Goal: Task Accomplishment & Management: Complete application form

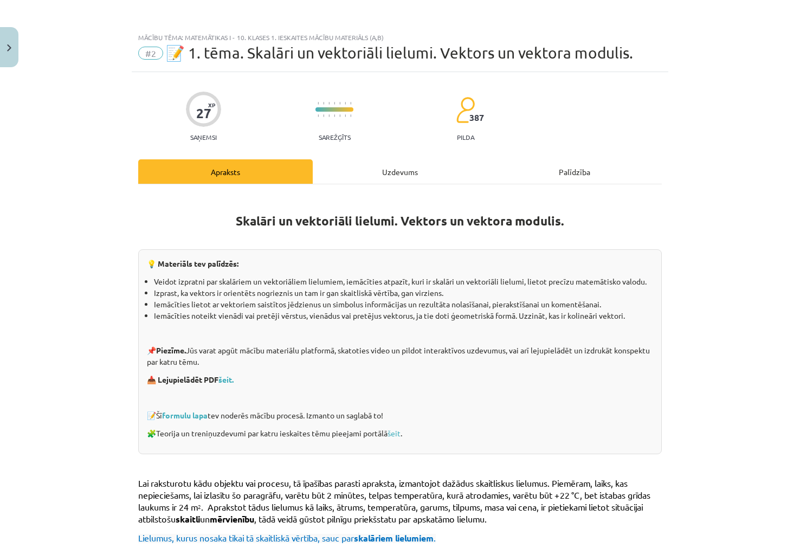
scroll to position [194, 0]
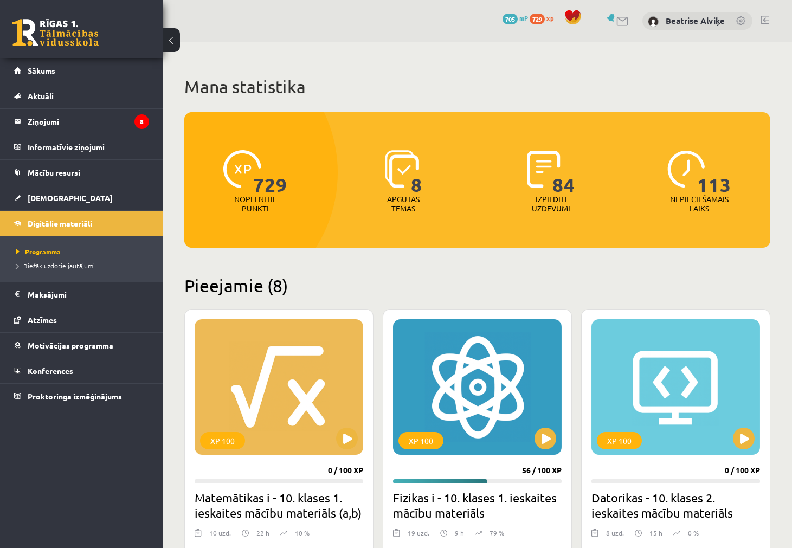
scroll to position [271, 0]
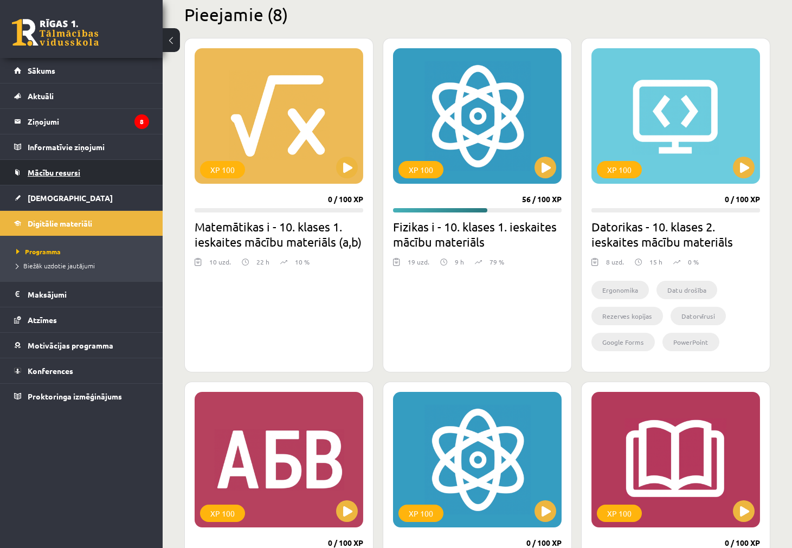
click at [71, 178] on link "Mācību resursi" at bounding box center [81, 172] width 135 height 25
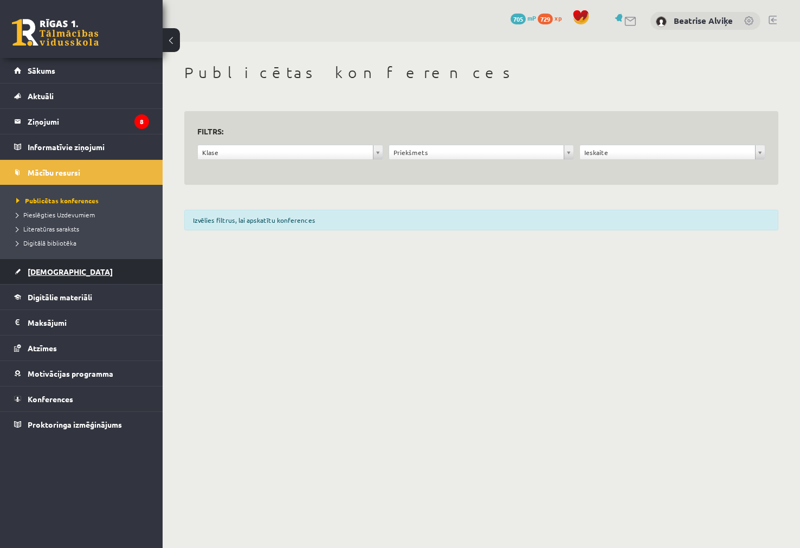
click at [58, 274] on span "[DEMOGRAPHIC_DATA]" at bounding box center [70, 272] width 85 height 10
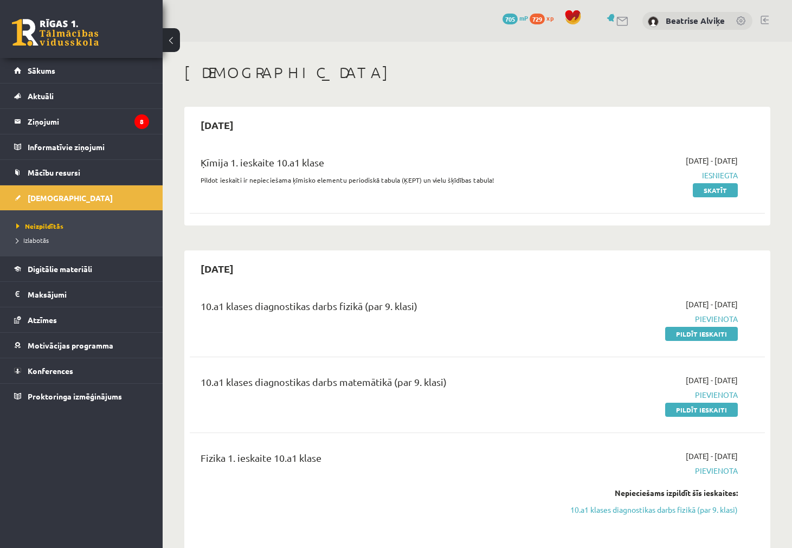
click at [455, 485] on div "Fizika 1. ieskaite 10.a1 klase" at bounding box center [376, 490] width 369 height 80
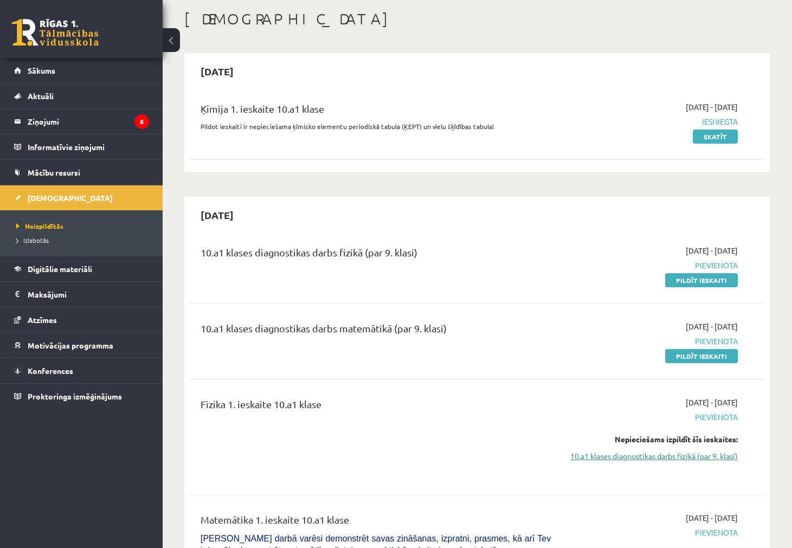
scroll to position [54, 0]
click at [681, 277] on link "Pildīt ieskaiti" at bounding box center [701, 280] width 73 height 14
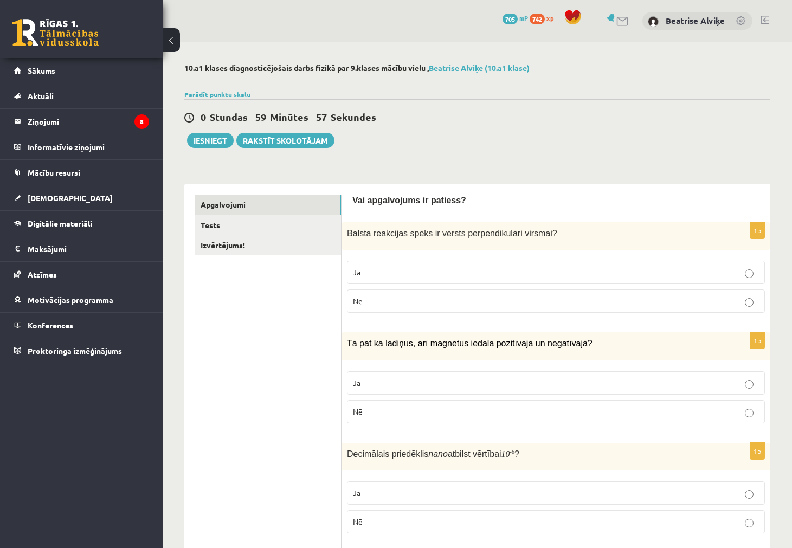
click at [450, 275] on p "Jā" at bounding box center [556, 272] width 406 height 11
click at [414, 301] on p "Nē" at bounding box center [556, 300] width 406 height 11
click at [433, 274] on p "Jā" at bounding box center [556, 272] width 406 height 11
click at [457, 394] on label "Jā" at bounding box center [556, 382] width 418 height 23
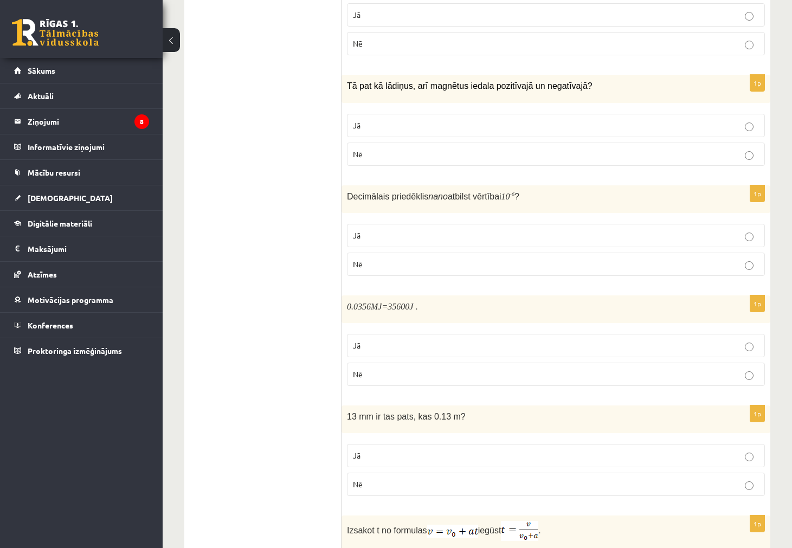
scroll to position [271, 0]
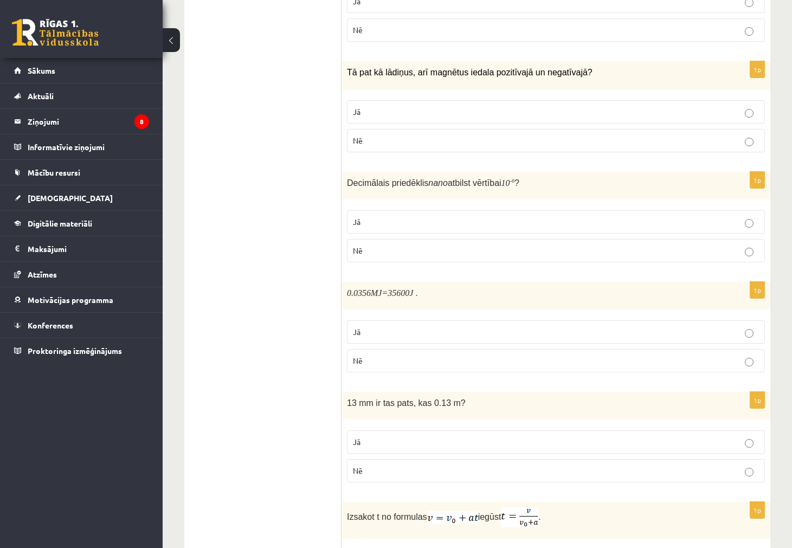
click at [486, 223] on p "Jā" at bounding box center [556, 221] width 406 height 11
drag, startPoint x: 495, startPoint y: 337, endPoint x: 535, endPoint y: 345, distance: 40.3
click at [535, 345] on fieldset "Jā Nē" at bounding box center [556, 345] width 418 height 61
click at [525, 347] on fieldset "Jā Nē" at bounding box center [556, 345] width 418 height 61
click at [526, 355] on p "Nē" at bounding box center [556, 360] width 406 height 11
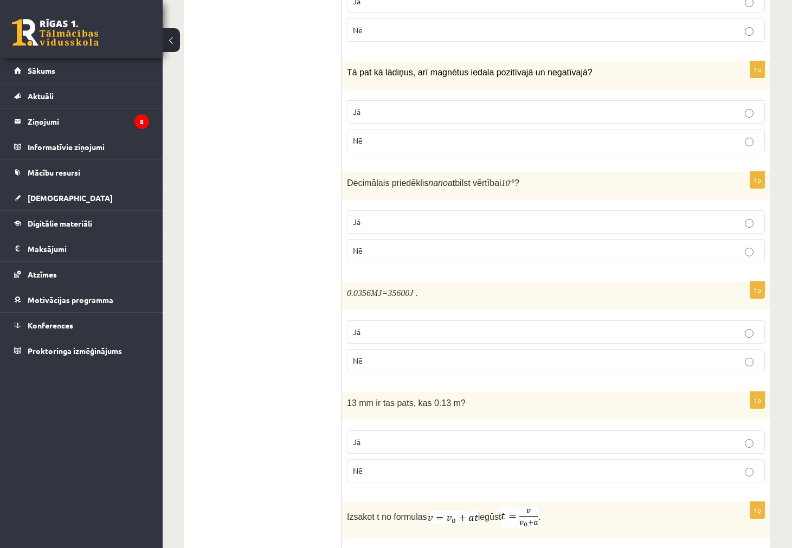
click at [489, 472] on p "Nē" at bounding box center [556, 470] width 406 height 11
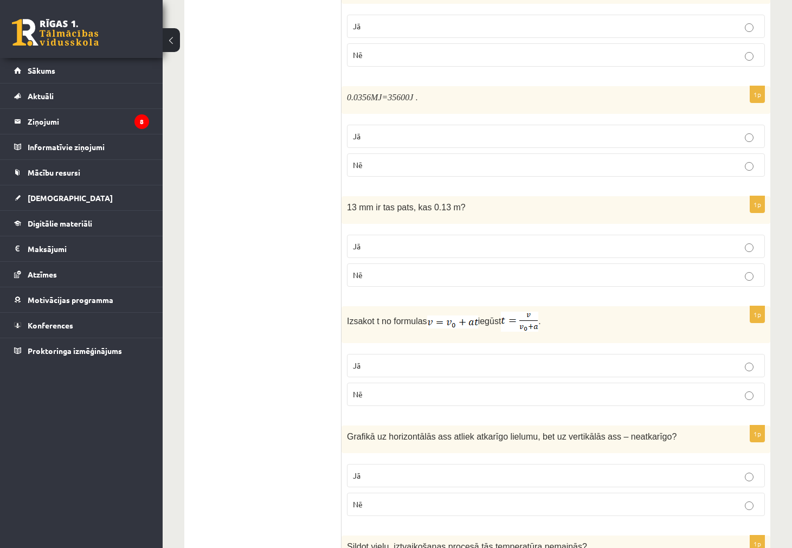
scroll to position [488, 0]
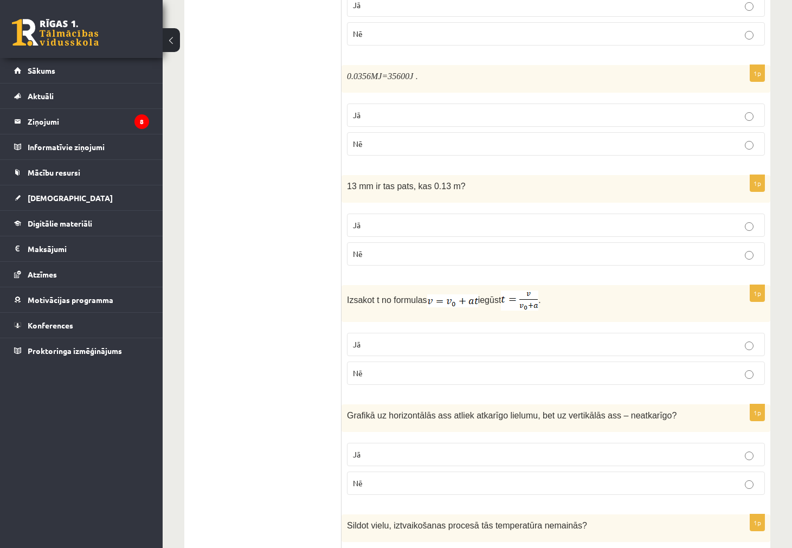
click at [466, 372] on p "Nē" at bounding box center [556, 372] width 406 height 11
drag, startPoint x: 486, startPoint y: 321, endPoint x: 484, endPoint y: 336, distance: 14.8
click at [486, 325] on div "1p Izsakot t no formulas iegūst . Jā Nē" at bounding box center [555, 339] width 429 height 108
click at [483, 345] on p "Jā" at bounding box center [556, 344] width 406 height 11
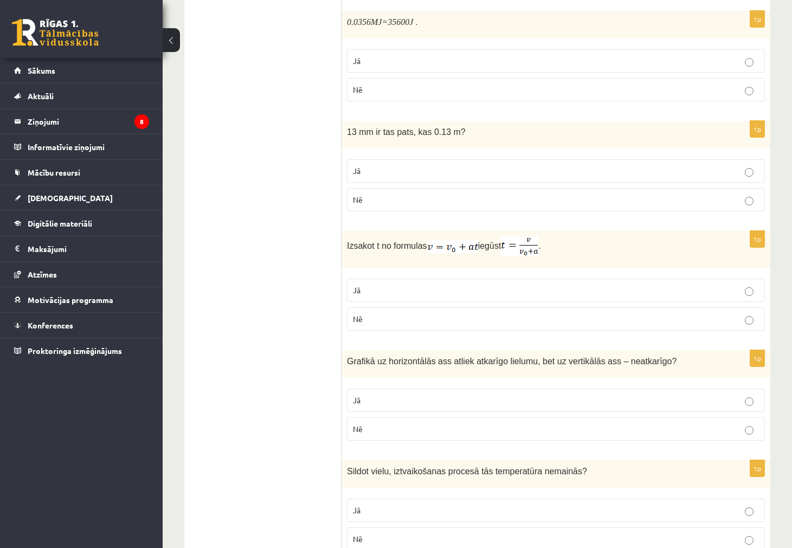
click at [576, 400] on p "Jā" at bounding box center [556, 399] width 406 height 11
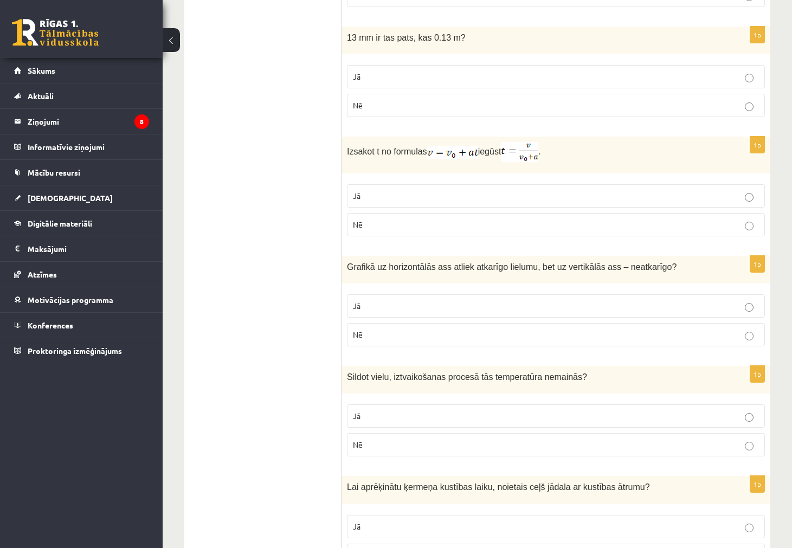
scroll to position [650, 0]
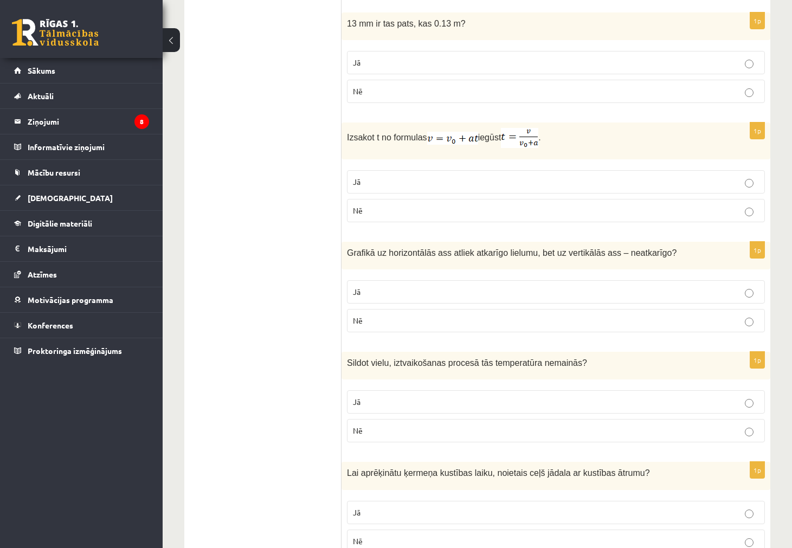
click at [303, 482] on ul "Apgalvojumi Tests Izvērtējums!" at bounding box center [268, 508] width 146 height 1928
drag, startPoint x: 107, startPoint y: 425, endPoint x: 229, endPoint y: 281, distance: 188.8
click at [229, 281] on ul "Apgalvojumi Tests Izvērtējums!" at bounding box center [268, 508] width 146 height 1928
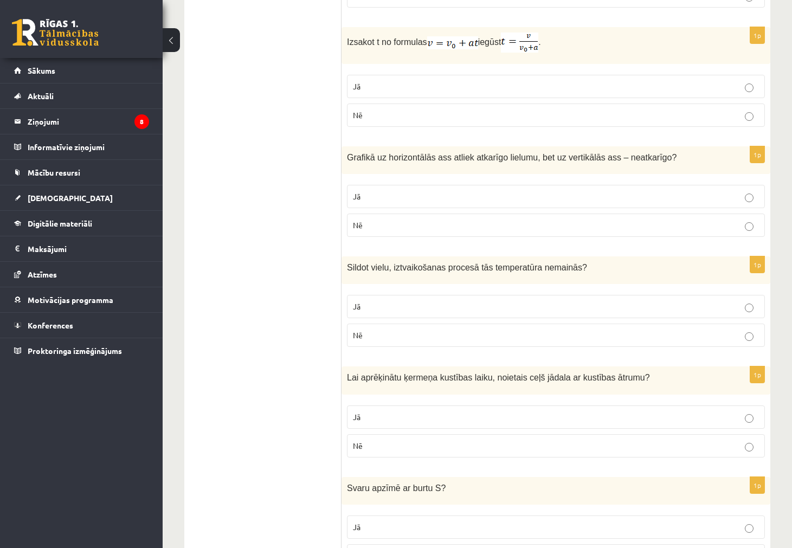
scroll to position [758, 0]
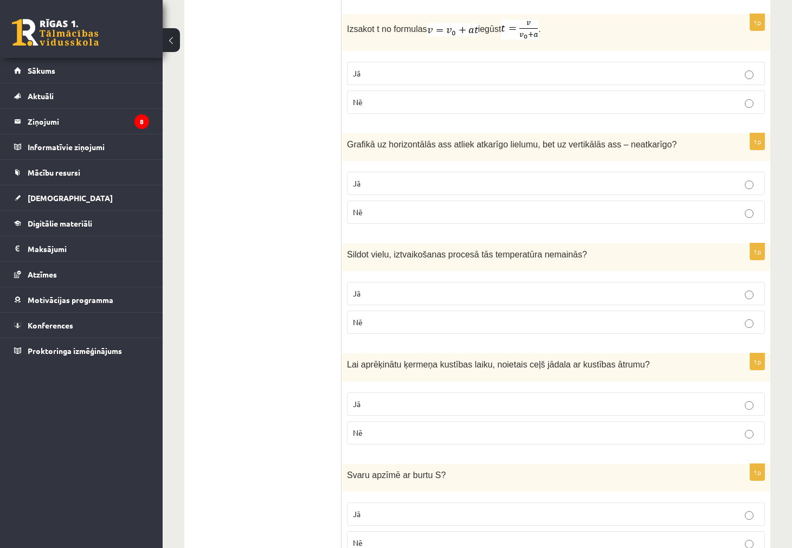
click at [456, 313] on label "Nē" at bounding box center [556, 321] width 418 height 23
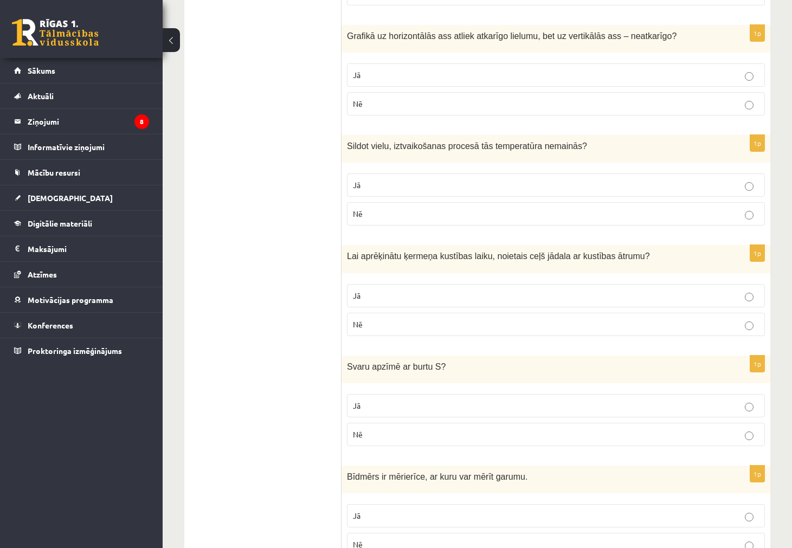
scroll to position [921, 0]
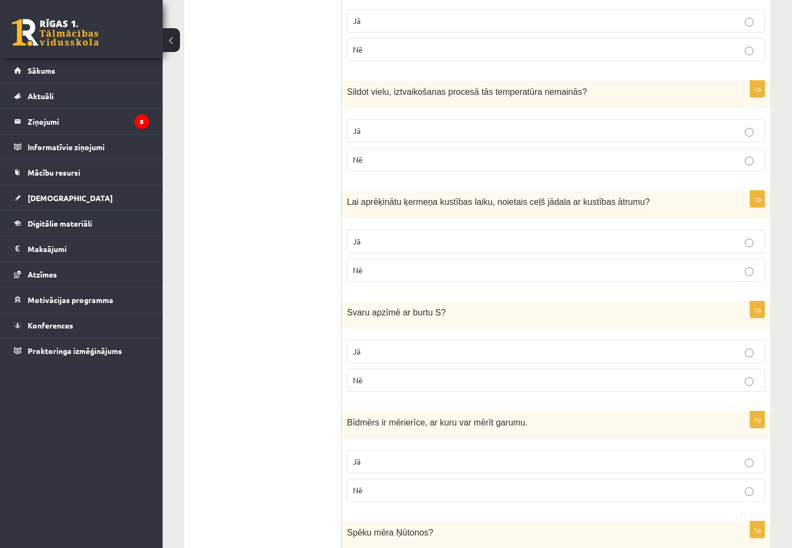
click at [574, 341] on label "Jā" at bounding box center [556, 351] width 418 height 23
click at [489, 251] on label "Jā" at bounding box center [556, 241] width 418 height 23
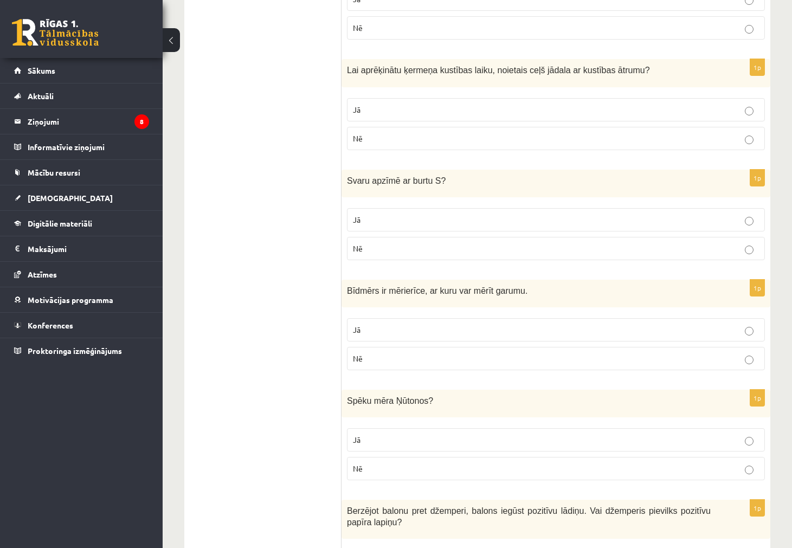
scroll to position [1084, 0]
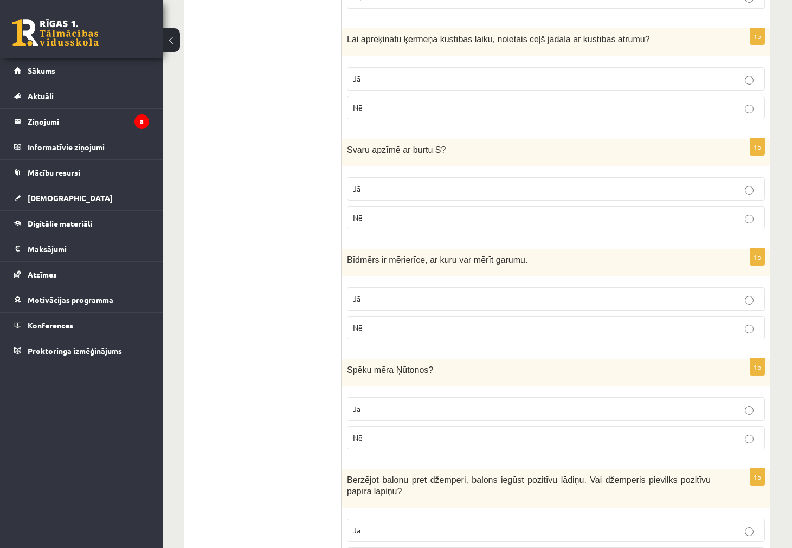
click at [433, 418] on label "Jā" at bounding box center [556, 408] width 418 height 23
click at [423, 335] on label "Nē" at bounding box center [556, 327] width 418 height 23
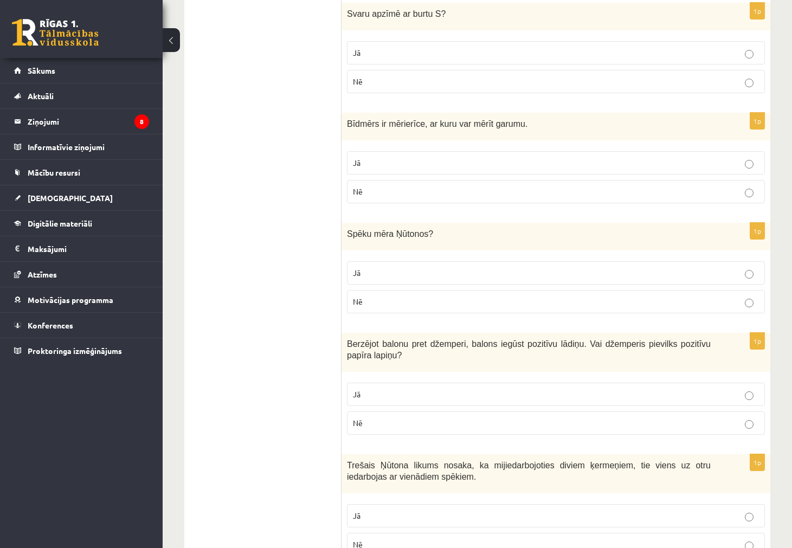
scroll to position [1246, 0]
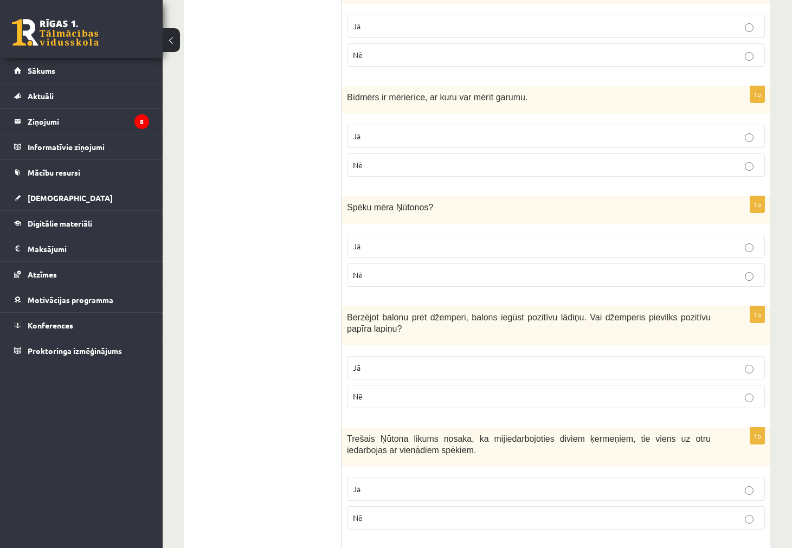
click at [477, 395] on p "Nē" at bounding box center [556, 396] width 406 height 11
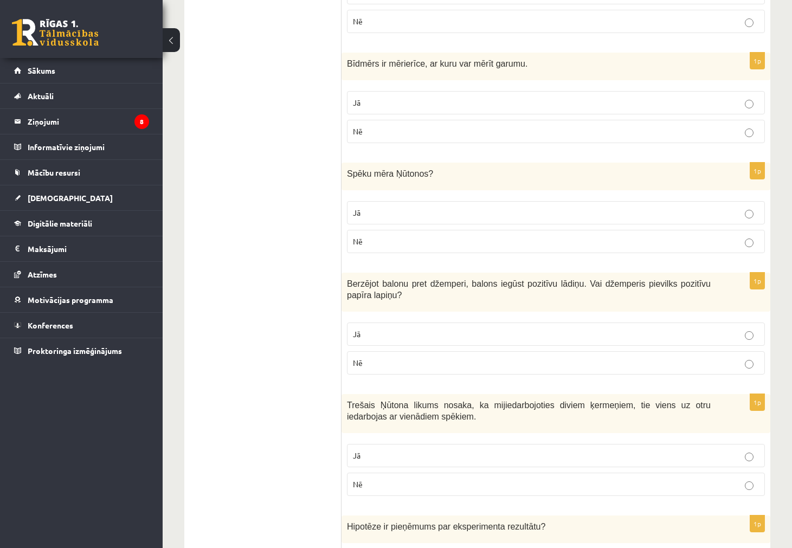
scroll to position [1354, 0]
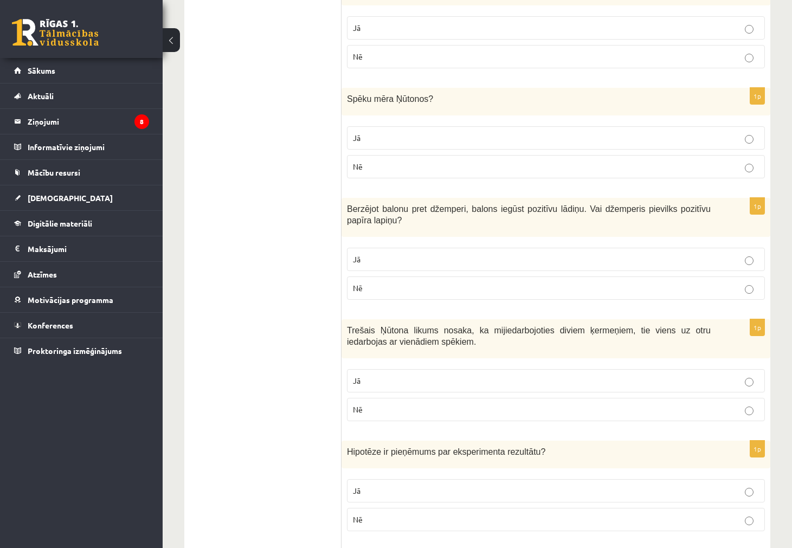
click at [423, 382] on p "Jā" at bounding box center [556, 380] width 406 height 11
click at [359, 412] on span "Nē" at bounding box center [358, 409] width 10 height 10
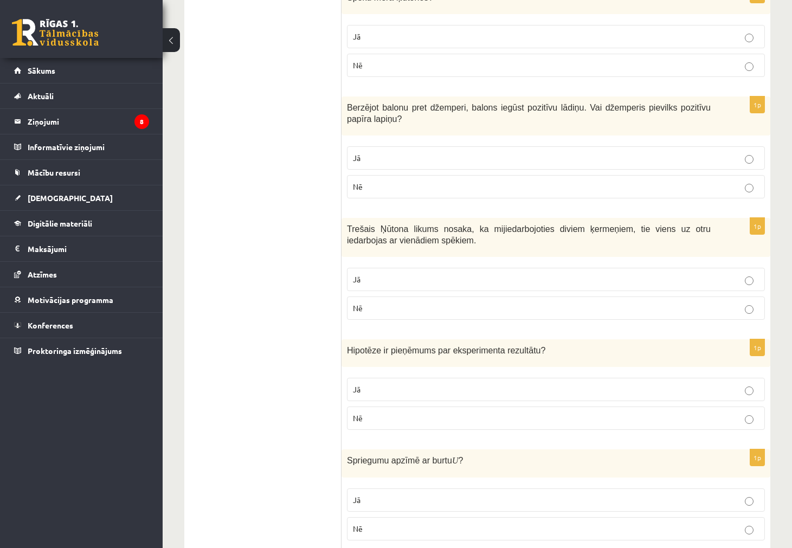
scroll to position [1463, 0]
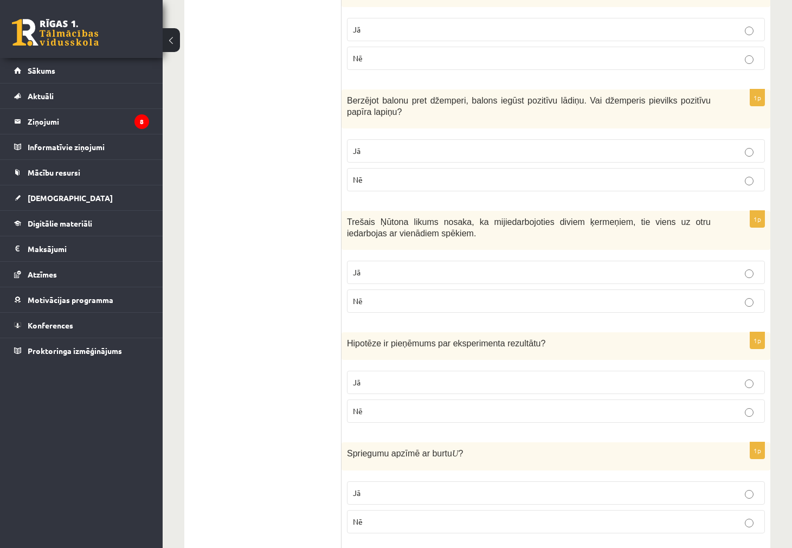
click at [391, 388] on p "Jā" at bounding box center [556, 382] width 406 height 11
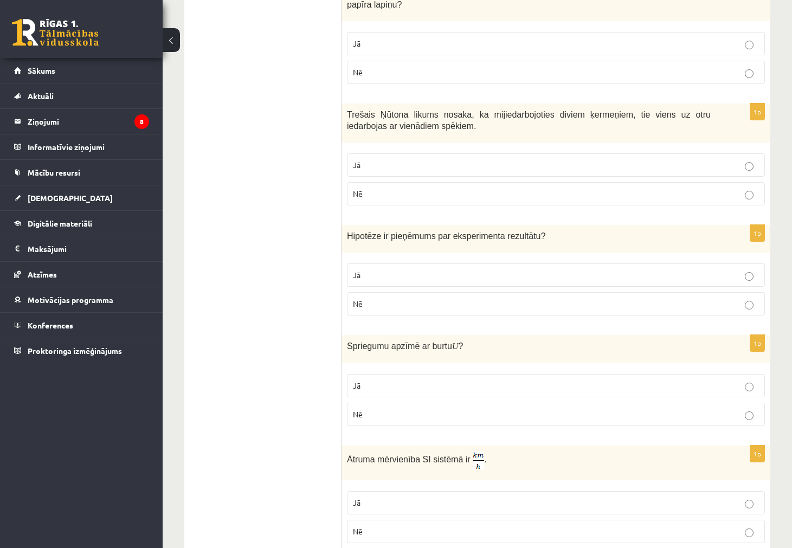
scroll to position [1571, 0]
click at [404, 375] on label "Jā" at bounding box center [556, 384] width 418 height 23
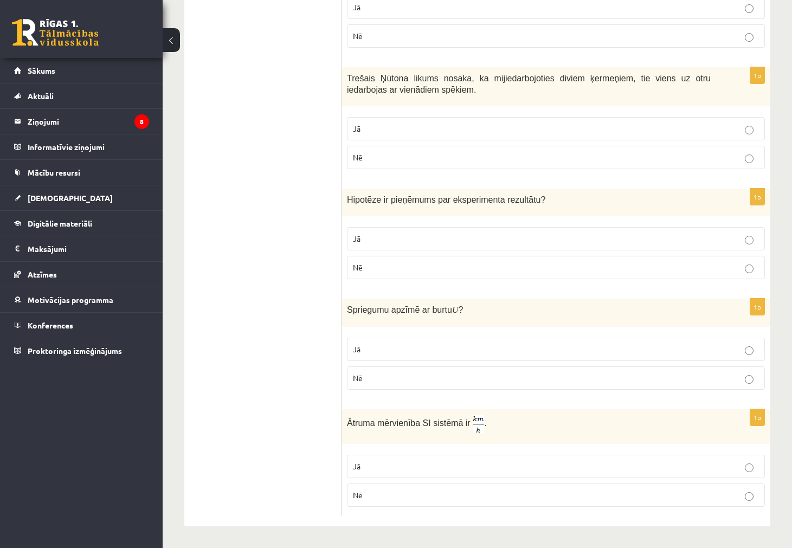
click at [379, 391] on fieldset "Jā Nē" at bounding box center [556, 362] width 418 height 61
click at [449, 465] on p "Jā" at bounding box center [556, 465] width 406 height 11
click at [425, 513] on div "1p Ātruma mērvienība SI sistēmā ir . Jā Nē" at bounding box center [555, 462] width 429 height 107
click at [397, 487] on label "Nē" at bounding box center [556, 494] width 418 height 23
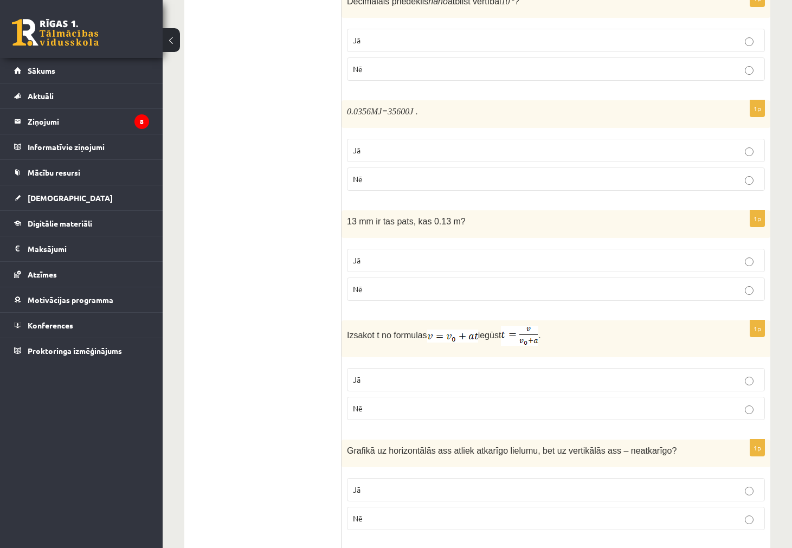
scroll to position [0, 0]
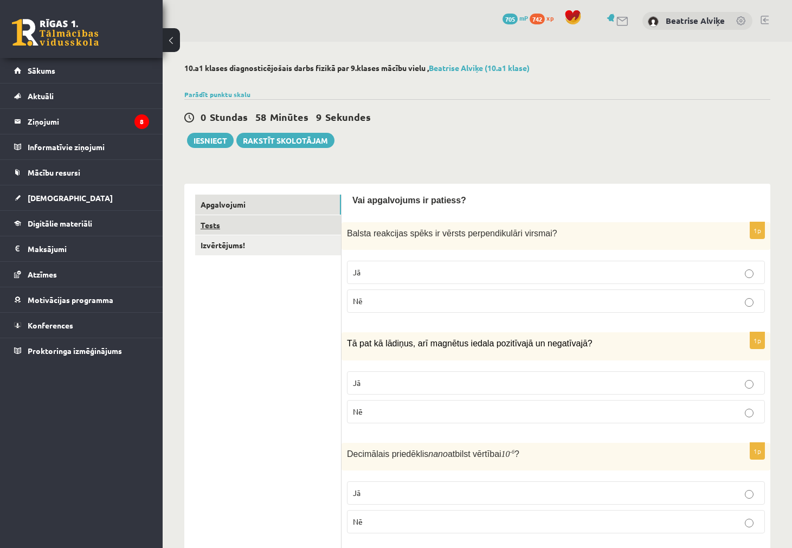
click at [237, 217] on link "Tests" at bounding box center [268, 225] width 146 height 20
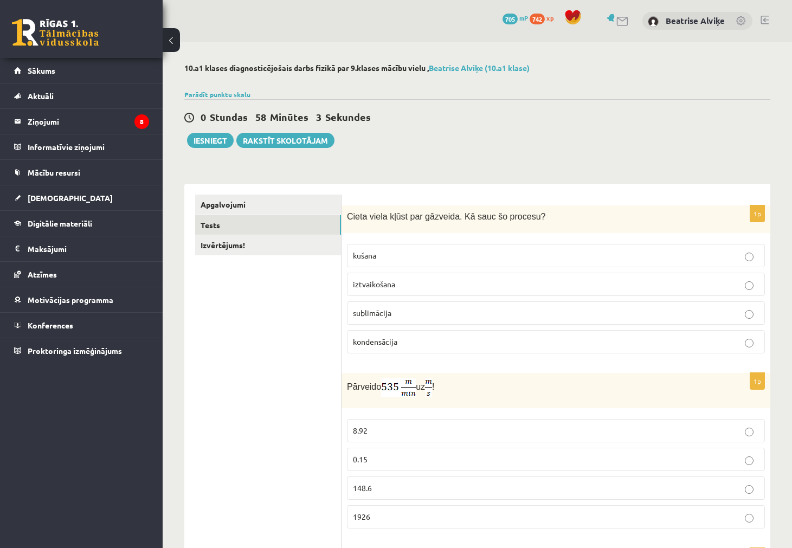
click at [507, 283] on p "iztvaikošana" at bounding box center [556, 283] width 406 height 11
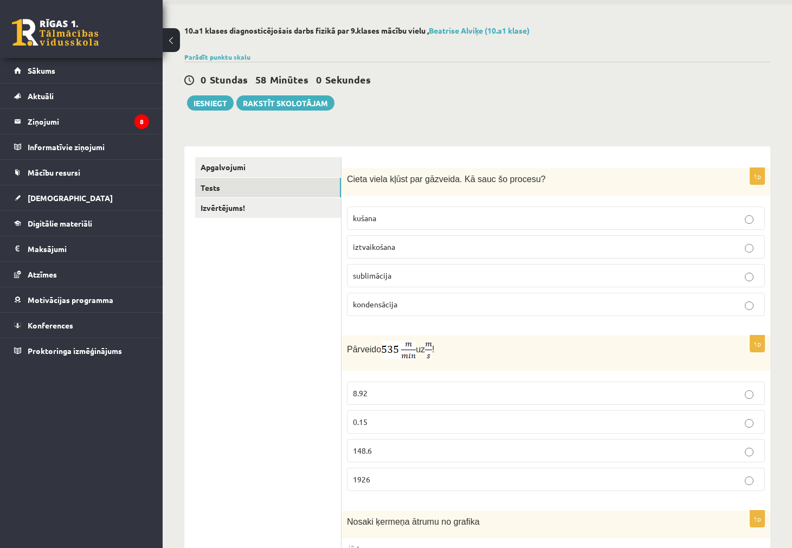
scroll to position [54, 0]
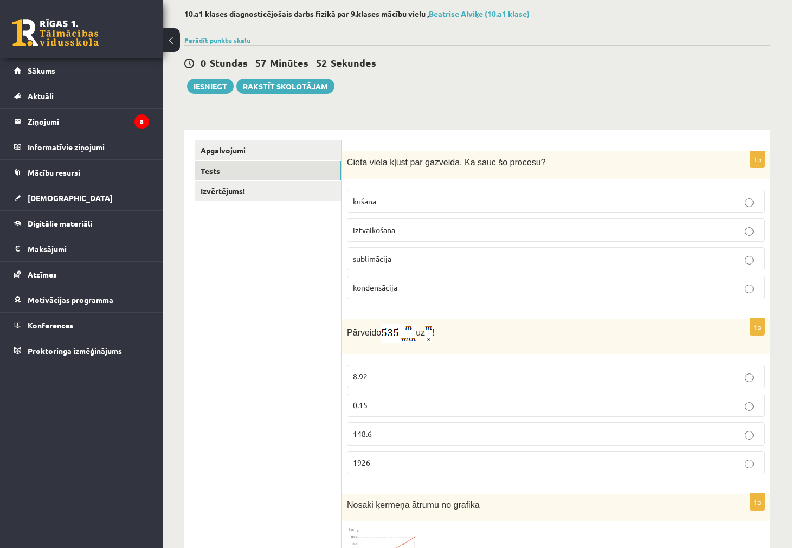
click at [383, 374] on p "8.92" at bounding box center [556, 376] width 406 height 11
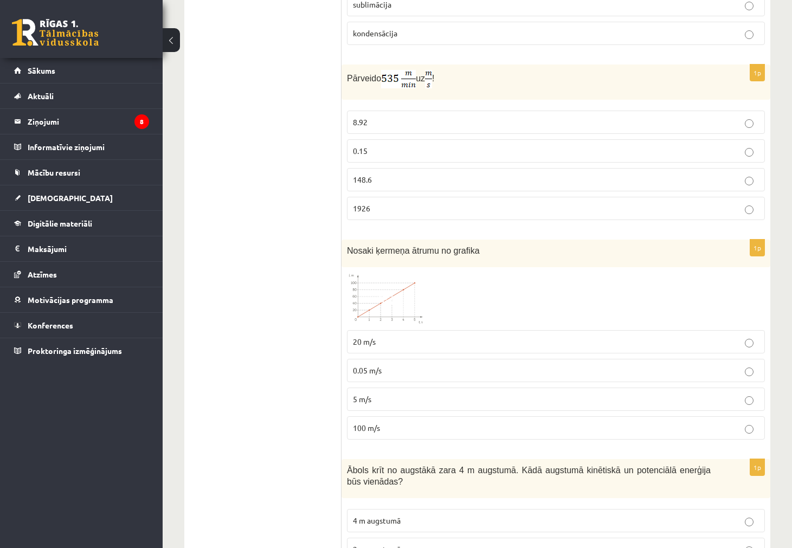
scroll to position [325, 0]
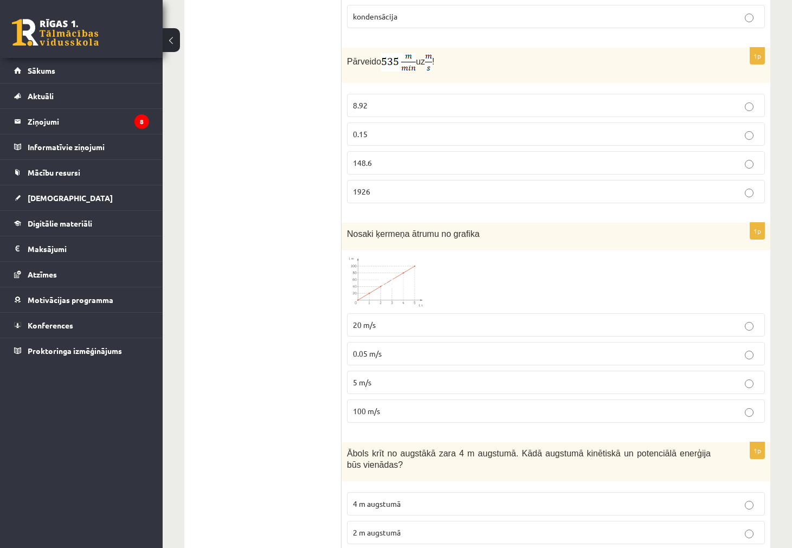
click at [394, 280] on span at bounding box center [387, 281] width 17 height 17
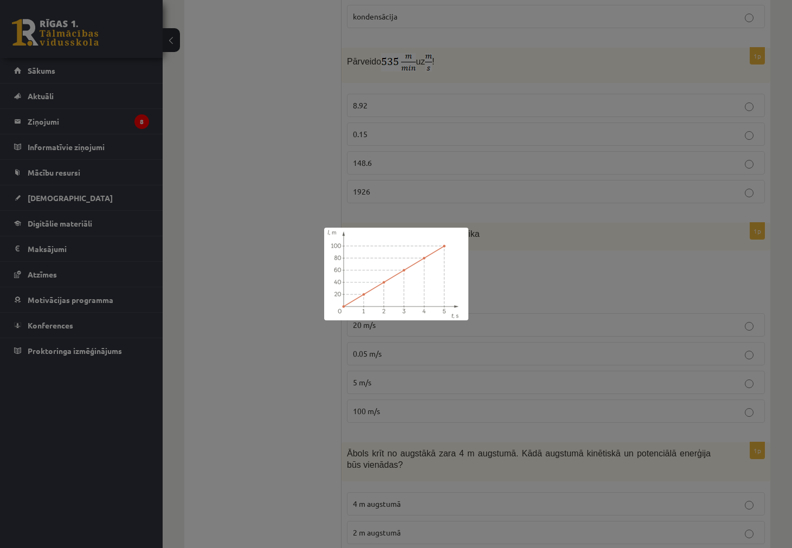
click at [292, 368] on div at bounding box center [396, 274] width 792 height 548
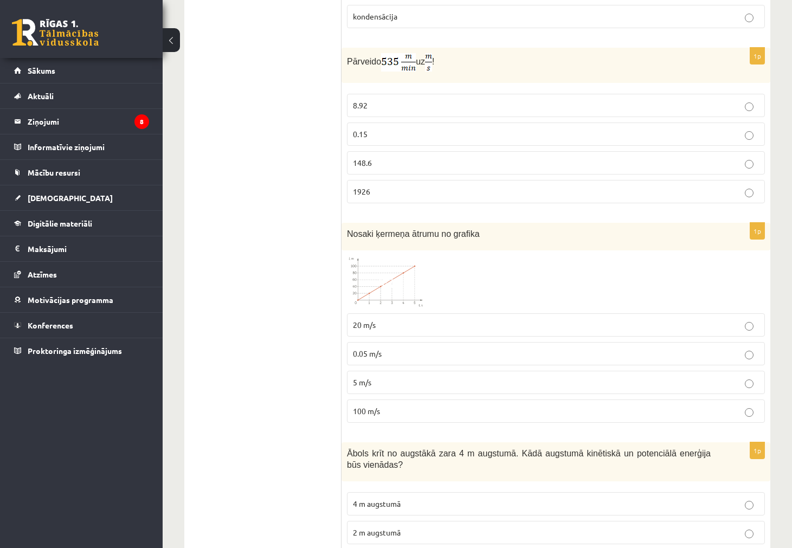
click at [403, 317] on label "20 m/s" at bounding box center [556, 324] width 418 height 23
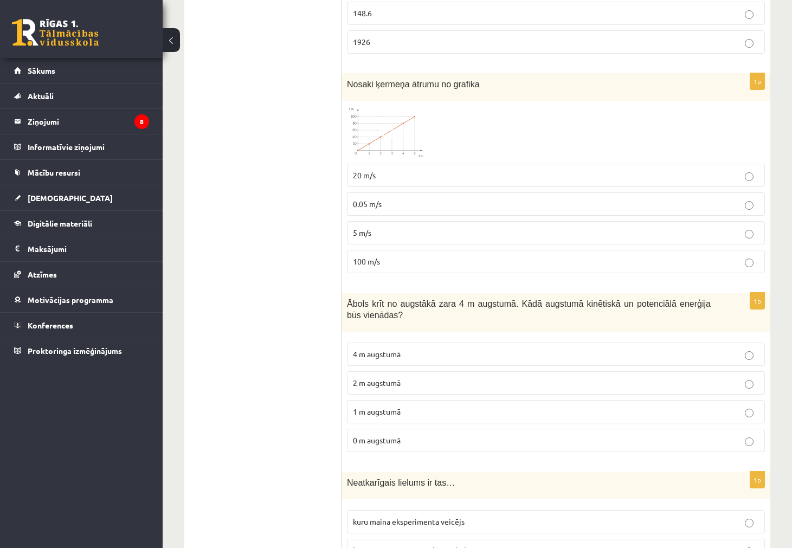
scroll to position [488, 0]
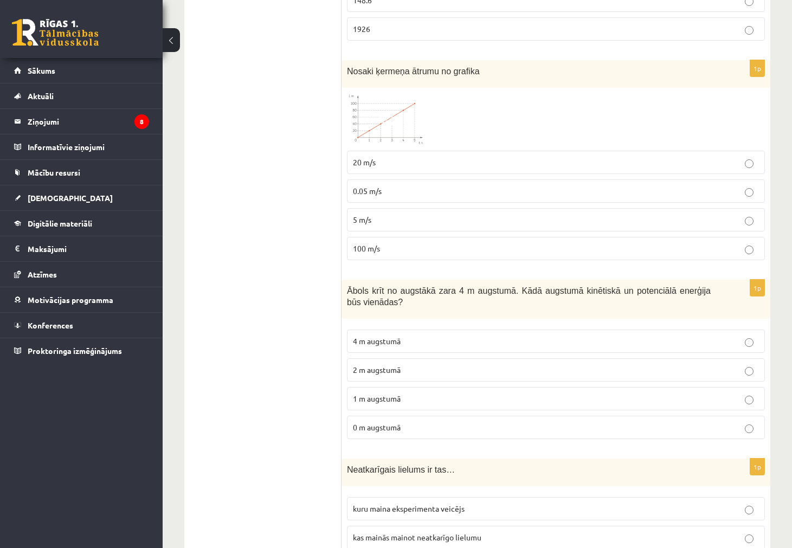
click at [405, 336] on p "4 m augstumā" at bounding box center [556, 340] width 406 height 11
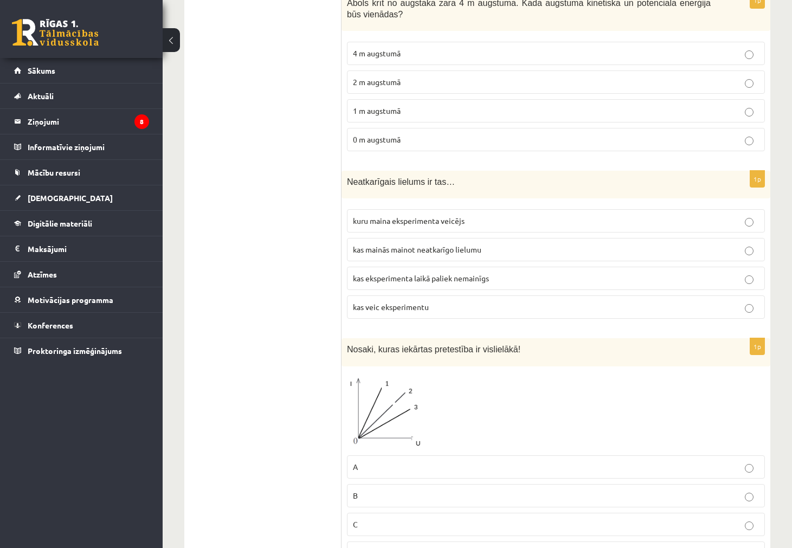
scroll to position [813, 0]
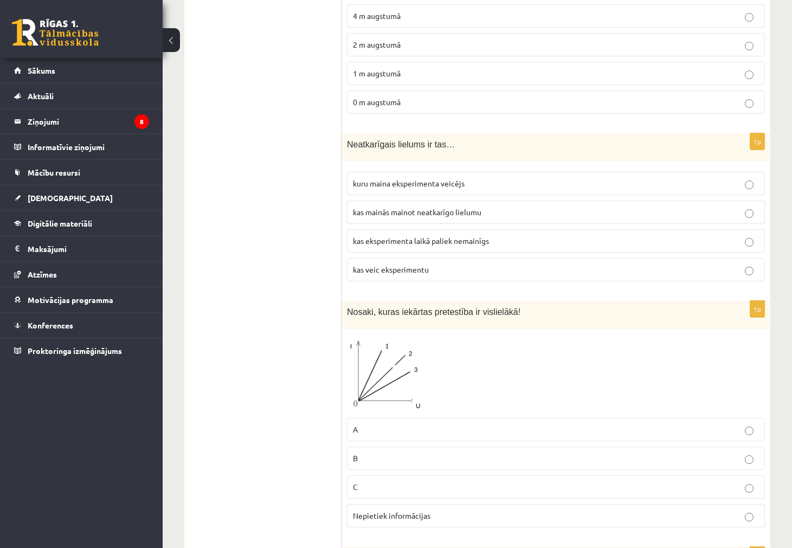
click at [530, 240] on p "kas eksperimenta laikā paliek nemainīgs" at bounding box center [556, 240] width 406 height 11
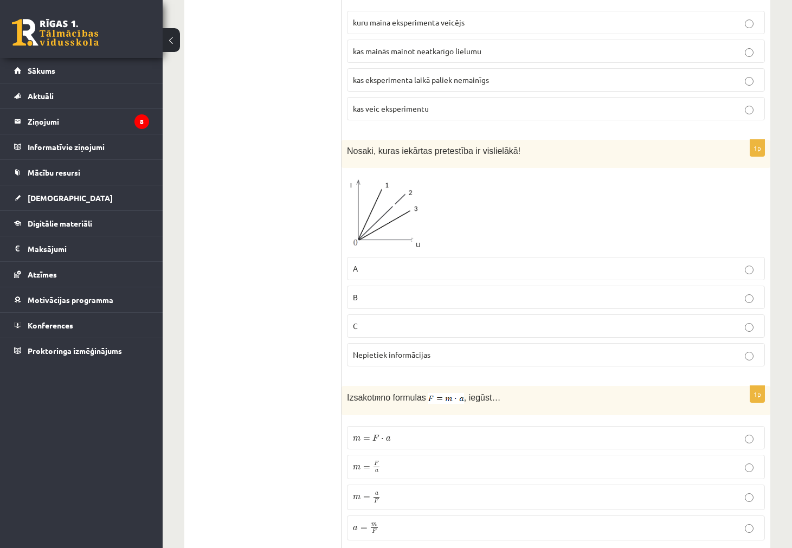
scroll to position [975, 0]
click at [422, 324] on p "C" at bounding box center [556, 324] width 406 height 11
click at [381, 356] on span "Nepietiek informācijas" at bounding box center [391, 353] width 77 height 10
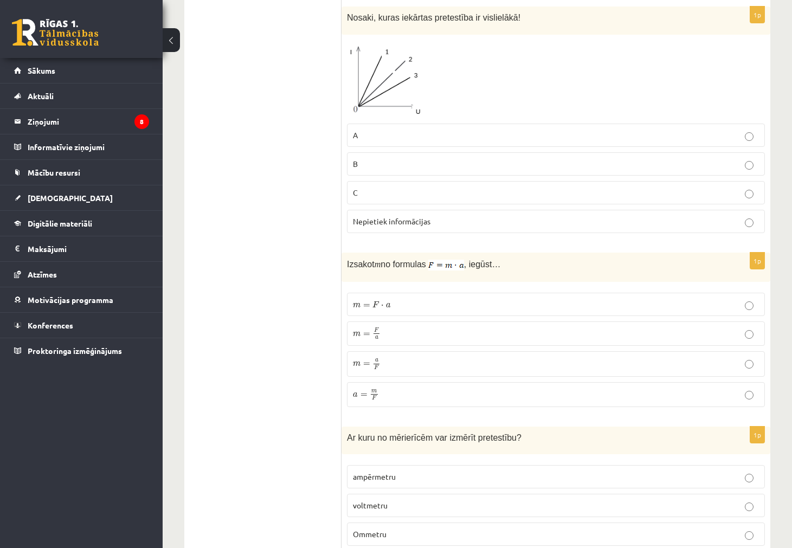
scroll to position [1138, 0]
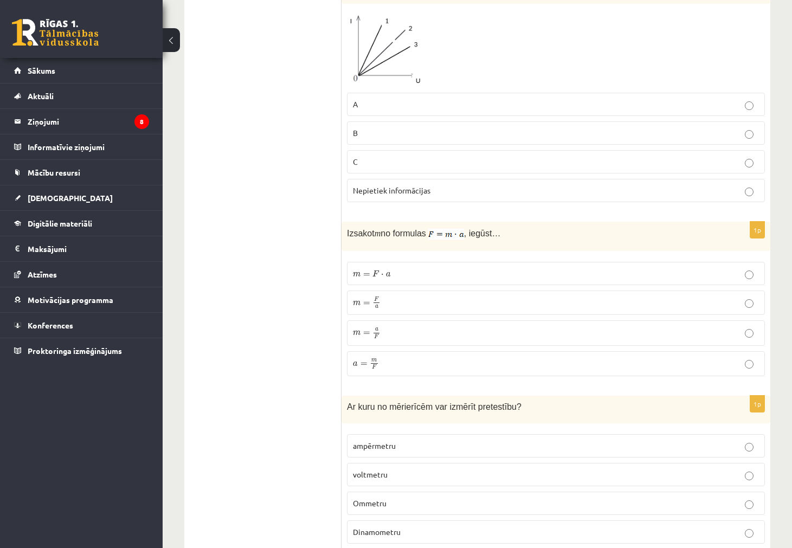
click at [415, 338] on p "m = a F m = a F" at bounding box center [556, 332] width 406 height 13
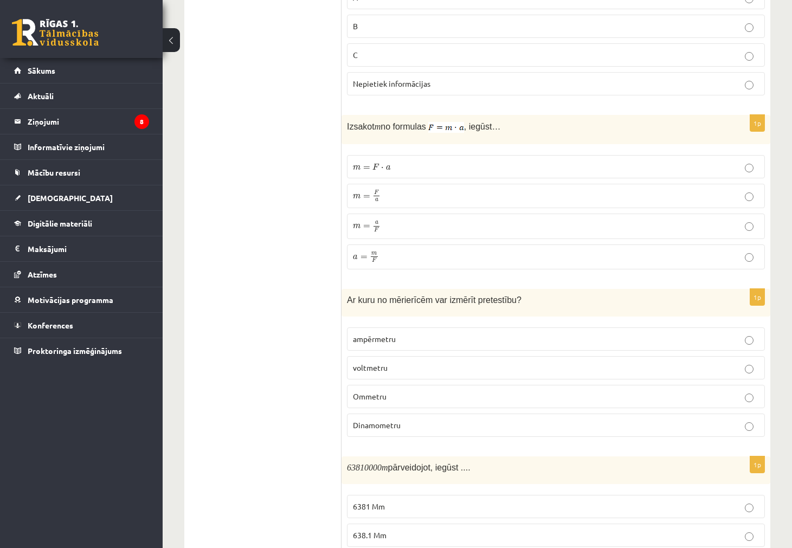
scroll to position [1246, 0]
click at [458, 422] on p "Dinamometru" at bounding box center [556, 423] width 406 height 11
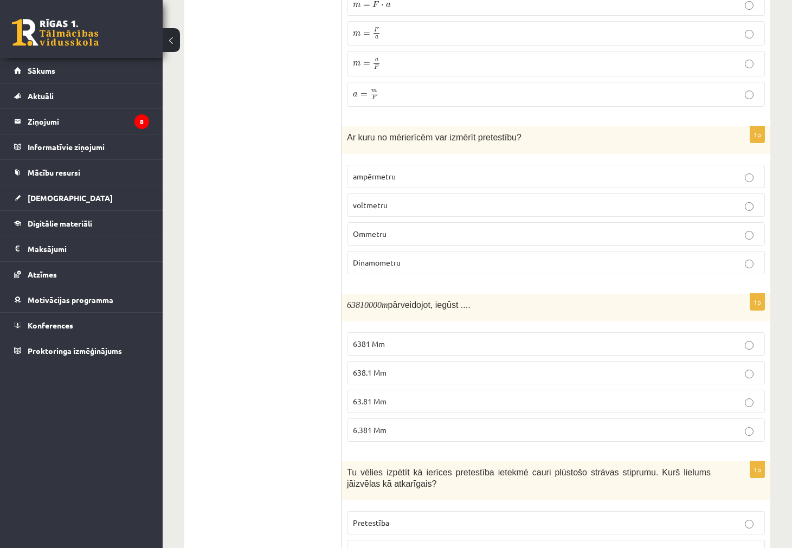
scroll to position [1409, 0]
click at [394, 379] on label "638.1 Mm" at bounding box center [556, 370] width 418 height 23
click at [385, 399] on span "63.81 Mm" at bounding box center [370, 399] width 34 height 10
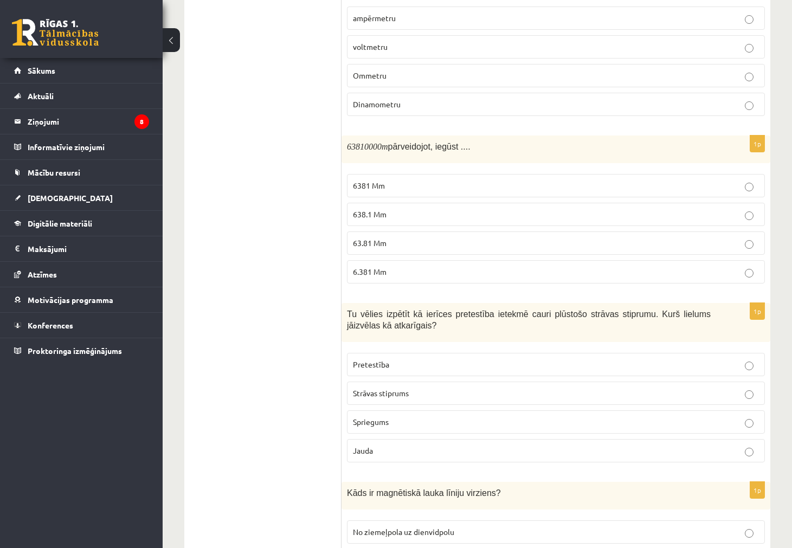
scroll to position [1571, 0]
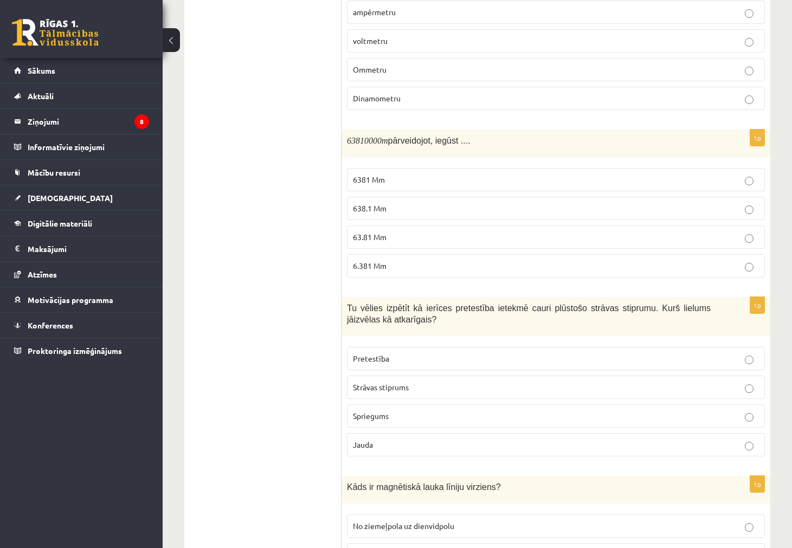
click at [416, 368] on label "Pretestība" at bounding box center [556, 358] width 418 height 23
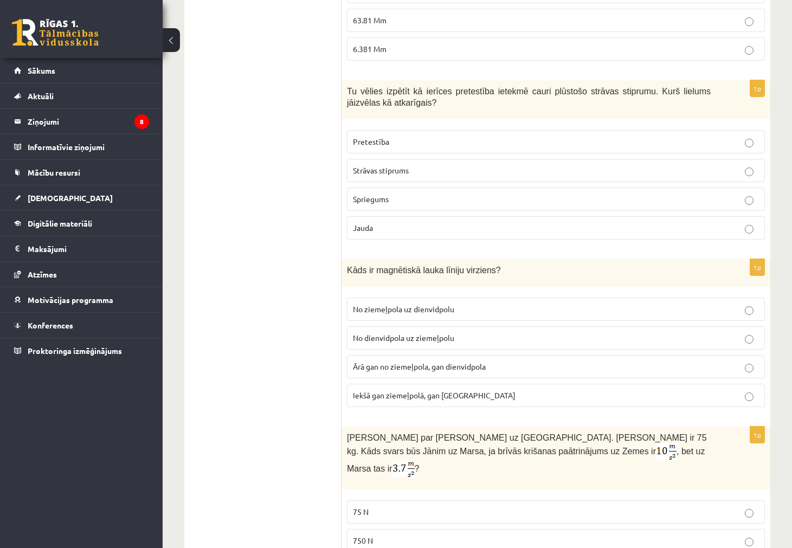
scroll to position [1842, 0]
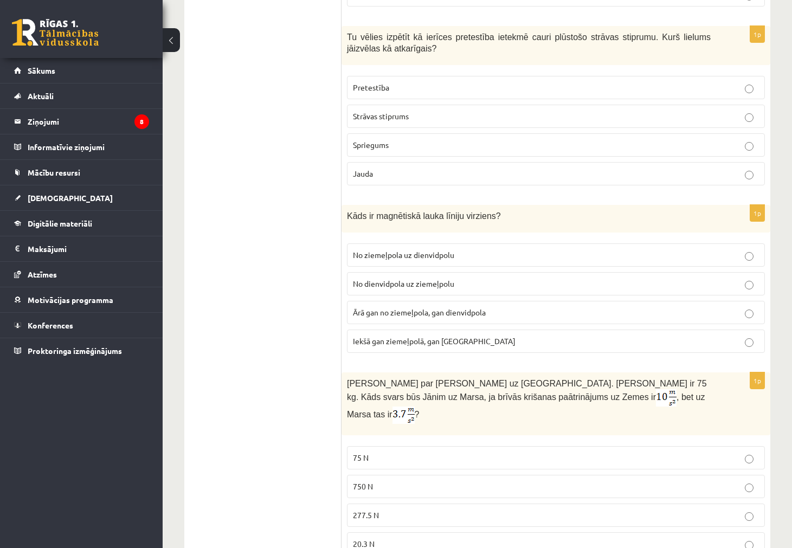
click at [420, 254] on span "No ziemeļpola uz dienvidpolu" at bounding box center [403, 255] width 101 height 10
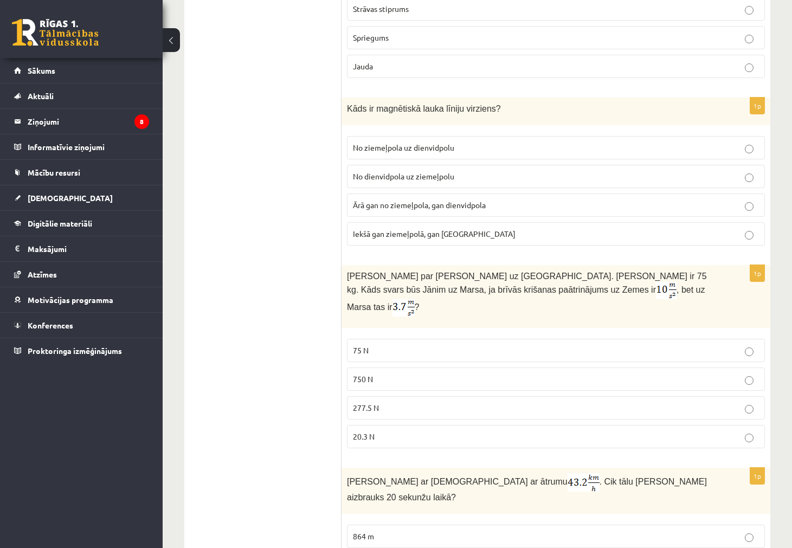
scroll to position [1950, 0]
click at [380, 372] on p "750 N" at bounding box center [556, 377] width 406 height 11
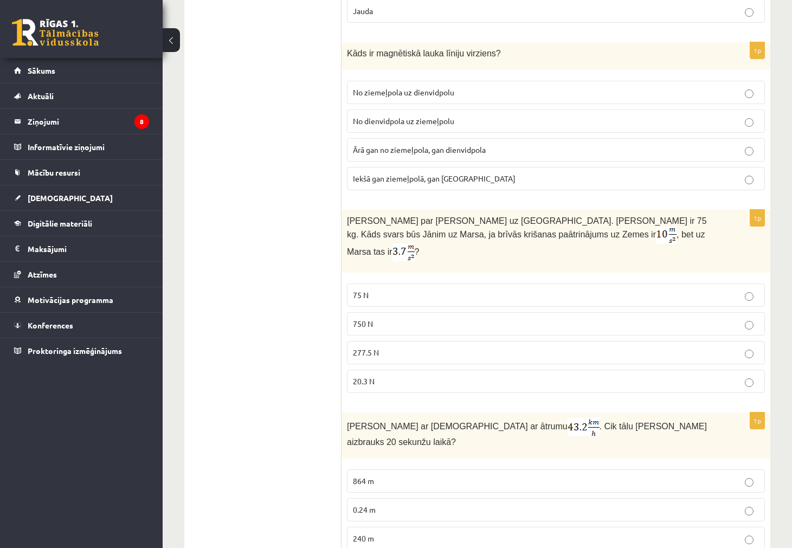
scroll to position [2047, 0]
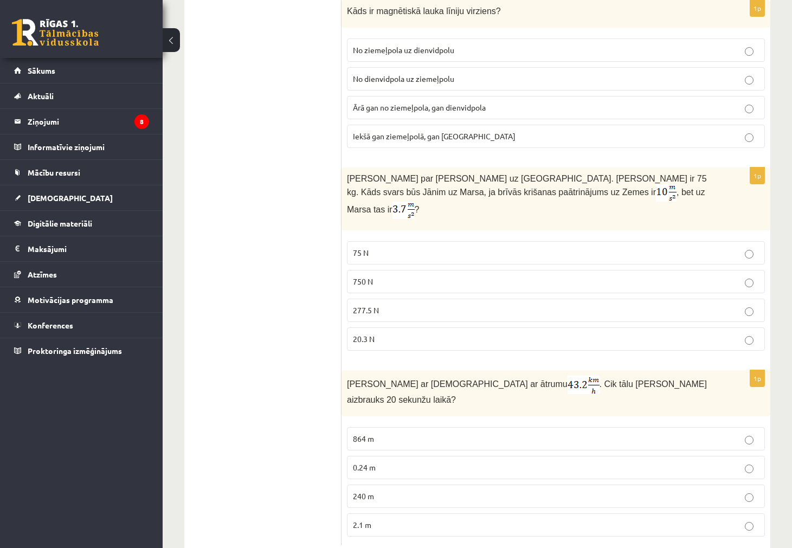
click at [369, 490] on p "240 m" at bounding box center [556, 495] width 406 height 11
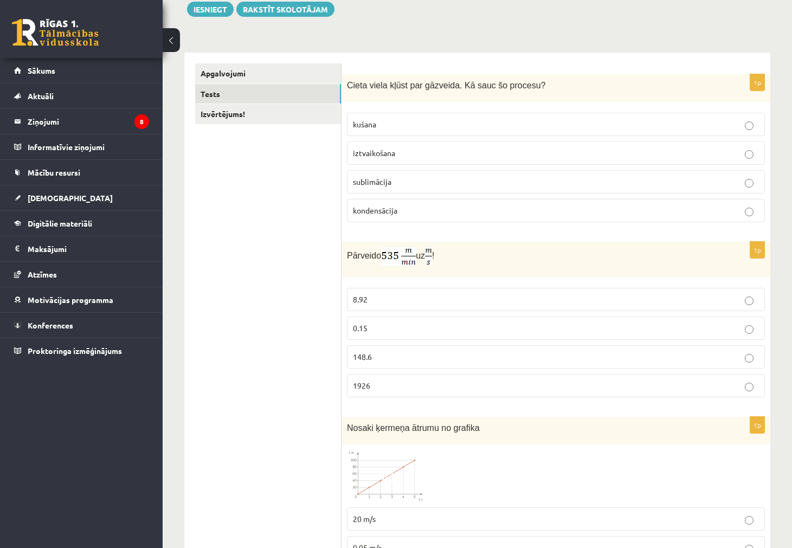
scroll to position [0, 0]
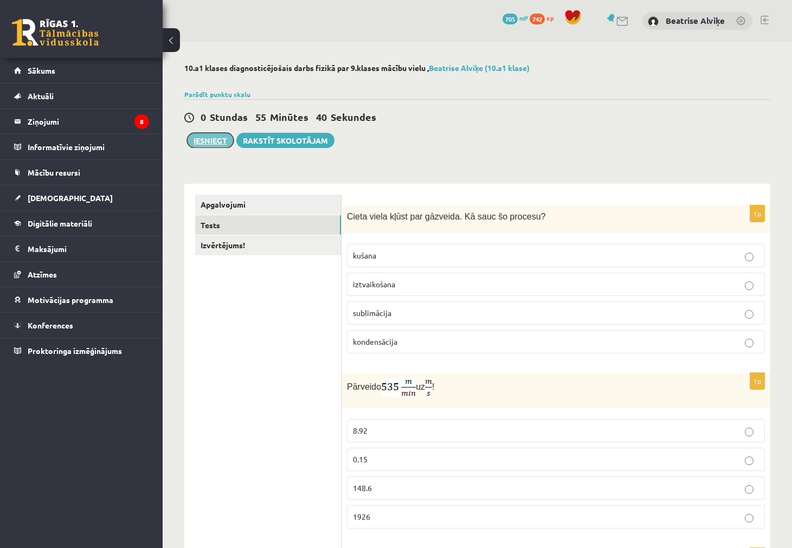
click at [203, 146] on button "Iesniegt" at bounding box center [210, 140] width 47 height 15
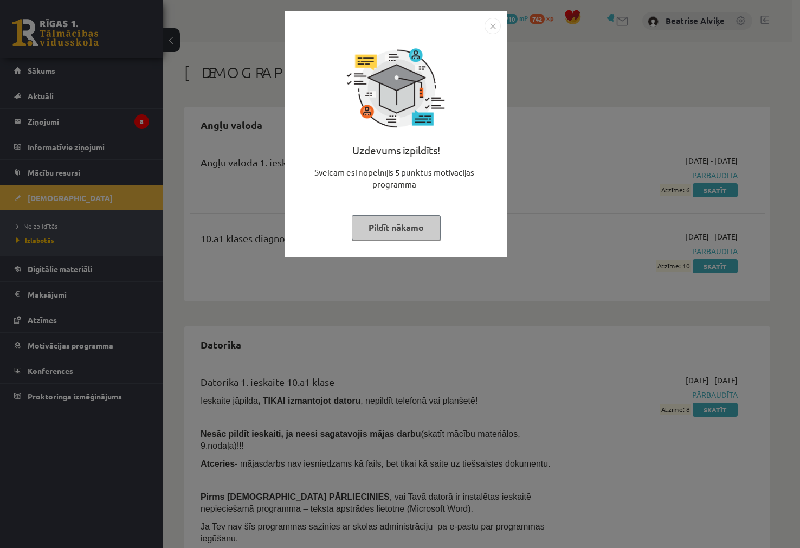
click at [486, 28] on img "Close" at bounding box center [492, 26] width 16 height 16
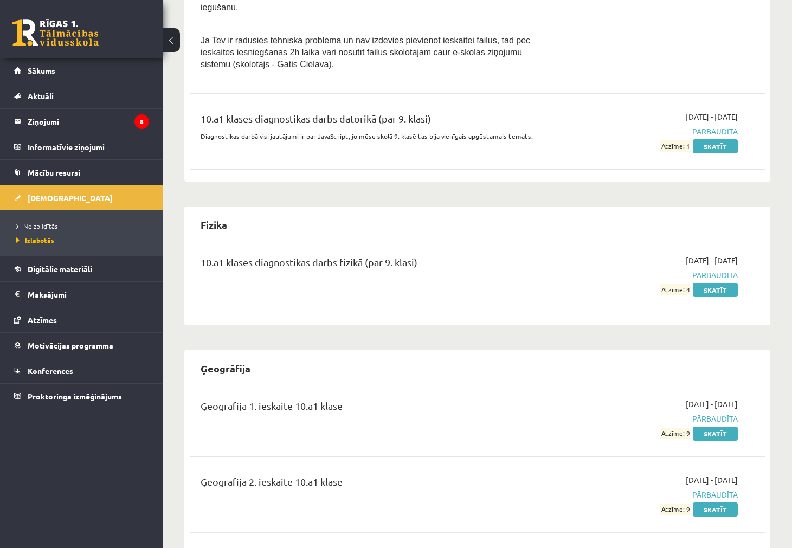
scroll to position [596, 0]
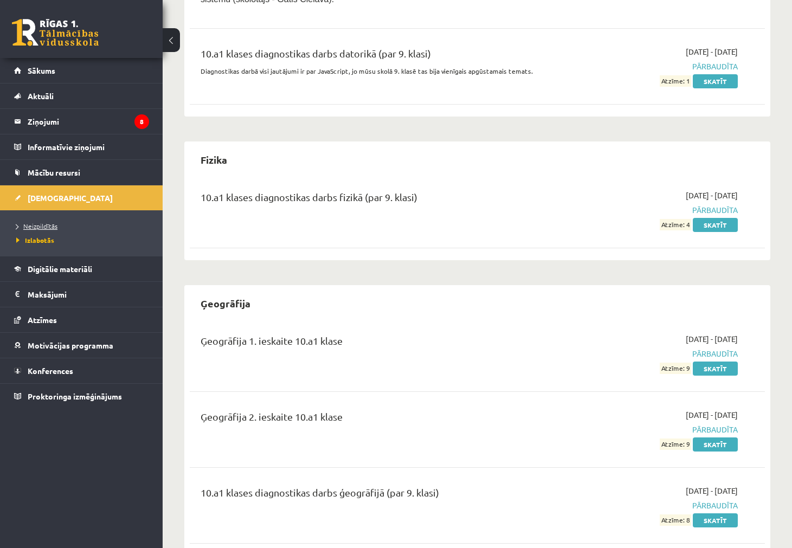
click at [46, 228] on span "Neizpildītās" at bounding box center [36, 226] width 41 height 9
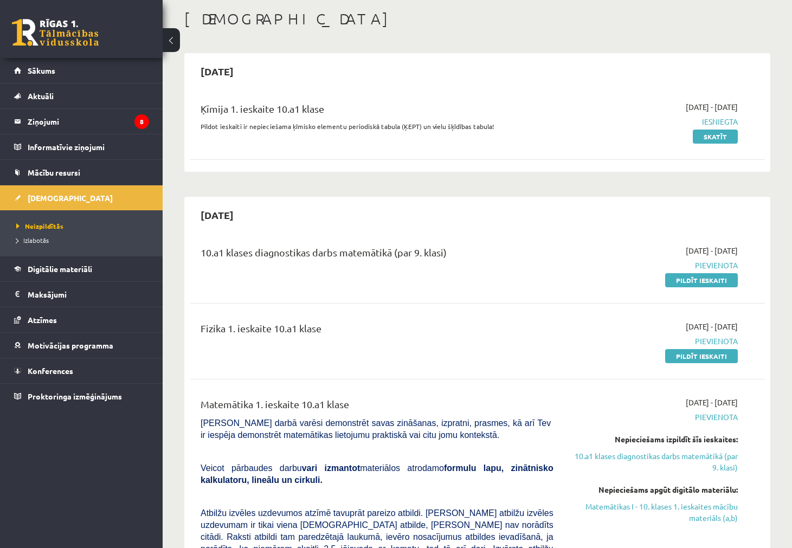
scroll to position [54, 0]
click at [676, 359] on link "Pildīt ieskaiti" at bounding box center [701, 355] width 73 height 14
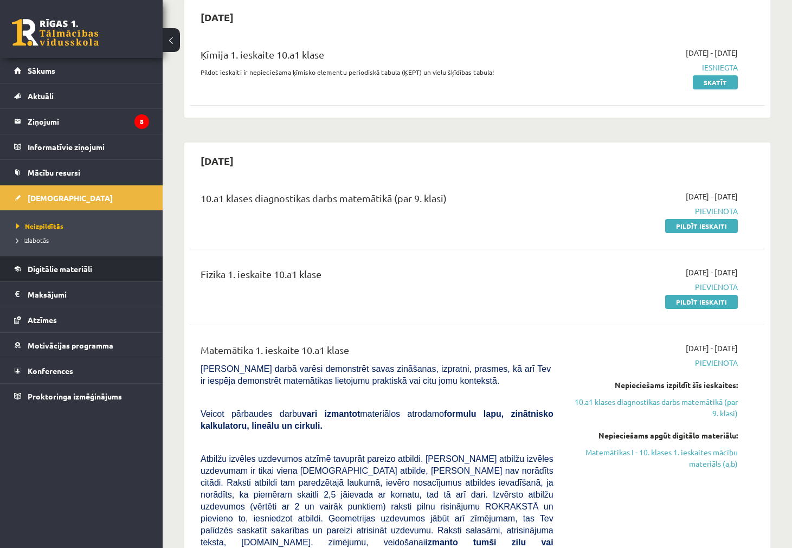
scroll to position [108, 0]
drag, startPoint x: 671, startPoint y: 298, endPoint x: 440, endPoint y: 45, distance: 342.1
click at [671, 298] on link "Pildīt ieskaiti" at bounding box center [701, 301] width 73 height 14
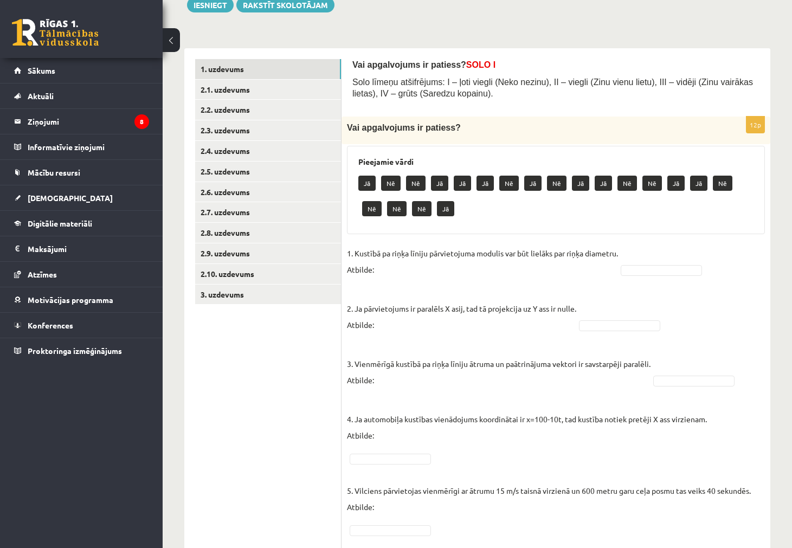
scroll to position [163, 0]
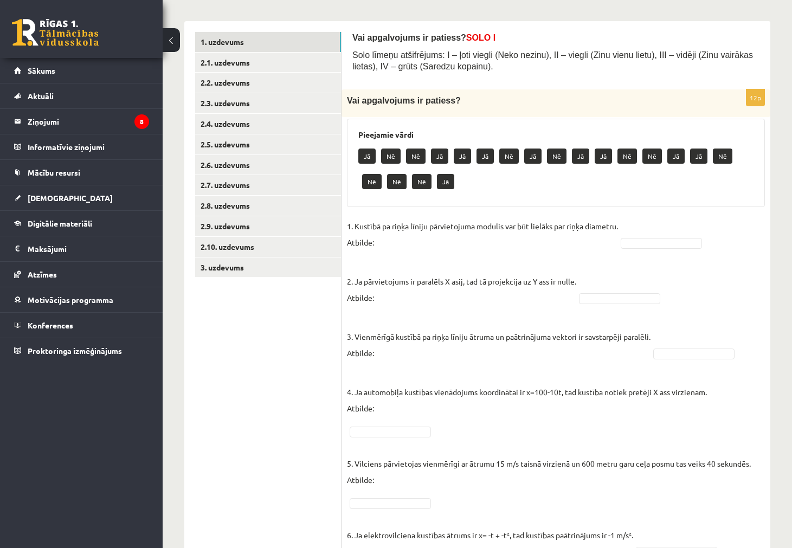
drag, startPoint x: 247, startPoint y: 418, endPoint x: 234, endPoint y: 407, distance: 16.6
click at [247, 418] on ul "1. uzdevums 2.1. uzdevums 2.2. uzdevums 2.3. uzdevums 2.4. uzdevums 2.5. uzdevu…" at bounding box center [268, 524] width 146 height 984
click at [236, 67] on link "2.1. uzdevums" at bounding box center [268, 63] width 146 height 20
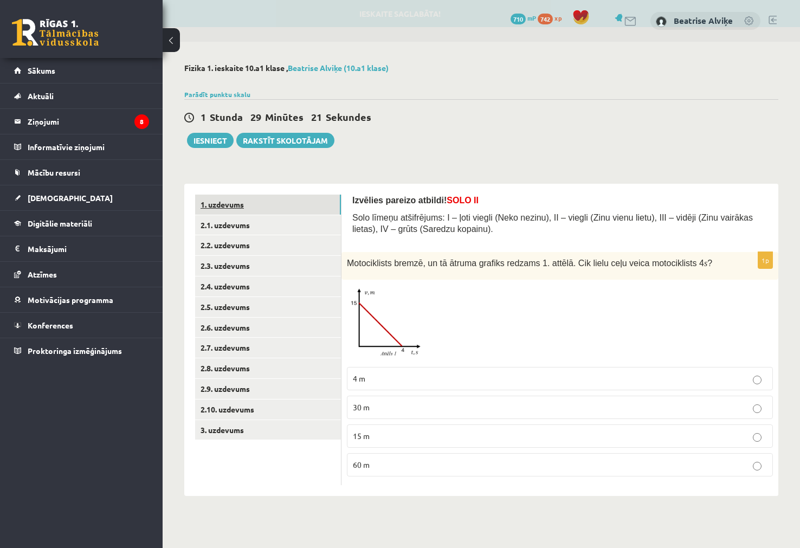
click at [274, 208] on link "1. uzdevums" at bounding box center [268, 204] width 146 height 20
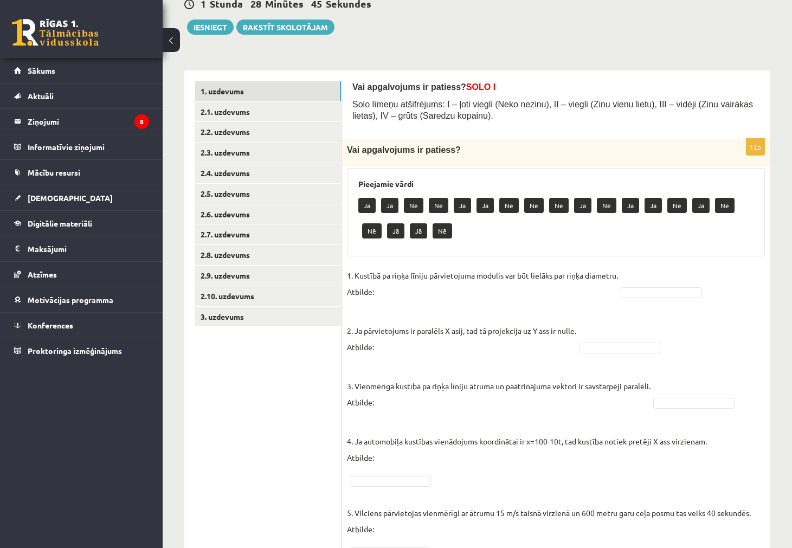
scroll to position [163, 0]
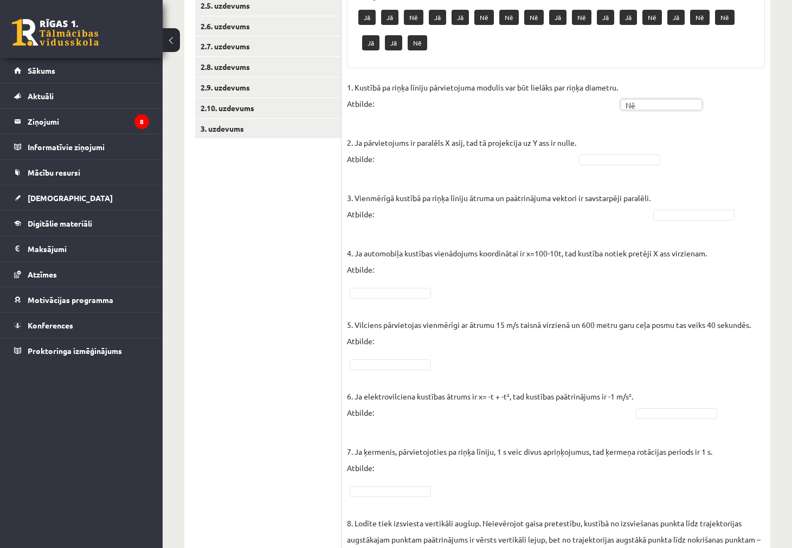
scroll to position [271, 0]
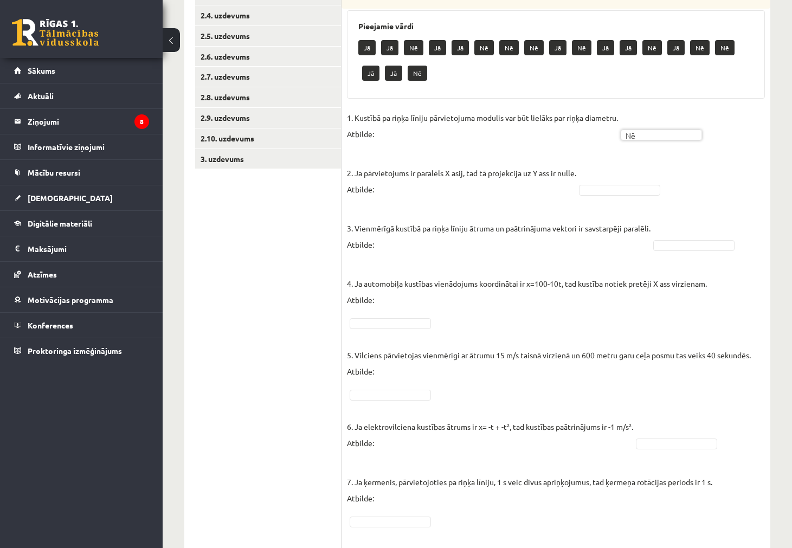
click at [644, 198] on fieldset "1. Kustībā pa riņķa līniju pārvietojuma modulis var būt lielāks par riņķa diame…" at bounding box center [556, 505] width 418 height 793
drag, startPoint x: 637, startPoint y: 196, endPoint x: 632, endPoint y: 191, distance: 6.9
click at [635, 196] on fieldset "1. Kustībā pa riņķa līniju pārvietojuma modulis var būt lielāks par riņķa diame…" at bounding box center [556, 505] width 418 height 793
click at [678, 254] on fieldset "1. Kustībā pa riņķa līniju pārvietojuma modulis var būt lielāks par riņķa diame…" at bounding box center [556, 505] width 418 height 793
click at [676, 252] on fieldset "1. Kustībā pa riņķa līniju pārvietojuma modulis var būt lielāks par riņķa diame…" at bounding box center [556, 505] width 418 height 793
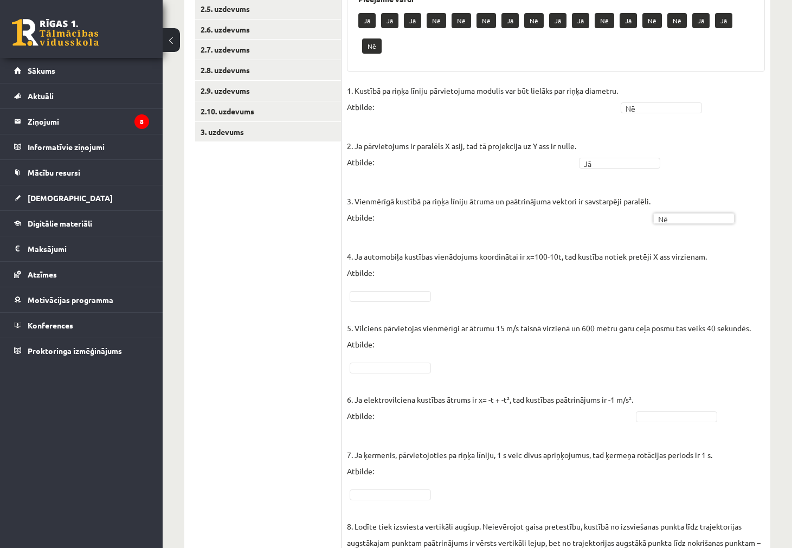
scroll to position [325, 0]
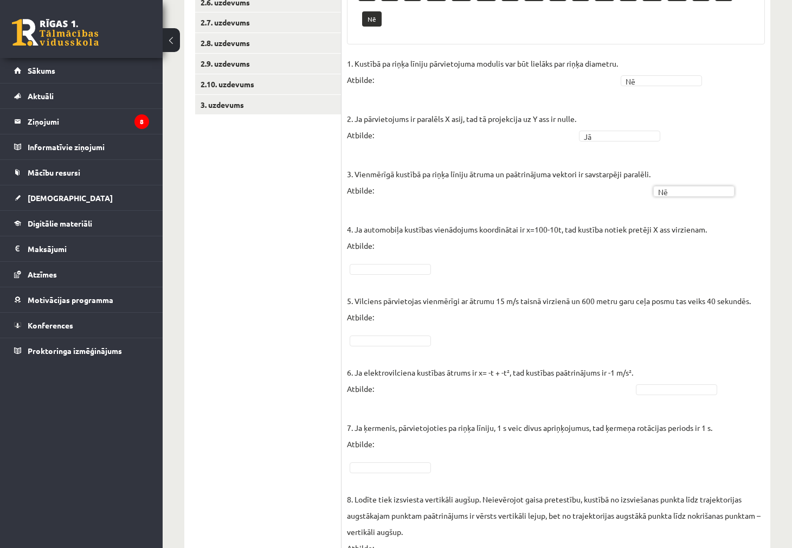
click at [388, 276] on p "5. Vilciens pārvietojas vienmērīgi ar ātrumu 15 m/s taisnā virzienā un 600 metr…" at bounding box center [549, 300] width 404 height 49
click at [387, 276] on p "5. Vilciens pārvietojas vienmērīgi ar ātrumu 15 m/s taisnā virzienā un 600 metr…" at bounding box center [549, 300] width 404 height 49
click at [372, 263] on fieldset "1. Kustībā pa riņķa līniju pārvietojuma modulis var būt lielāks par riņķa diame…" at bounding box center [556, 451] width 418 height 793
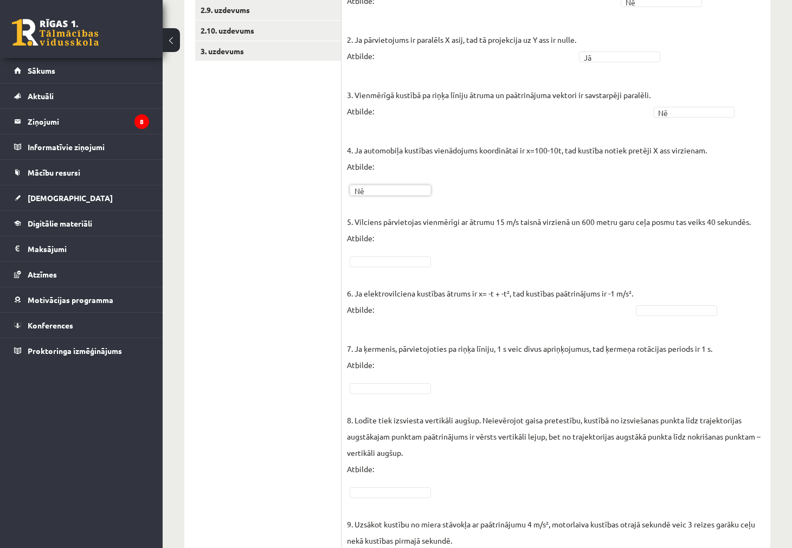
scroll to position [379, 0]
click at [398, 327] on p "7. Ja ķermenis, pārvietojoties pa riņķa līniju, 1 s veic divus apriņķojumus, ta…" at bounding box center [529, 347] width 365 height 49
click at [591, 293] on p "6. Ja elektrovilciena kustības ātrums ir x= -t + -t², tad kustības paātrinājums…" at bounding box center [490, 292] width 286 height 49
drag, startPoint x: 361, startPoint y: 259, endPoint x: 368, endPoint y: 264, distance: 8.1
click at [657, 316] on fieldset "1. Kustībā pa riņķa līniju pārvietojuma modulis var būt lielāks par riņķa diame…" at bounding box center [556, 372] width 418 height 793
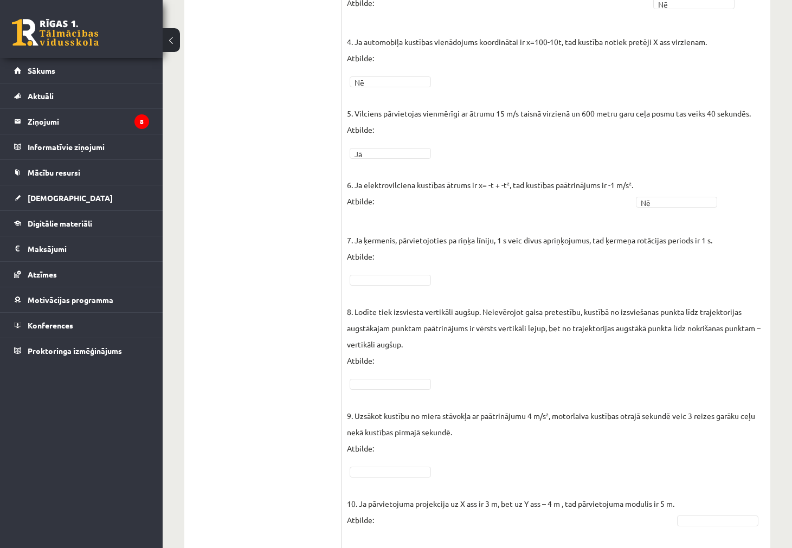
scroll to position [488, 0]
click at [393, 253] on p "7. Ja ķermenis, pārvietojoties pa riņķa līniju, 1 s veic divus apriņķojumus, ta…" at bounding box center [529, 239] width 365 height 49
click at [394, 253] on p "7. Ja ķermenis, pārvietojoties pa riņķa līniju, 1 s veic divus apriņķojumus, ta…" at bounding box center [529, 239] width 365 height 49
click at [635, 322] on p "8. Lodīte tiek izsviesta vertikāli augšup. Neievērojot gaisa pretestību, kustīb…" at bounding box center [556, 327] width 418 height 81
drag, startPoint x: 376, startPoint y: 373, endPoint x: 380, endPoint y: 358, distance: 15.3
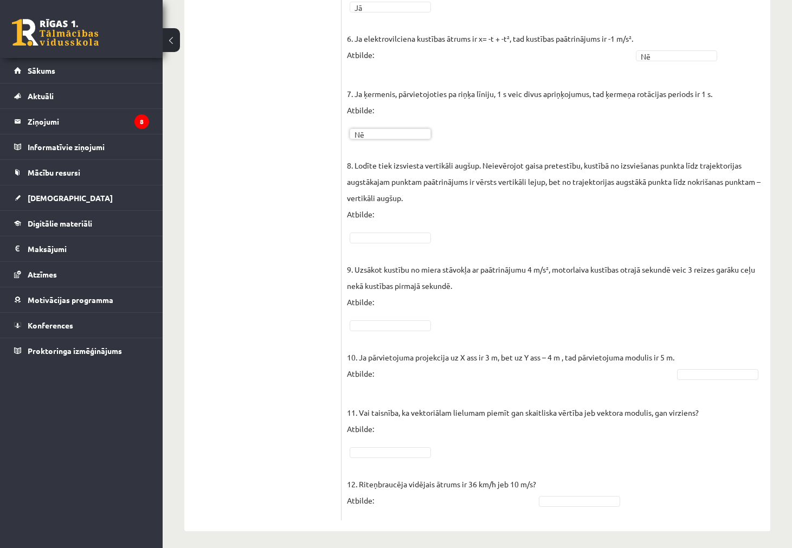
scroll to position [655, 0]
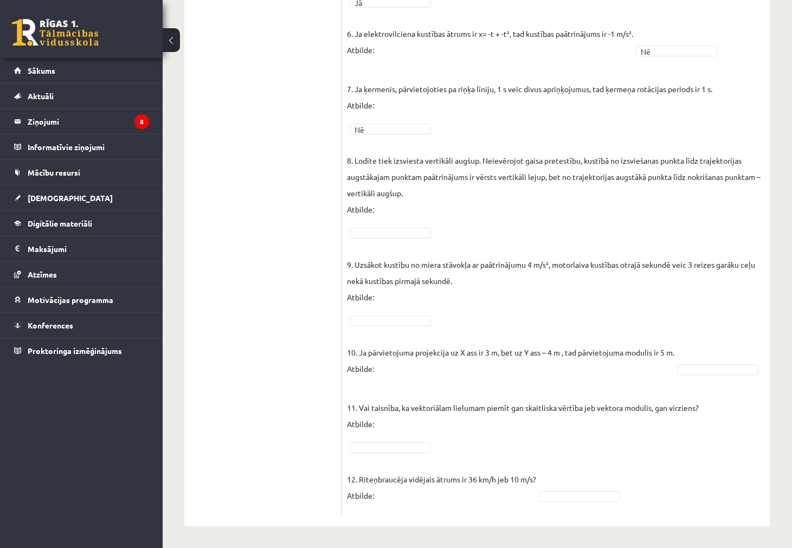
click at [368, 222] on fieldset "1. Kustībā pa riņķa līniju pārvietojuma modulis var būt lielāks par riņķa diame…" at bounding box center [556, 113] width 418 height 793
click at [361, 206] on fieldset "1. Kustībā pa riņķa līniju pārvietojuma modulis var būt lielāks par riņķa diame…" at bounding box center [556, 113] width 418 height 793
drag, startPoint x: 619, startPoint y: 471, endPoint x: 621, endPoint y: 490, distance: 19.1
click at [564, 473] on fieldset "1. Kustībā pa riņķa līniju pārvietojuma modulis var būt lielāks par riņķa diame…" at bounding box center [556, 113] width 418 height 793
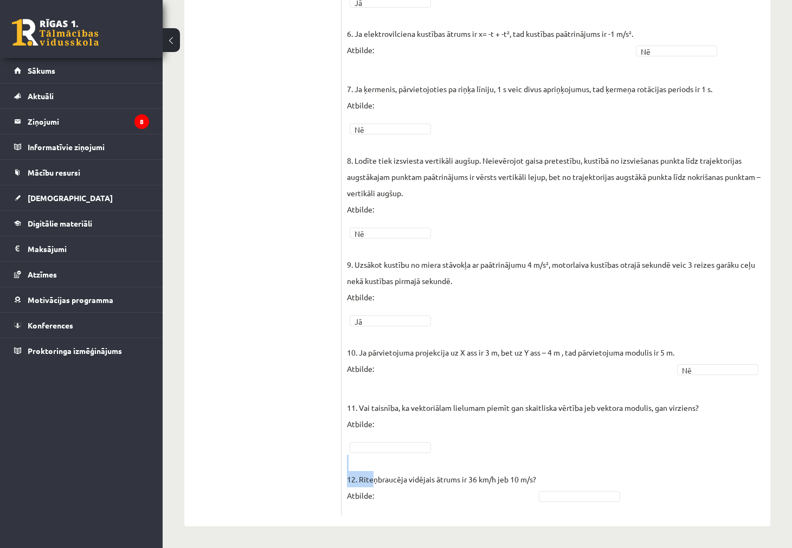
drag, startPoint x: 372, startPoint y: 455, endPoint x: 373, endPoint y: 480, distance: 24.9
click at [373, 480] on p "12. Riteņbraucēja vidējais ātrums ir 36 km/h jeb 10 m/s? Atbilde:" at bounding box center [441, 479] width 189 height 49
drag, startPoint x: 367, startPoint y: 400, endPoint x: 365, endPoint y: 408, distance: 8.4
click at [587, 504] on fieldset "1. Kustībā pa riņķa līniju pārvietojuma modulis var būt lielāks par riņķa diame…" at bounding box center [556, 113] width 418 height 793
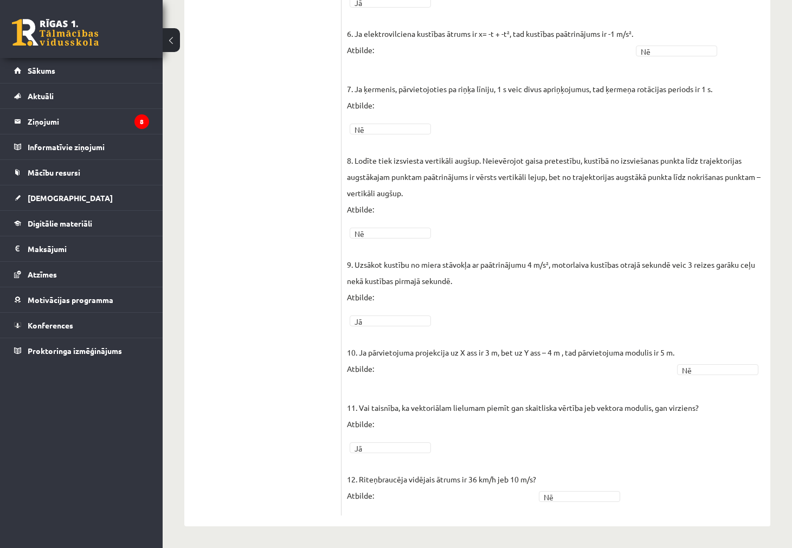
click at [542, 504] on fieldset "1. Kustībā pa riņķa līniju pārvietojuma modulis var būt lielāks par riņķa diame…" at bounding box center [556, 113] width 418 height 793
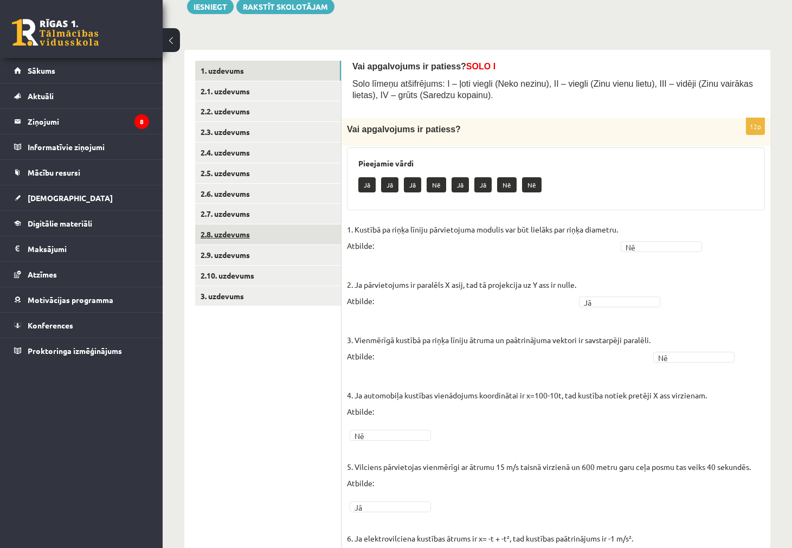
scroll to position [0, 0]
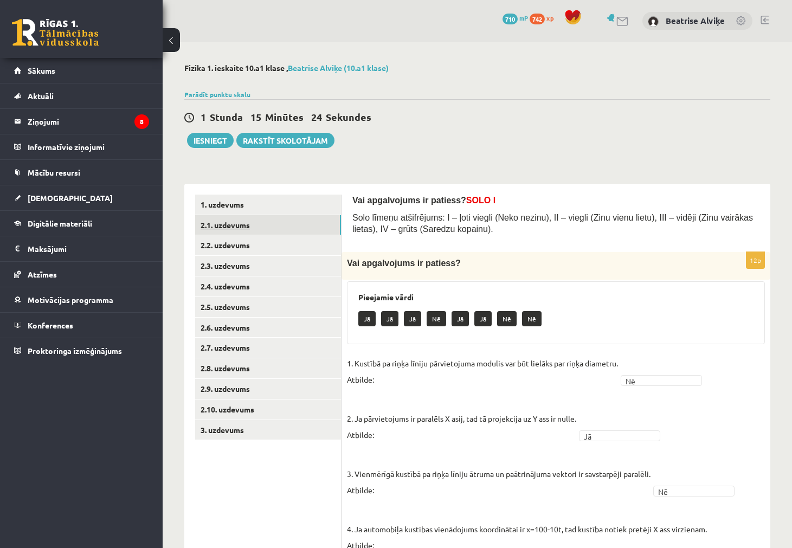
click at [258, 225] on link "2.1. uzdevums" at bounding box center [268, 225] width 146 height 20
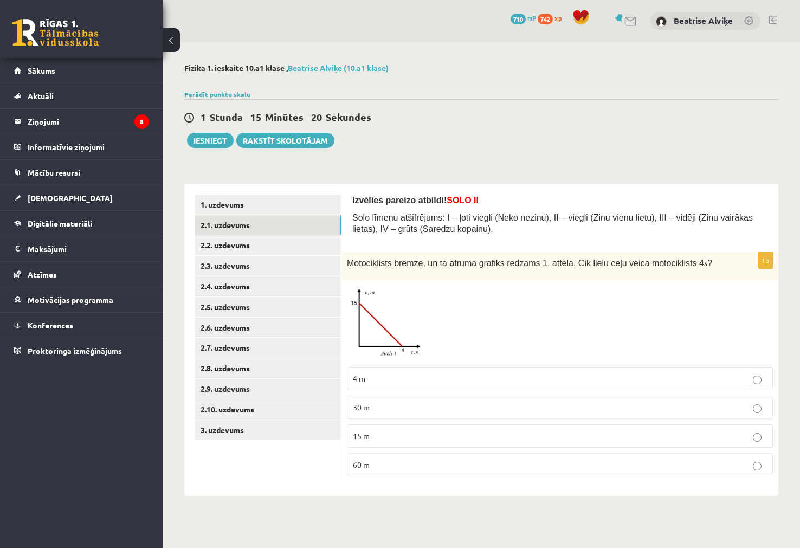
click at [389, 324] on img at bounding box center [387, 323] width 81 height 76
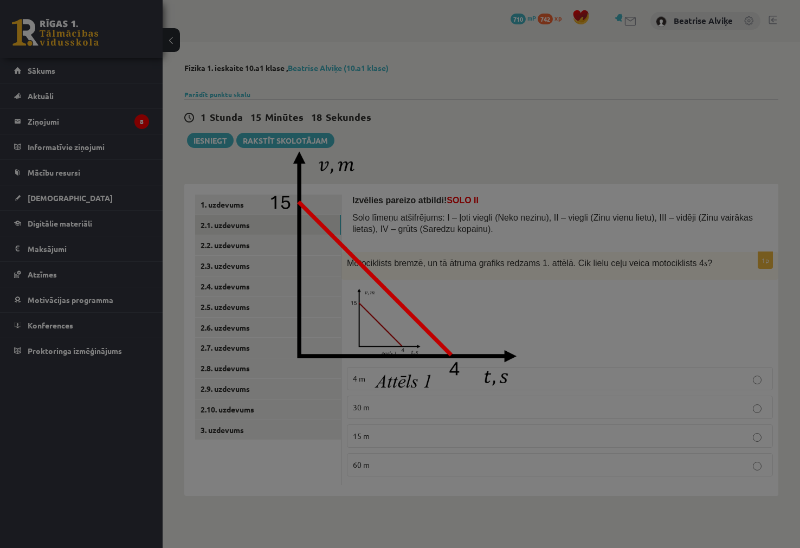
click at [460, 314] on img at bounding box center [400, 274] width 288 height 271
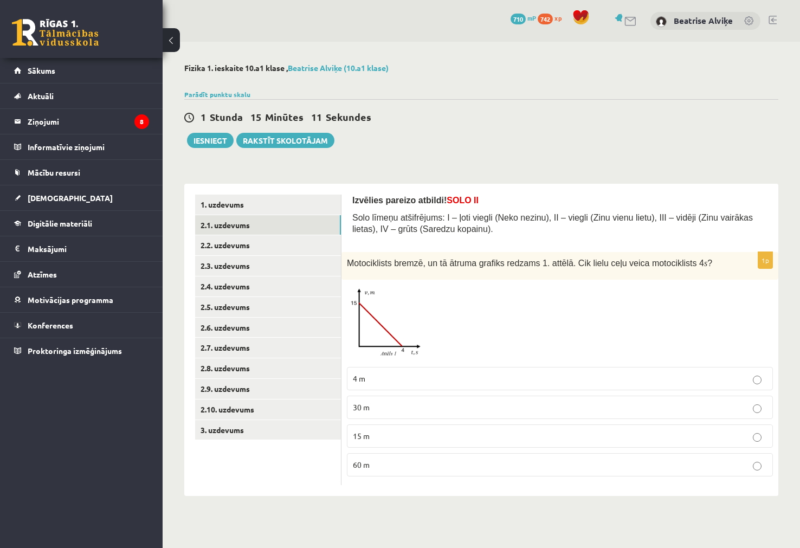
click at [476, 311] on div at bounding box center [560, 323] width 426 height 76
click at [411, 327] on img at bounding box center [387, 323] width 81 height 76
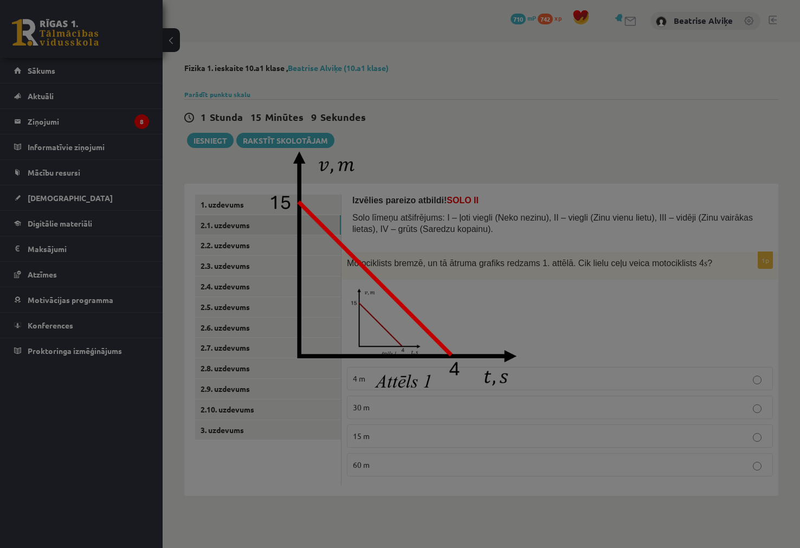
click at [393, 297] on img at bounding box center [400, 274] width 288 height 271
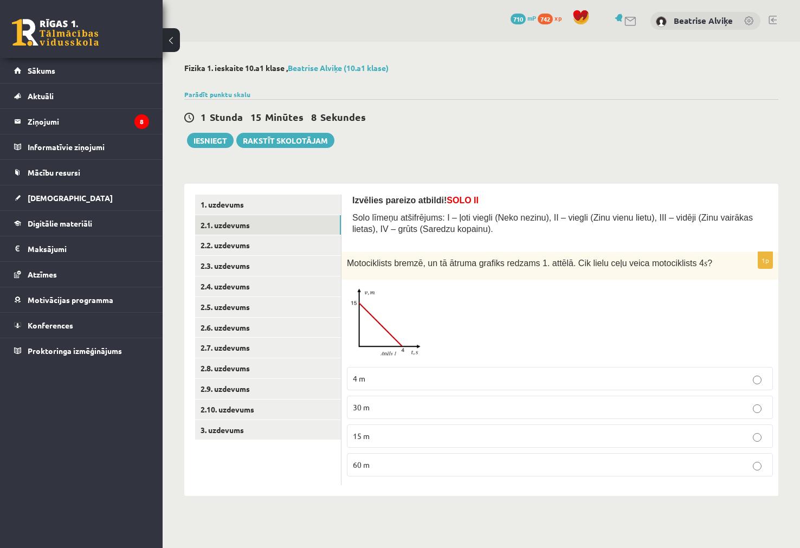
click at [393, 297] on img at bounding box center [387, 323] width 81 height 76
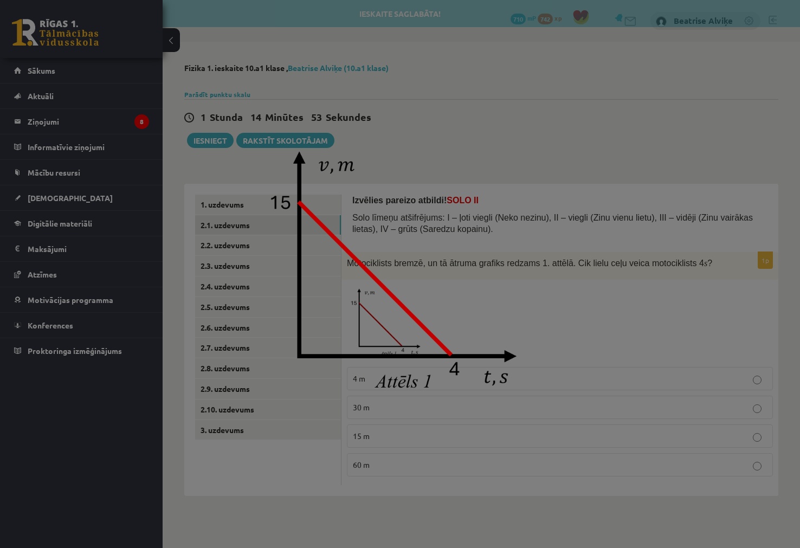
click at [531, 374] on img at bounding box center [400, 274] width 288 height 271
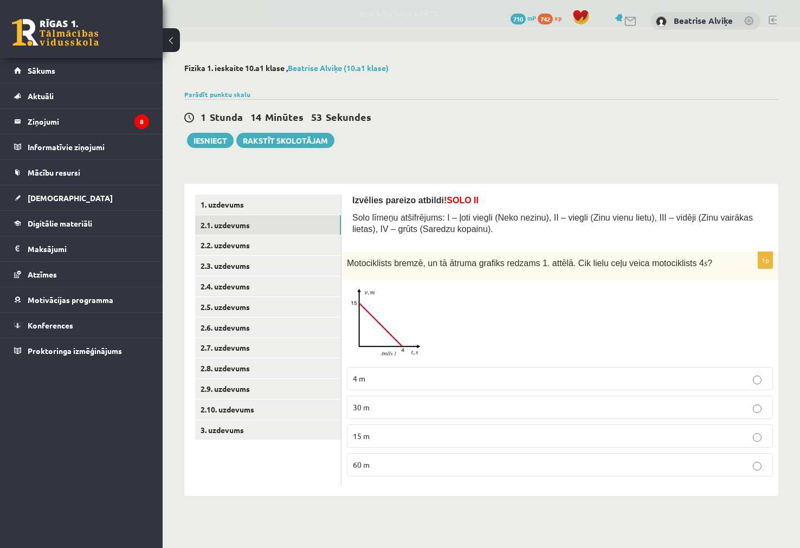
click at [459, 431] on p "15 m" at bounding box center [560, 435] width 414 height 11
click at [271, 251] on link "2.2. uzdevums" at bounding box center [268, 245] width 146 height 20
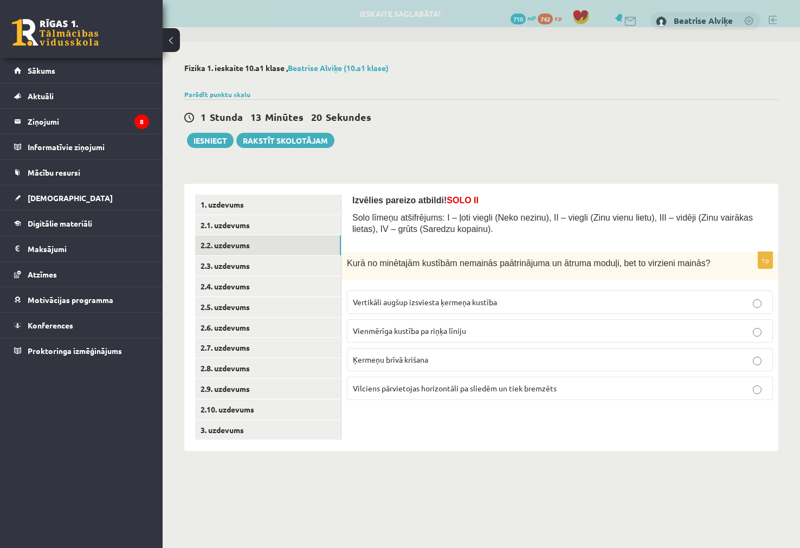
click at [461, 295] on label "Vertikāli augšup izsviesta ķermeņa kustība" at bounding box center [560, 301] width 426 height 23
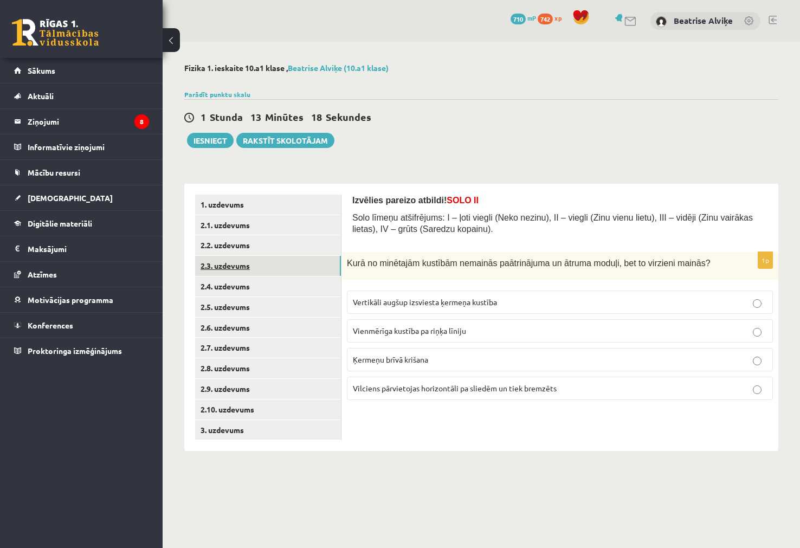
click at [232, 263] on link "2.3. uzdevums" at bounding box center [268, 266] width 146 height 20
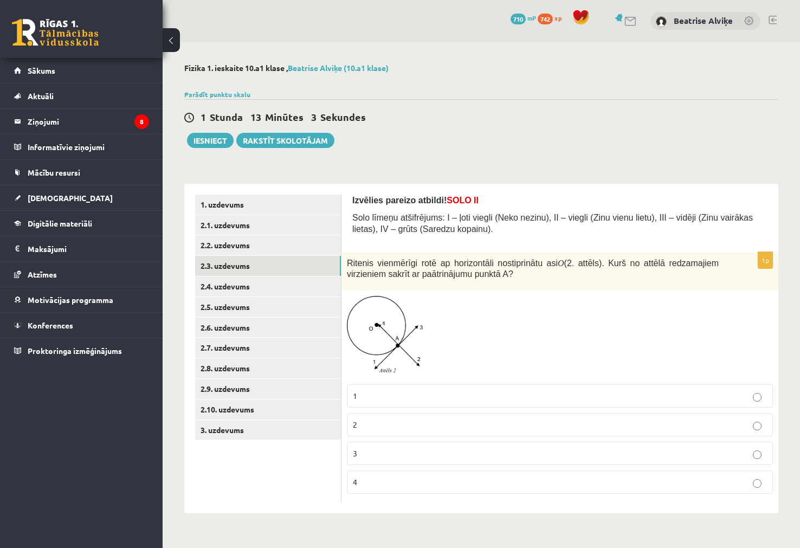
click at [439, 478] on p "4" at bounding box center [560, 481] width 414 height 11
click at [256, 287] on link "2.4. uzdevums" at bounding box center [268, 286] width 146 height 20
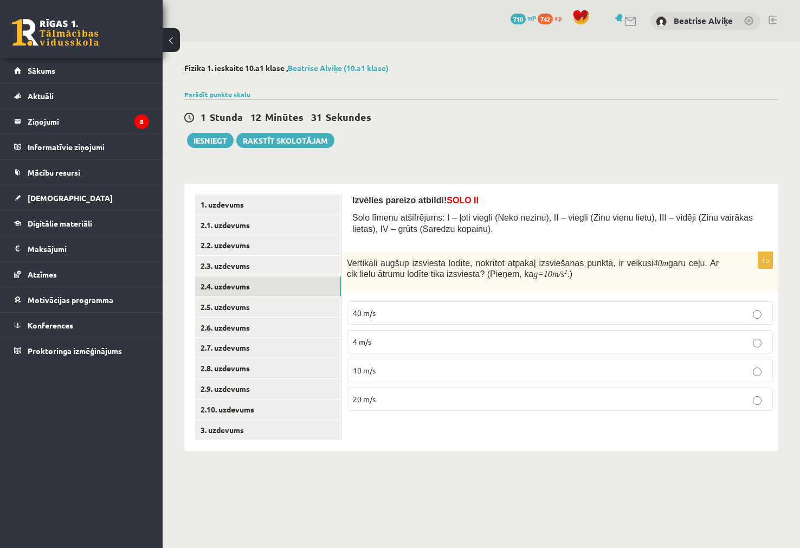
click at [416, 465] on div "**********" at bounding box center [481, 257] width 637 height 431
click at [369, 505] on body "0 Dāvanas 710 mP 742 xp Beatrise Alviķe Sākums Aktuāli Kā mācīties eSKOLĀ Konta…" at bounding box center [400, 274] width 800 height 548
click at [529, 393] on label "20 m/s" at bounding box center [560, 398] width 426 height 23
click at [268, 302] on link "2.5. uzdevums" at bounding box center [268, 307] width 146 height 20
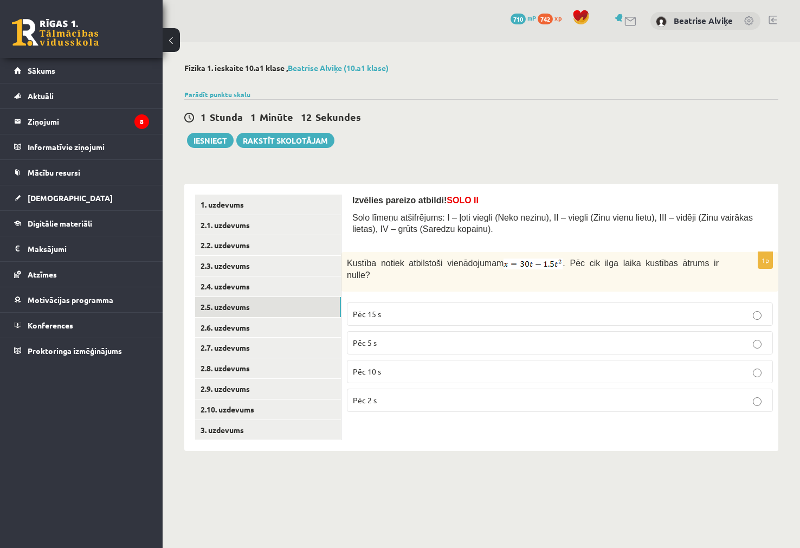
click at [424, 496] on body "0 Dāvanas 710 mP 742 xp Beatrise Alviķe Sākums Aktuāli Kā mācīties eSKOLĀ Konta…" at bounding box center [400, 274] width 800 height 548
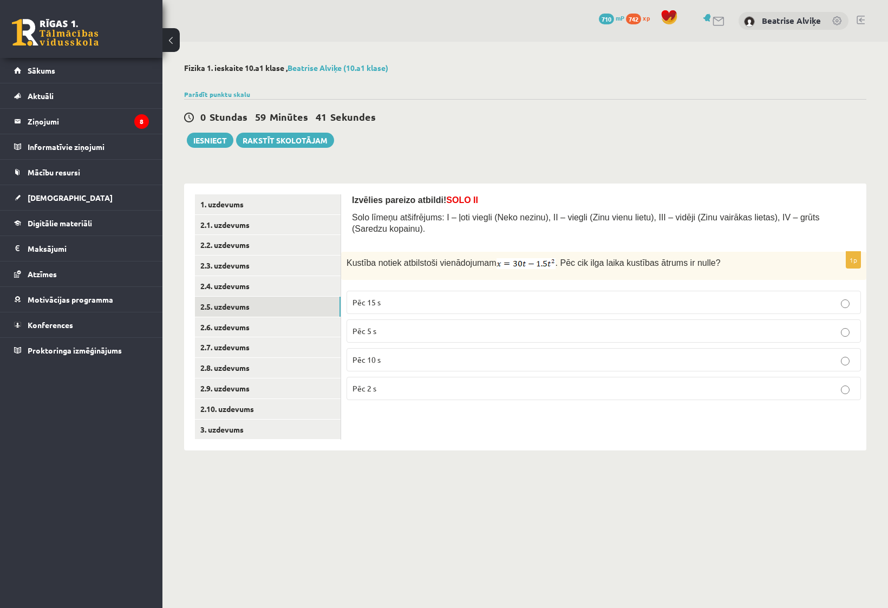
click at [471, 496] on body "0 Dāvanas 710 mP 742 xp Beatrise Alviķe Sākums Aktuāli Kā mācīties eSKOLĀ Konta…" at bounding box center [444, 304] width 888 height 608
click at [400, 297] on p "Pēc 15 s" at bounding box center [604, 302] width 503 height 11
click at [261, 331] on link "2.6. uzdevums" at bounding box center [268, 327] width 146 height 20
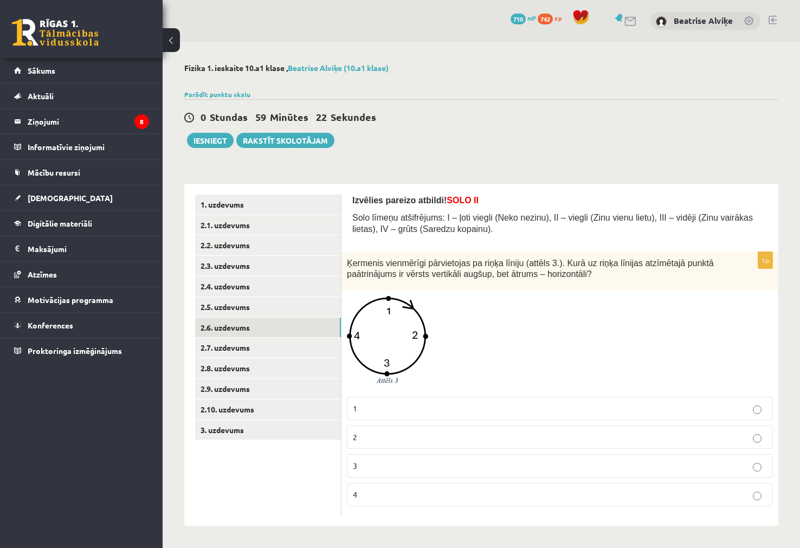
click at [530, 321] on div at bounding box center [560, 343] width 426 height 95
click at [382, 438] on p "2" at bounding box center [560, 436] width 414 height 11
click at [315, 475] on ul "1. uzdevums 2.1. uzdevums 2.2. uzdevums 2.3. uzdevums 2.4. uzdevums 2.5. uzdevu…" at bounding box center [268, 354] width 146 height 320
click at [686, 463] on p "3" at bounding box center [560, 465] width 414 height 11
click at [228, 353] on link "2.7. uzdevums" at bounding box center [268, 348] width 146 height 20
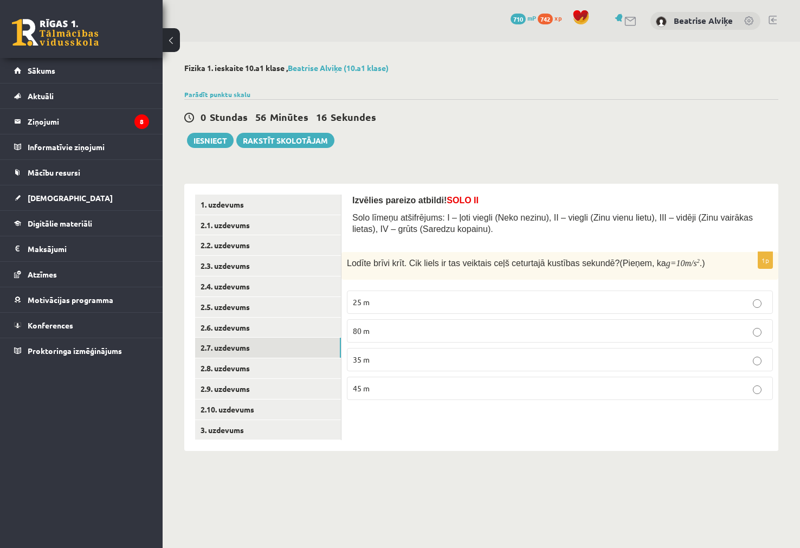
click at [543, 399] on label "45 m" at bounding box center [560, 388] width 426 height 23
drag, startPoint x: 356, startPoint y: 331, endPoint x: 335, endPoint y: 344, distance: 24.8
click at [356, 331] on span "80 m" at bounding box center [361, 331] width 17 height 10
click at [242, 373] on link "2.8. uzdevums" at bounding box center [268, 368] width 146 height 20
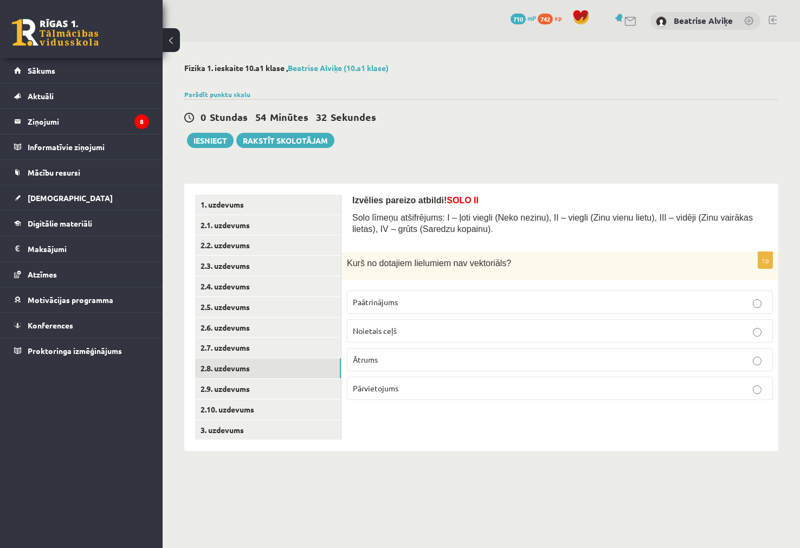
click at [456, 332] on p "Noietais ceļš" at bounding box center [560, 330] width 414 height 11
click at [262, 390] on link "2.9. uzdevums" at bounding box center [268, 389] width 146 height 20
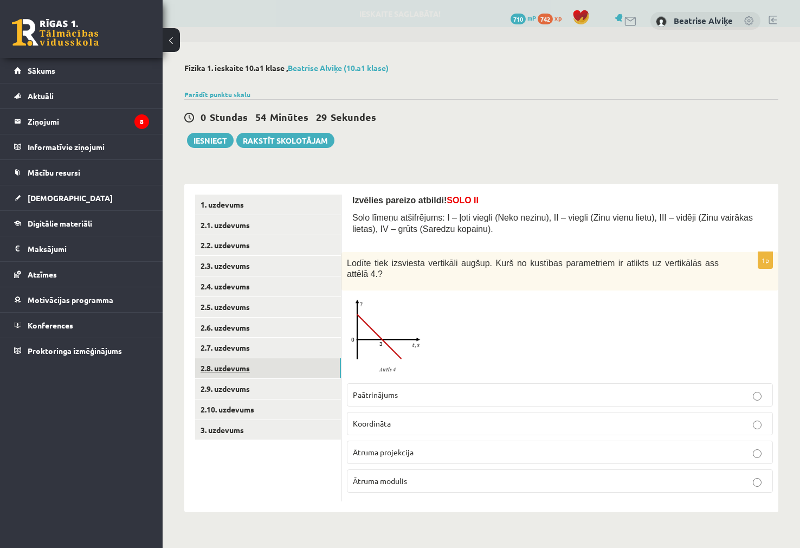
click at [303, 372] on link "2.8. uzdevums" at bounding box center [268, 368] width 146 height 20
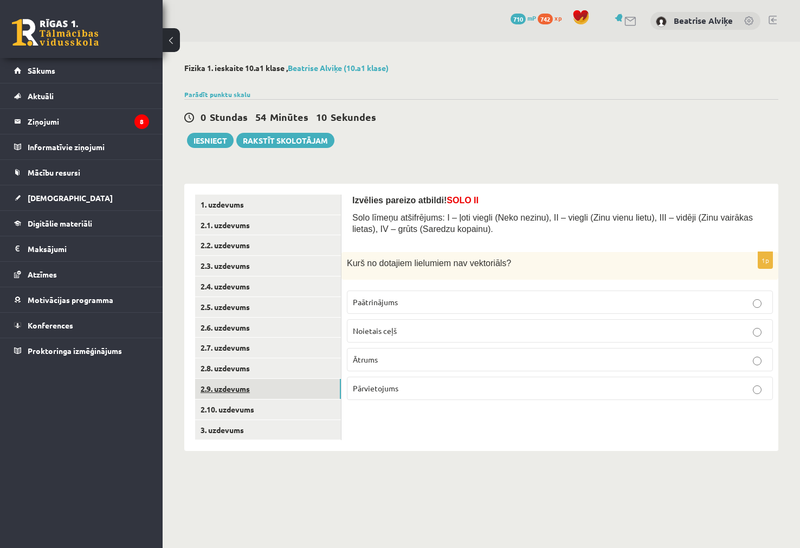
click at [297, 379] on link "2.9. uzdevums" at bounding box center [268, 389] width 146 height 20
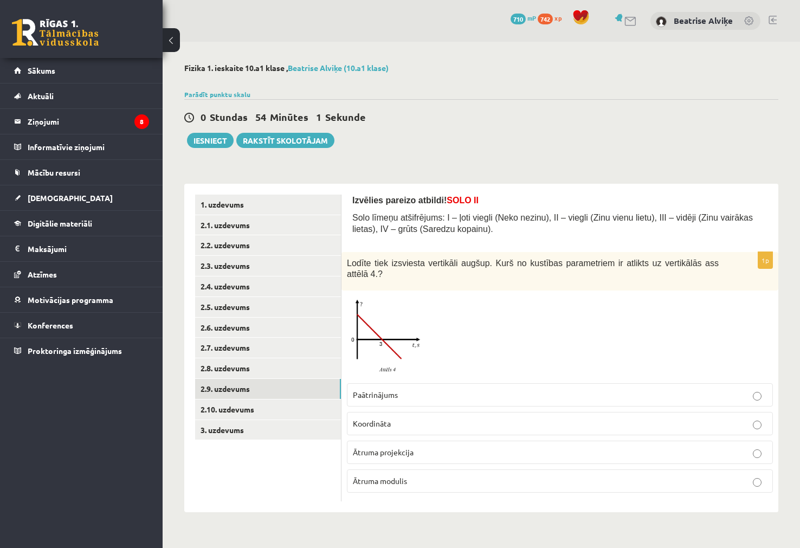
click at [384, 313] on span at bounding box center [387, 321] width 17 height 17
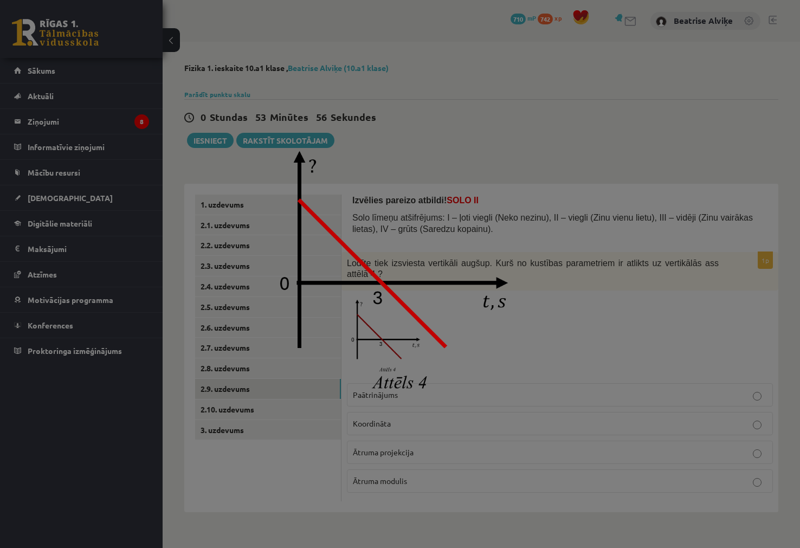
click at [498, 258] on img at bounding box center [399, 274] width 269 height 271
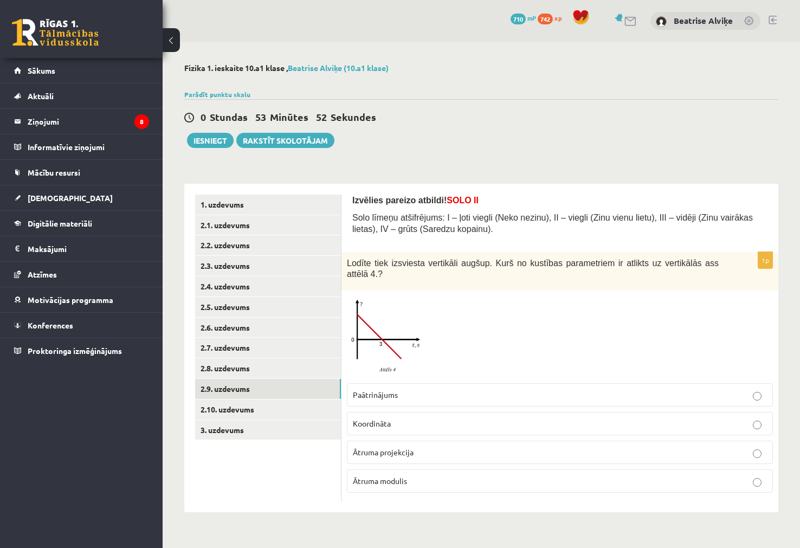
click at [353, 323] on img at bounding box center [387, 337] width 81 height 82
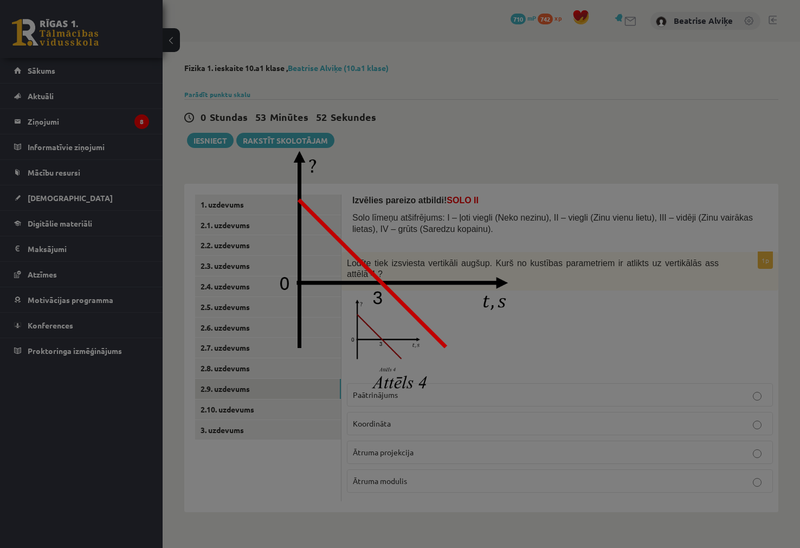
click at [633, 327] on div at bounding box center [400, 274] width 800 height 548
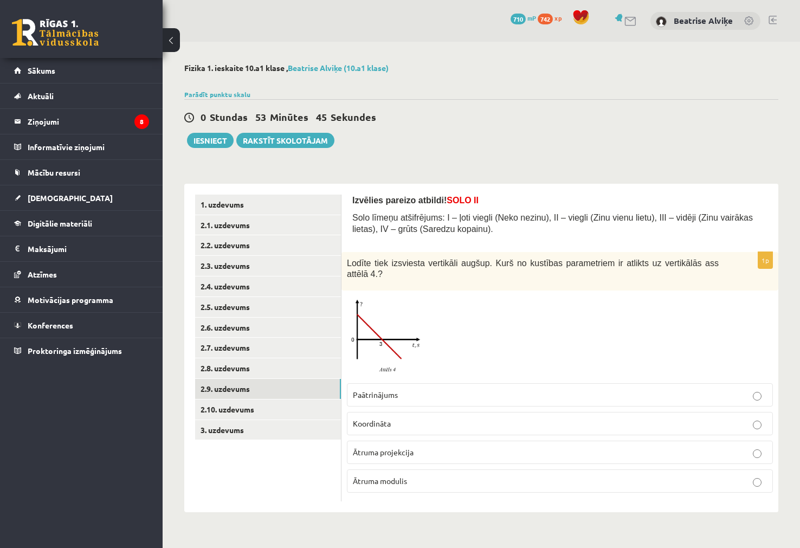
click at [401, 306] on img at bounding box center [387, 337] width 81 height 82
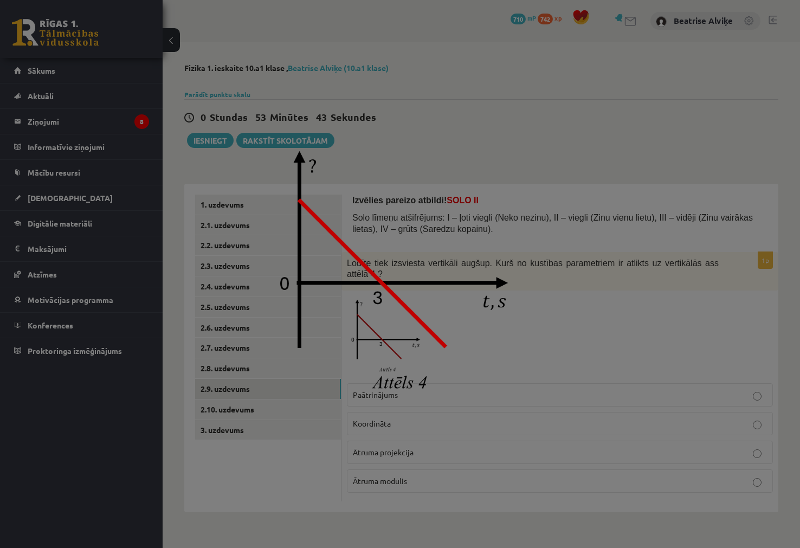
click at [580, 294] on div at bounding box center [400, 274] width 800 height 548
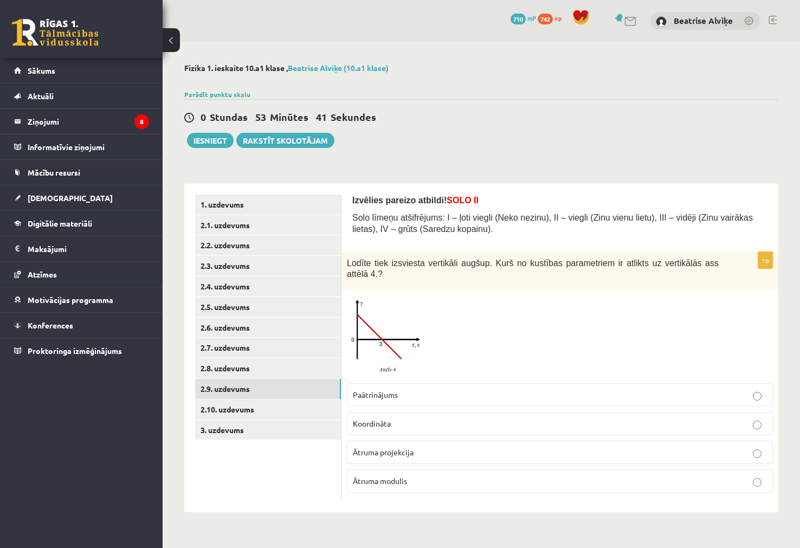
click at [385, 346] on img at bounding box center [387, 337] width 81 height 82
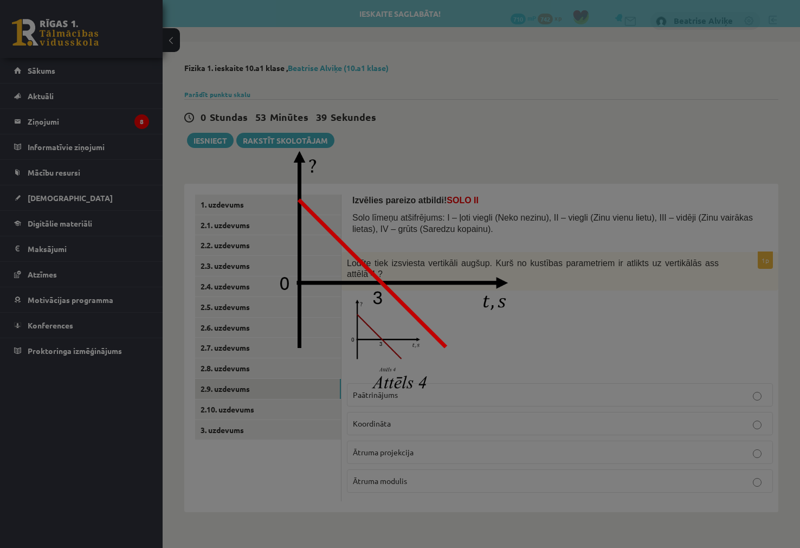
click at [582, 324] on div at bounding box center [400, 274] width 800 height 548
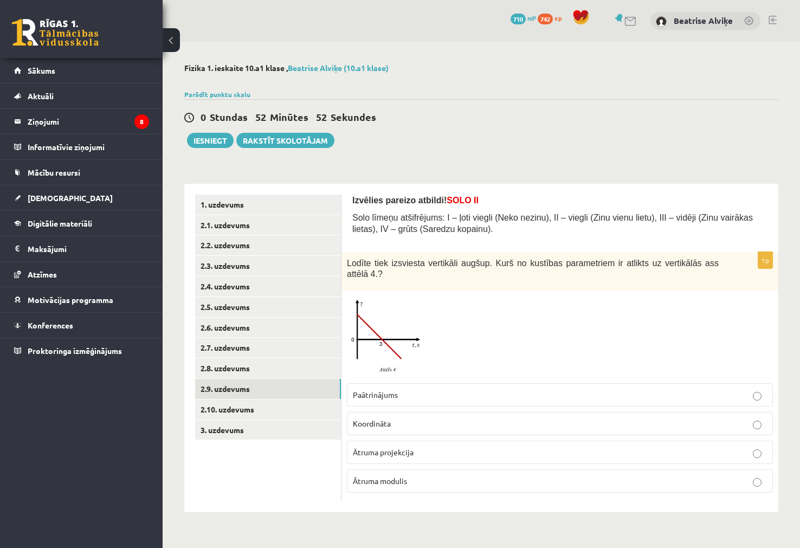
click at [501, 389] on p "Paātrinājums" at bounding box center [560, 394] width 414 height 11
click at [259, 410] on link "2.10. uzdevums" at bounding box center [268, 409] width 146 height 20
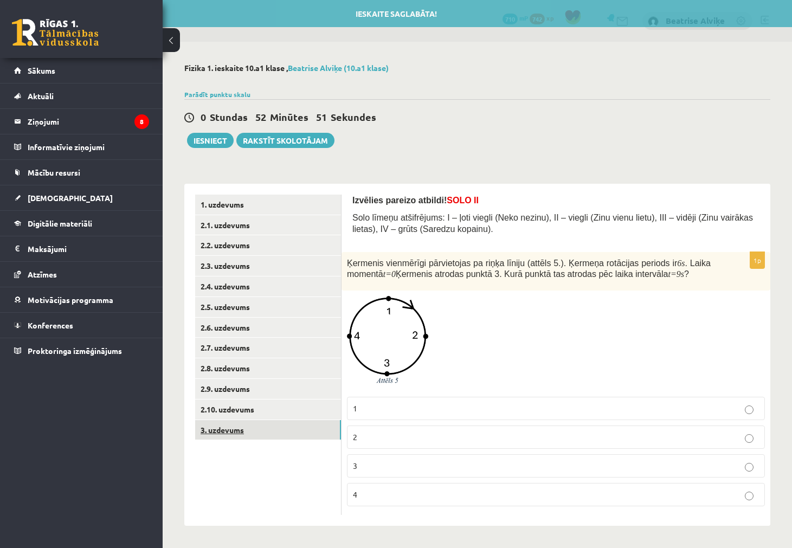
click at [254, 426] on link "3. uzdevums" at bounding box center [268, 430] width 146 height 20
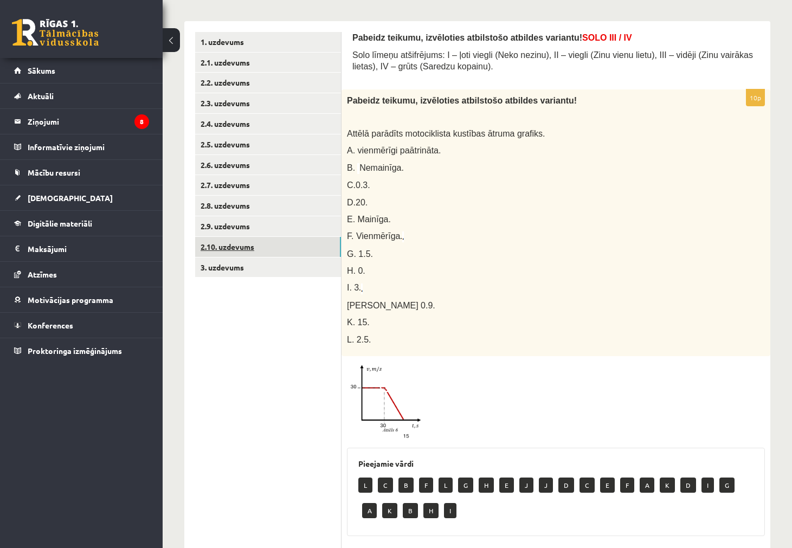
click at [267, 240] on link "2.10. uzdevums" at bounding box center [268, 247] width 146 height 20
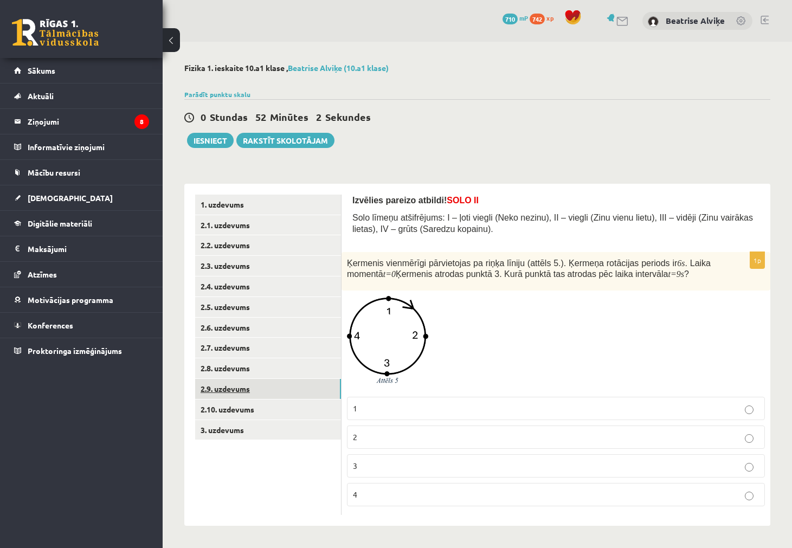
click at [314, 387] on link "2.9. uzdevums" at bounding box center [268, 389] width 146 height 20
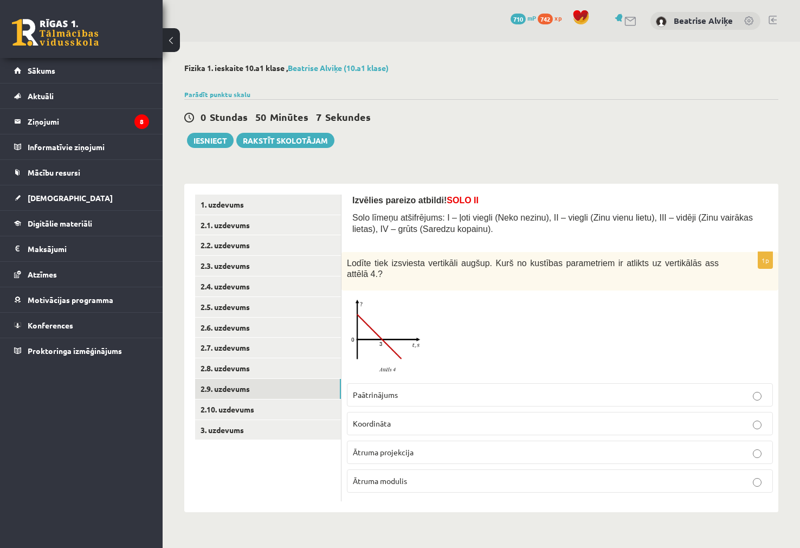
click at [427, 475] on p "Ātruma modulis" at bounding box center [560, 480] width 414 height 11
click at [271, 402] on link "2.10. uzdevums" at bounding box center [268, 409] width 146 height 20
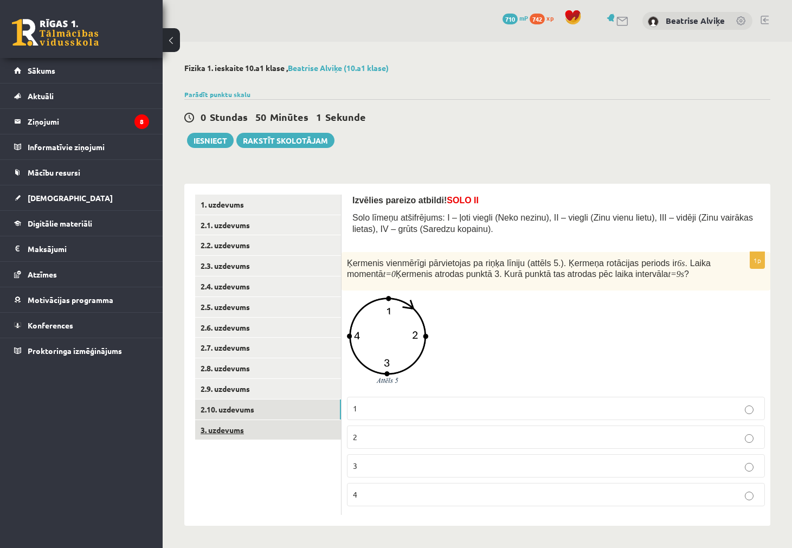
click at [302, 420] on link "3. uzdevums" at bounding box center [268, 430] width 146 height 20
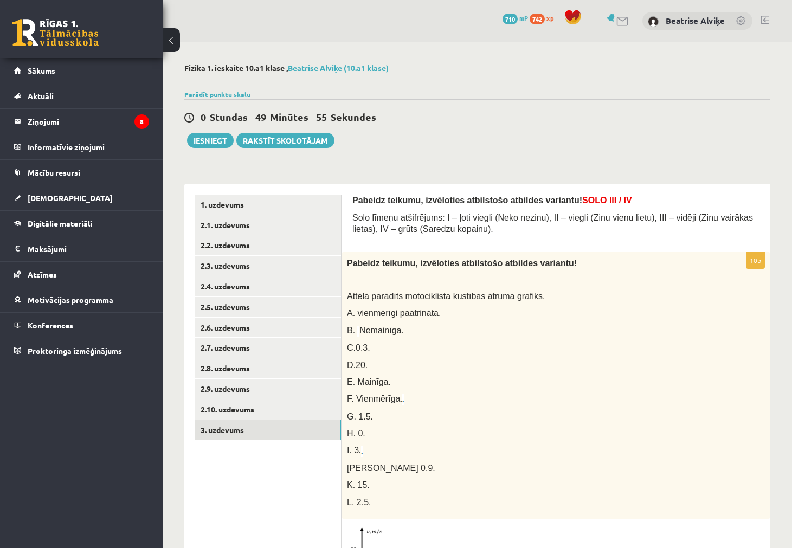
click at [238, 423] on link "3. uzdevums" at bounding box center [268, 430] width 146 height 20
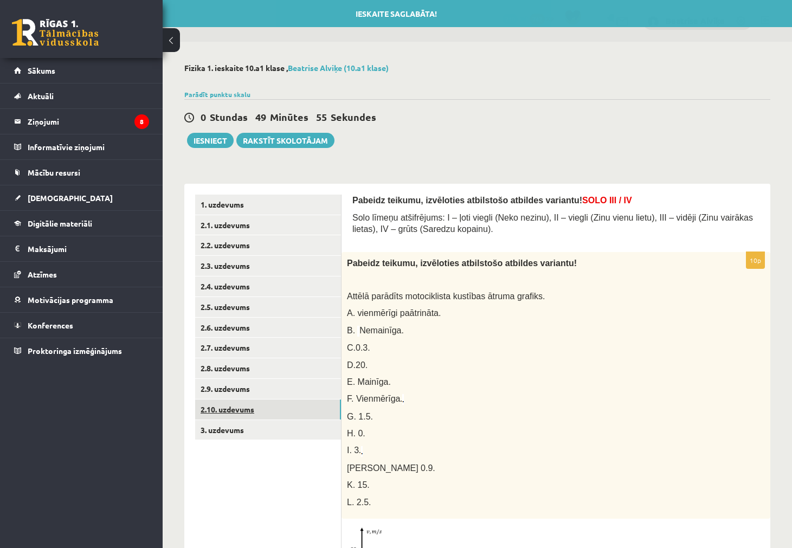
click at [241, 412] on link "2.10. uzdevums" at bounding box center [268, 409] width 146 height 20
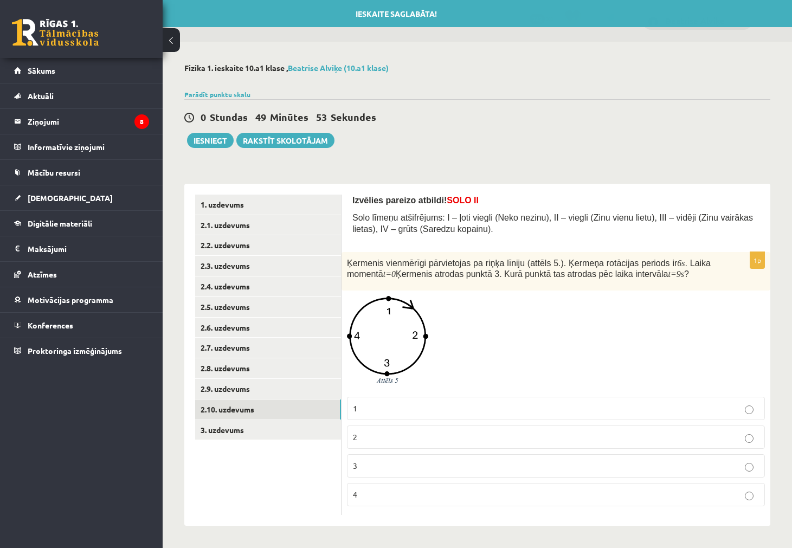
click at [602, 327] on div at bounding box center [556, 343] width 418 height 95
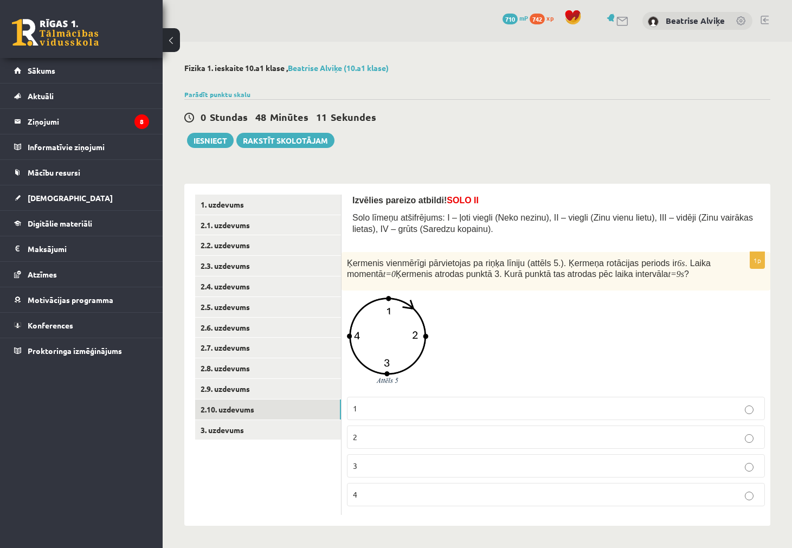
click at [676, 310] on div at bounding box center [556, 343] width 418 height 95
click at [393, 401] on label "1" at bounding box center [556, 408] width 418 height 23
click at [293, 432] on link "3. uzdevums" at bounding box center [268, 430] width 146 height 20
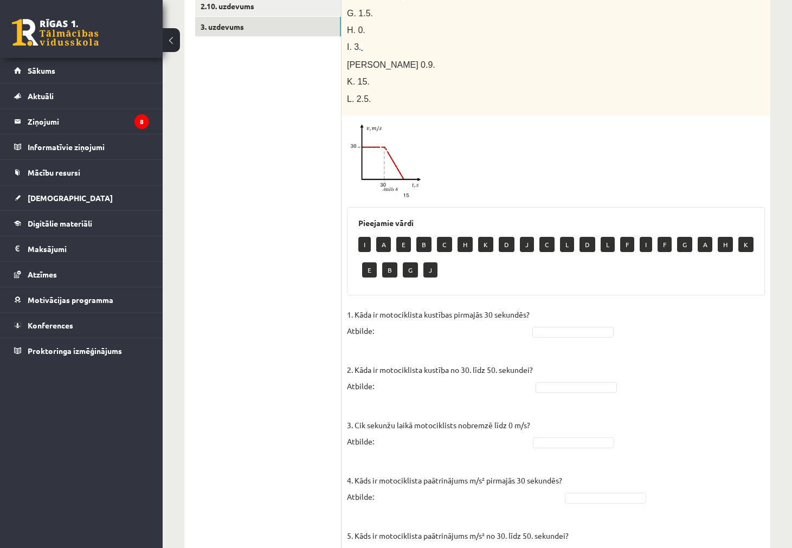
scroll to position [193, 0]
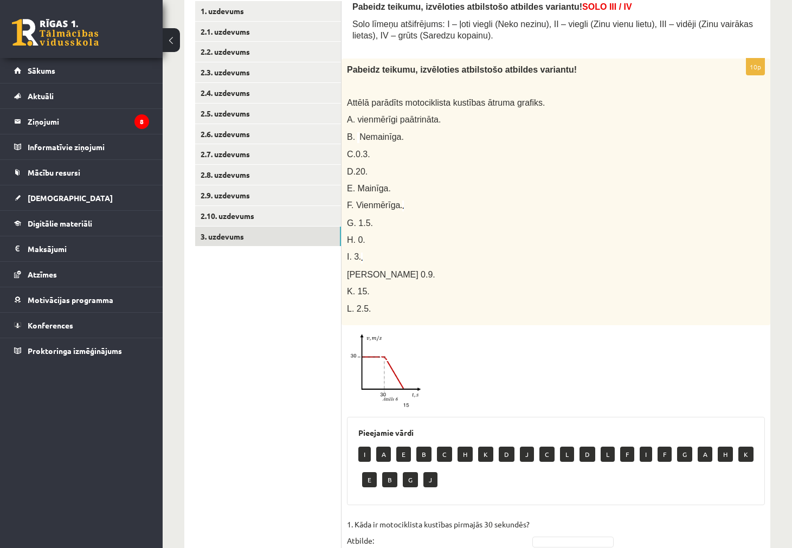
click at [385, 371] on img at bounding box center [387, 370] width 81 height 80
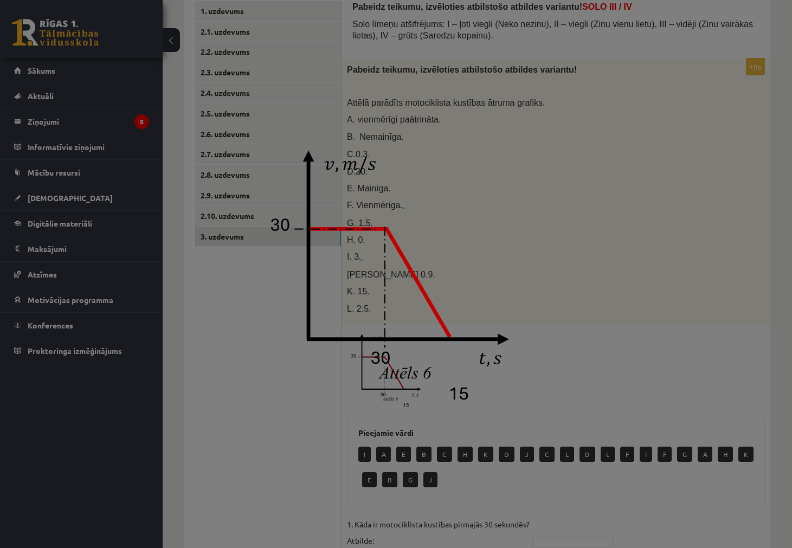
click at [368, 290] on img at bounding box center [395, 274] width 277 height 271
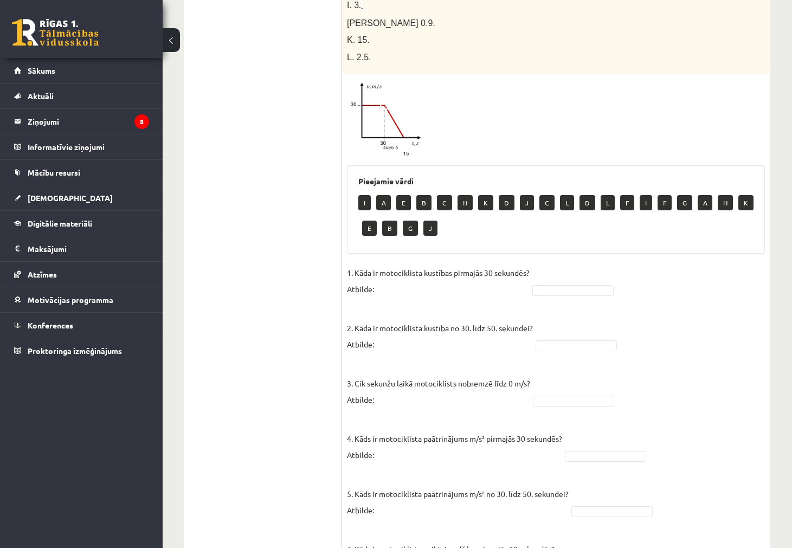
scroll to position [302, 0]
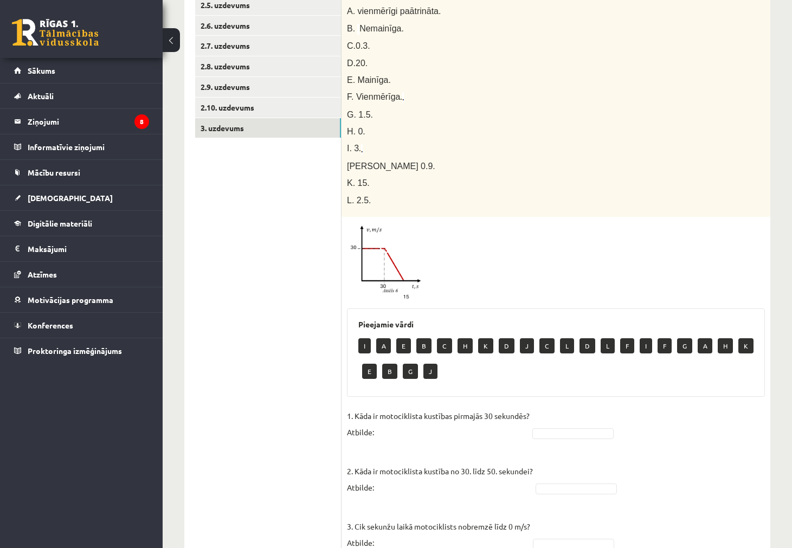
click at [379, 277] on img at bounding box center [387, 262] width 81 height 80
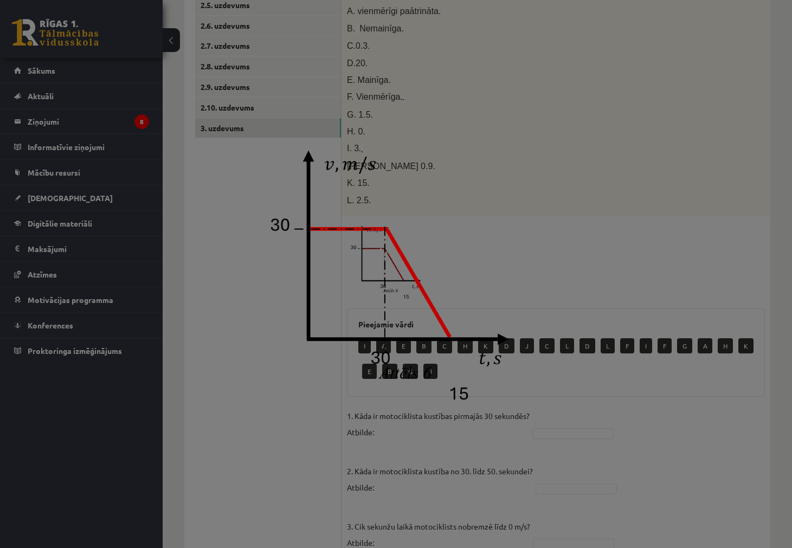
click at [547, 275] on div at bounding box center [396, 274] width 792 height 548
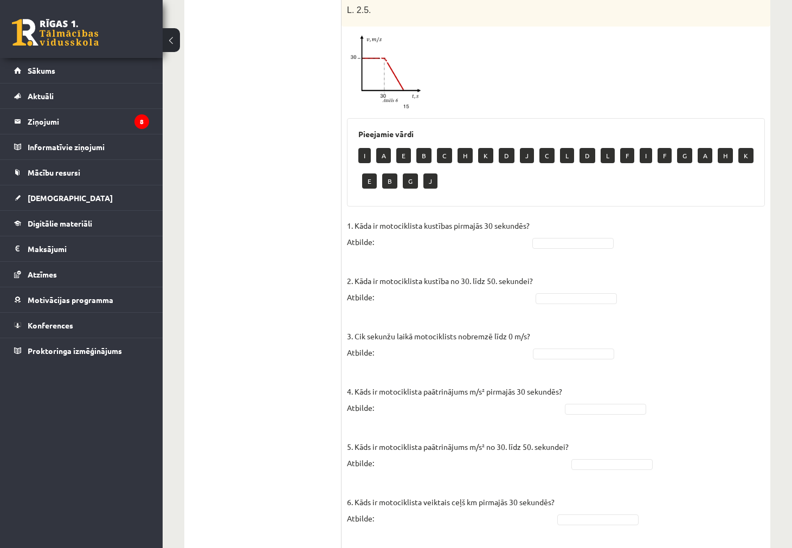
scroll to position [518, 0]
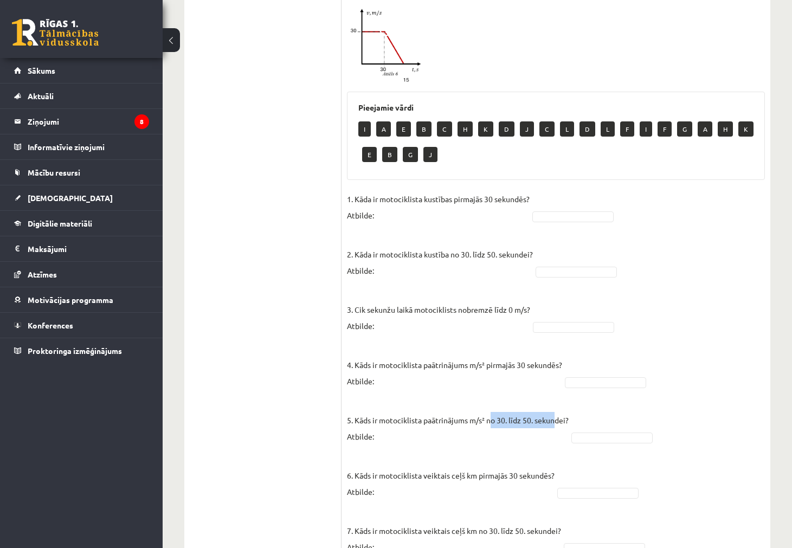
drag, startPoint x: 494, startPoint y: 424, endPoint x: 557, endPoint y: 419, distance: 64.1
click at [557, 419] on p "5. Kāds ir motociklista paātrinājums m/s² no 30. līdz 50. sekundei? Atbilde:" at bounding box center [458, 419] width 222 height 49
click at [572, 414] on fieldset "1. Kāda ir motociklista kustības pirmajās 30 sekundēs? Atbilde: 2. Kāda ir moto…" at bounding box center [556, 459] width 418 height 536
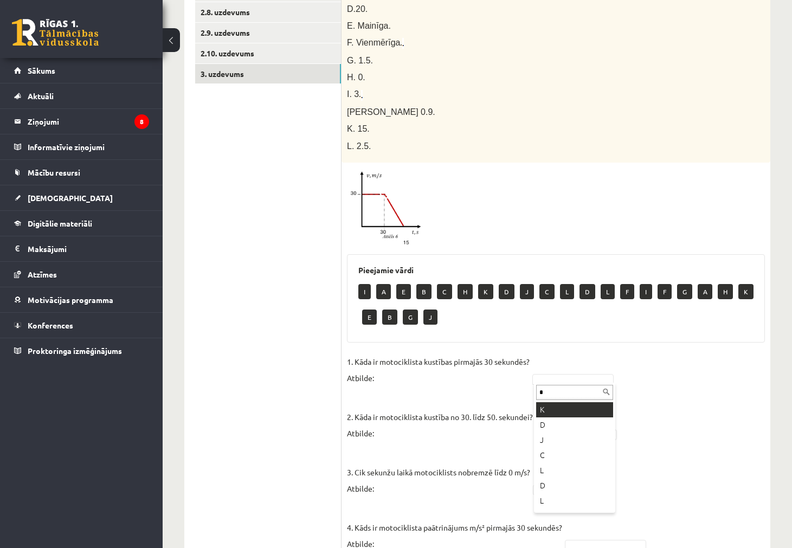
scroll to position [0, 0]
type input "*"
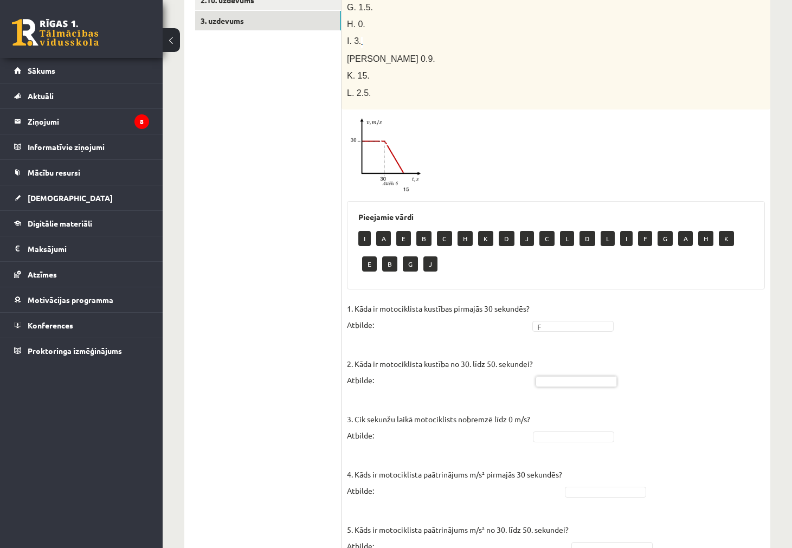
scroll to position [410, 0]
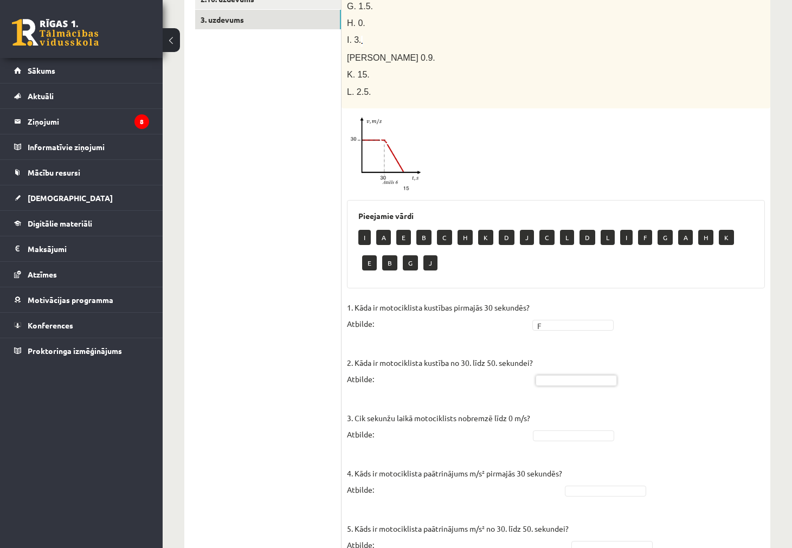
drag, startPoint x: 581, startPoint y: 361, endPoint x: 560, endPoint y: 379, distance: 27.7
drag, startPoint x: 566, startPoint y: 374, endPoint x: 568, endPoint y: 391, distance: 17.0
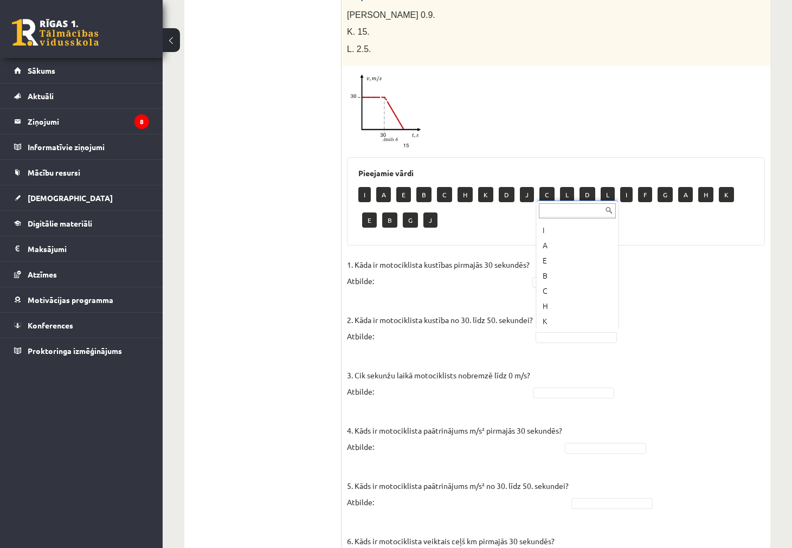
scroll to position [464, 0]
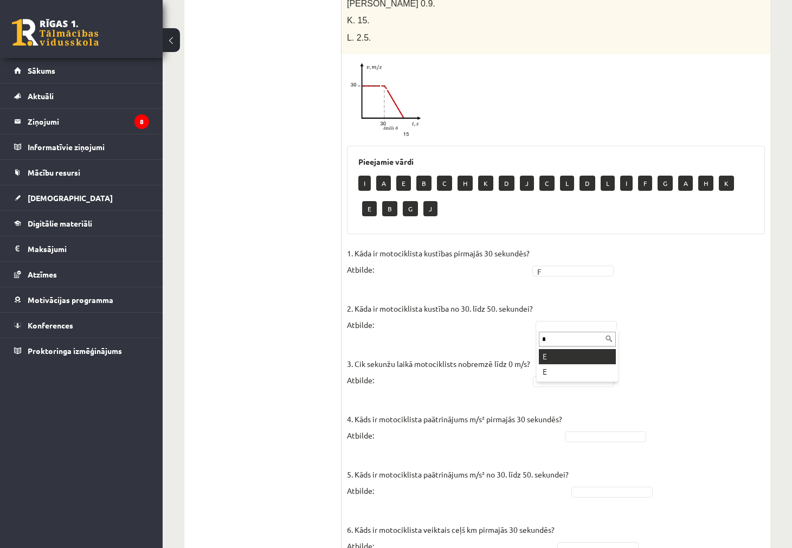
type input "*"
click at [566, 348] on div "* E E" at bounding box center [576, 355] width 81 height 52
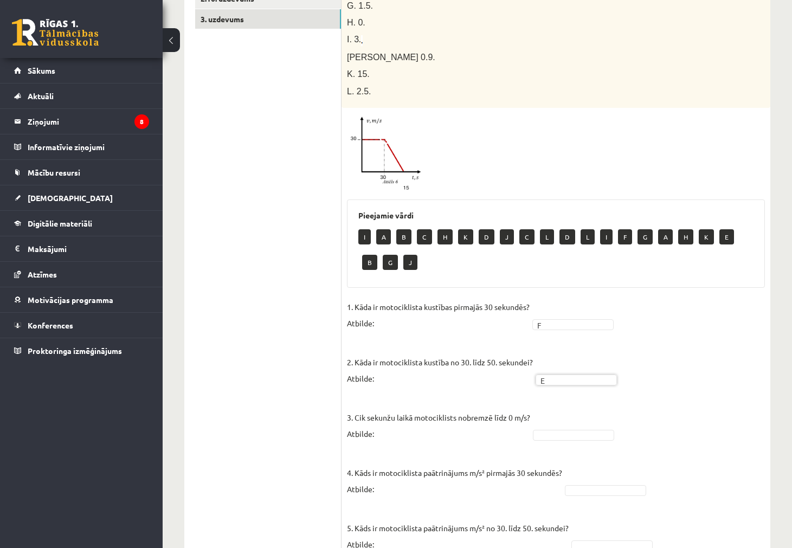
scroll to position [410, 0]
click at [378, 171] on img at bounding box center [387, 154] width 81 height 80
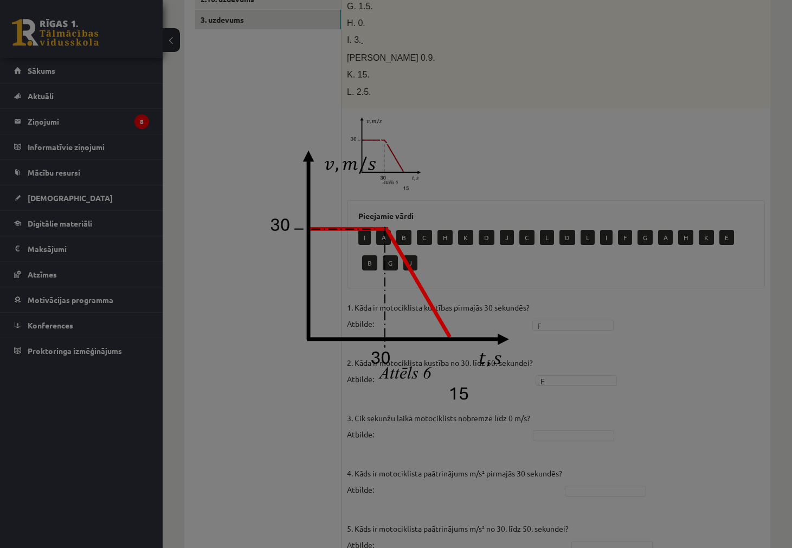
click at [456, 362] on img at bounding box center [395, 274] width 277 height 271
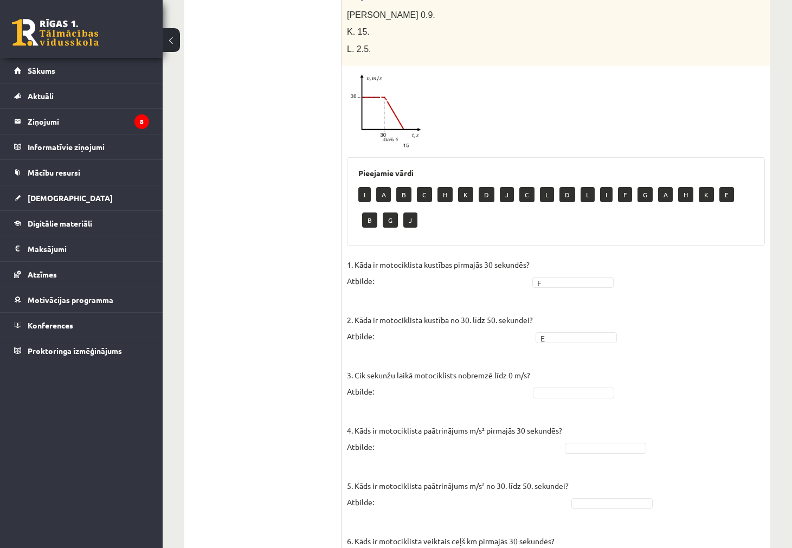
scroll to position [464, 0]
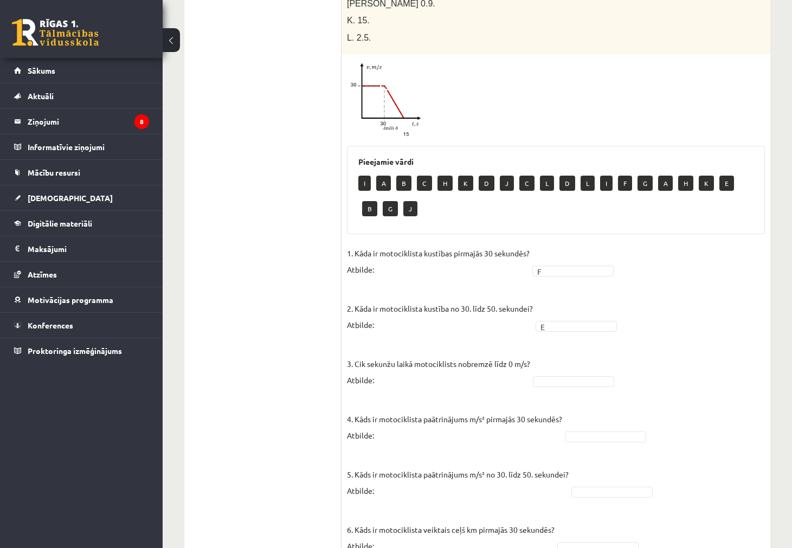
click at [568, 390] on fieldset "1. Kāda ir motociklista kustības pirmajās 30 sekundēs? Atbilde: F * 2. Kāda ir …" at bounding box center [556, 513] width 418 height 536
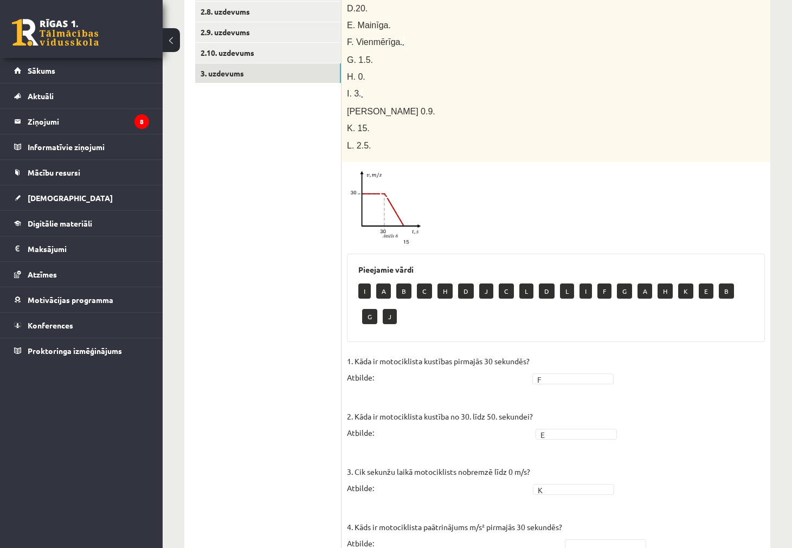
scroll to position [356, 0]
click at [354, 217] on img at bounding box center [387, 208] width 81 height 80
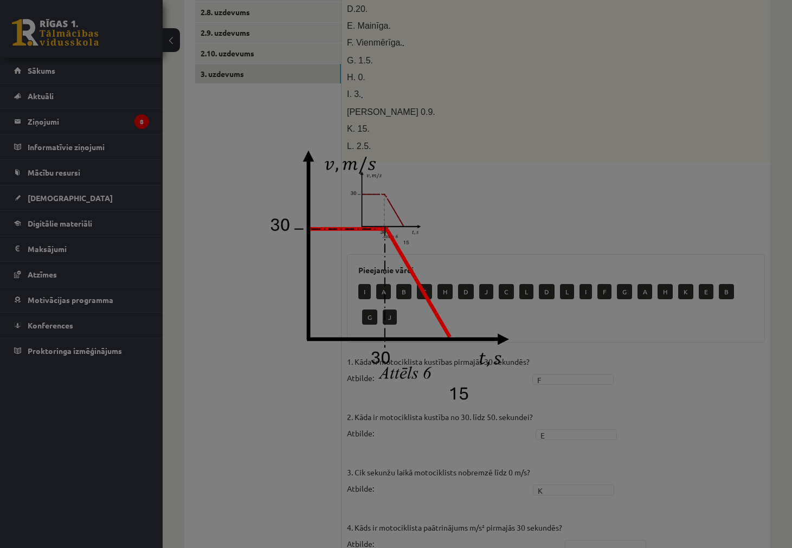
click at [738, 371] on div at bounding box center [396, 274] width 792 height 548
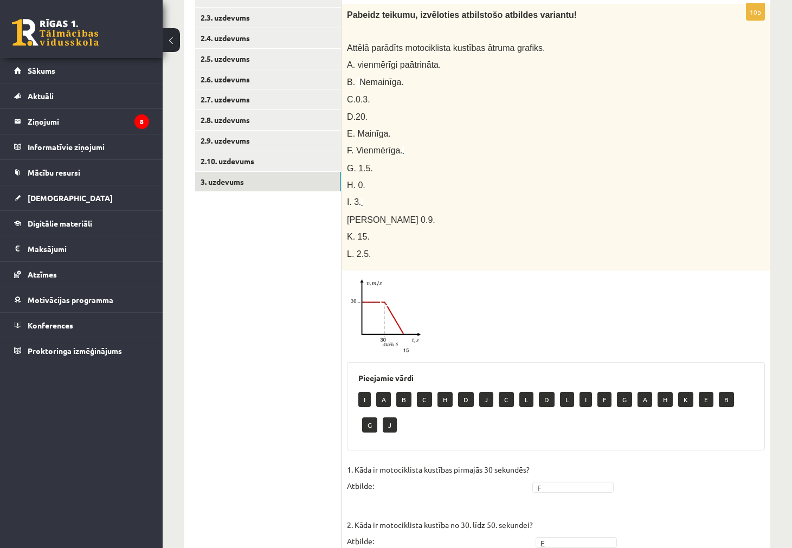
scroll to position [248, 0]
drag, startPoint x: 362, startPoint y: 71, endPoint x: 477, endPoint y: 130, distance: 129.1
click at [410, 55] on div "Pabeidz teikumu, izvēloties atbilstošo atbildes variantu! Attēlā parādīts motoc…" at bounding box center [555, 137] width 429 height 267
click at [509, 145] on p "F. Vienmērīga ." at bounding box center [529, 151] width 364 height 12
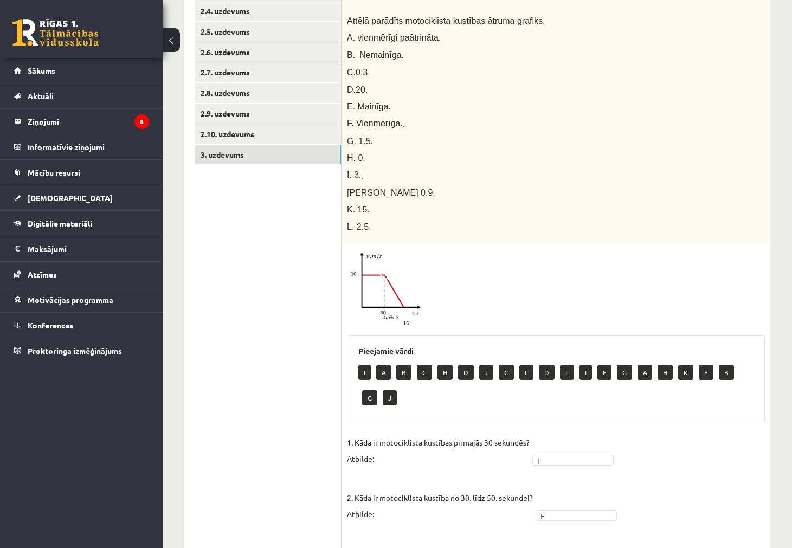
scroll to position [573, 0]
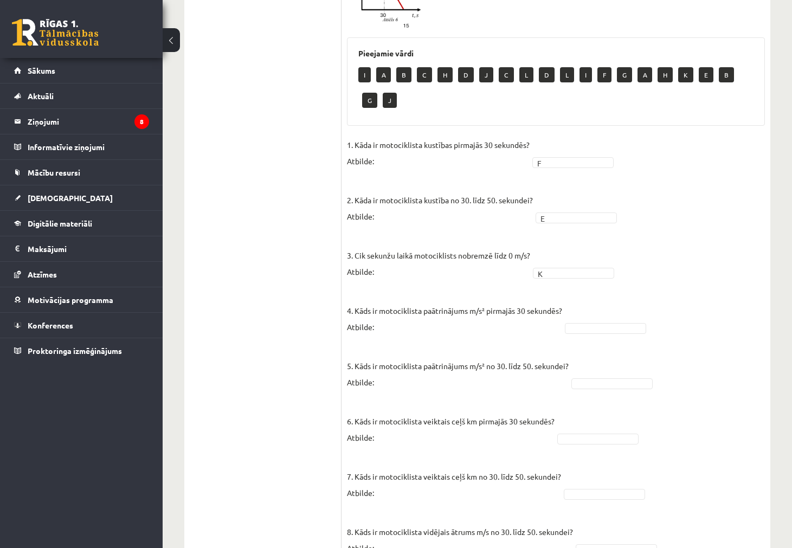
click at [585, 335] on fieldset "1. Kāda ir motociklista kustības pirmajās 30 sekundēs? Atbilde: F * 2. Kāda ir …" at bounding box center [556, 405] width 418 height 536
type input "*"
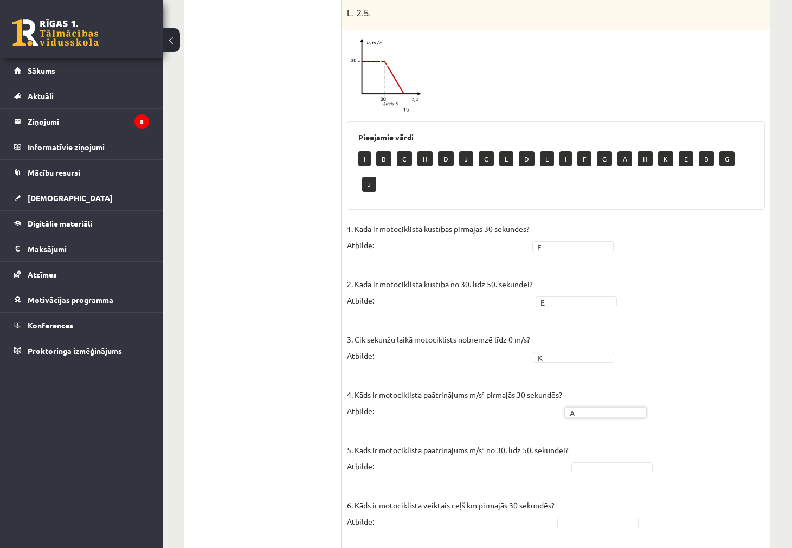
scroll to position [518, 0]
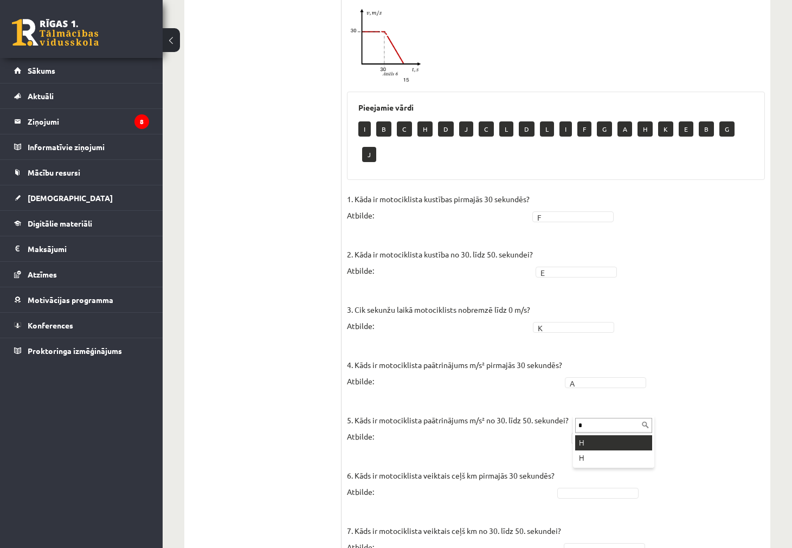
type input "*"
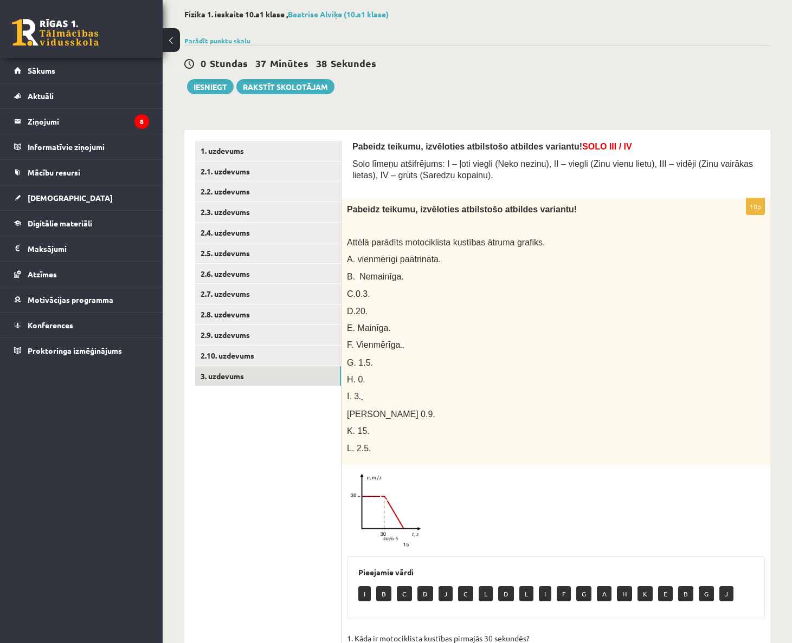
scroll to position [54, 0]
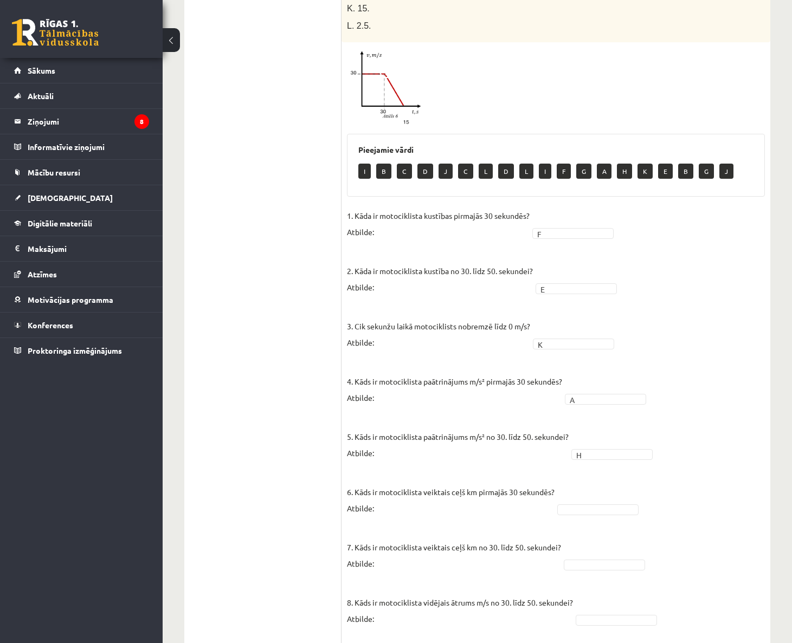
scroll to position [614, 0]
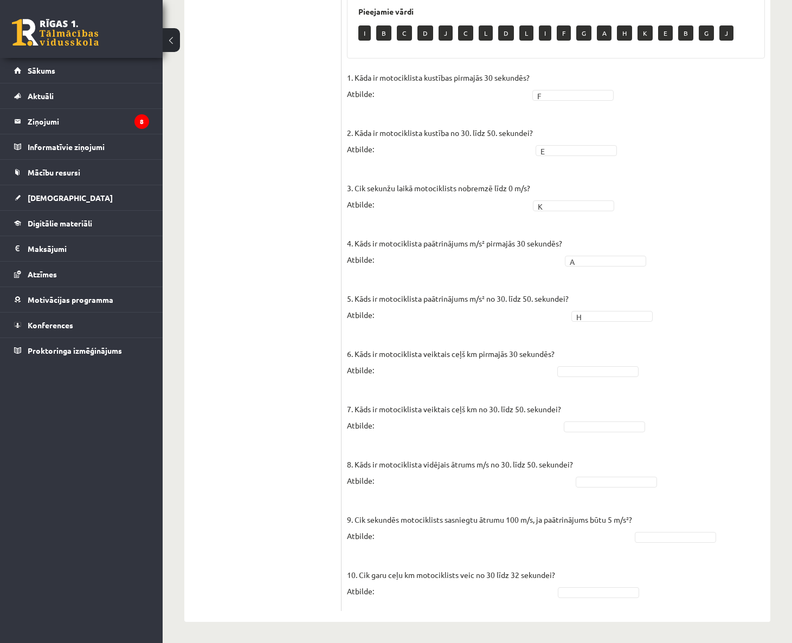
click at [569, 363] on fieldset "1. Kāda ir motociklista kustības pirmajās 30 sekundēs? Atbilde: F * 2. Kāda ir …" at bounding box center [556, 337] width 418 height 536
click at [691, 503] on fieldset "1. Kāda ir motociklista kustības pirmajās 30 sekundēs? Atbilde: F * 2. Kāda ir …" at bounding box center [556, 337] width 418 height 536
drag, startPoint x: 258, startPoint y: 404, endPoint x: 249, endPoint y: 401, distance: 9.6
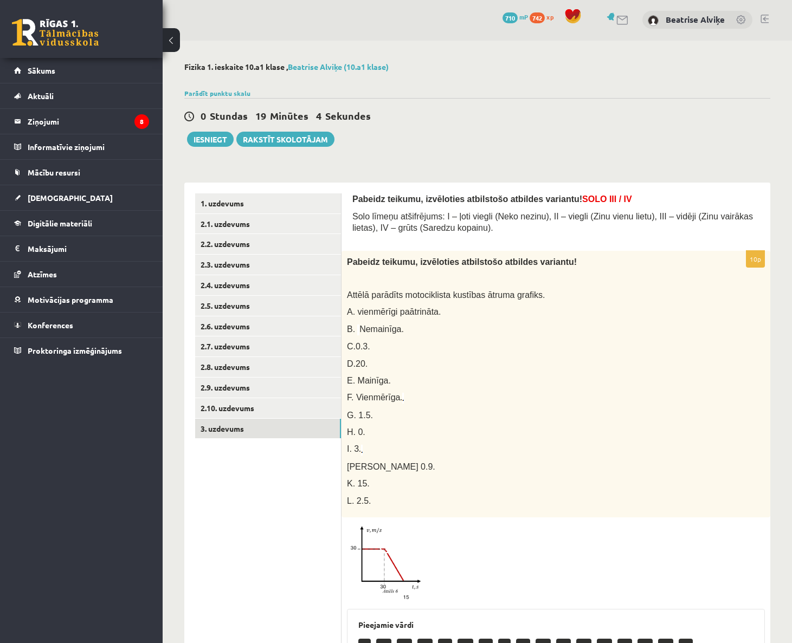
scroll to position [0, 0]
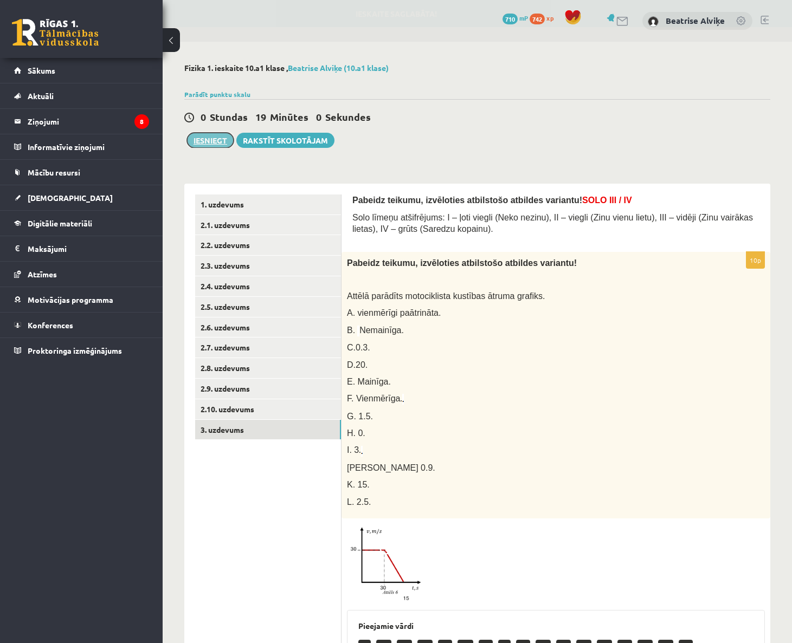
click at [218, 141] on button "Iesniegt" at bounding box center [210, 140] width 47 height 15
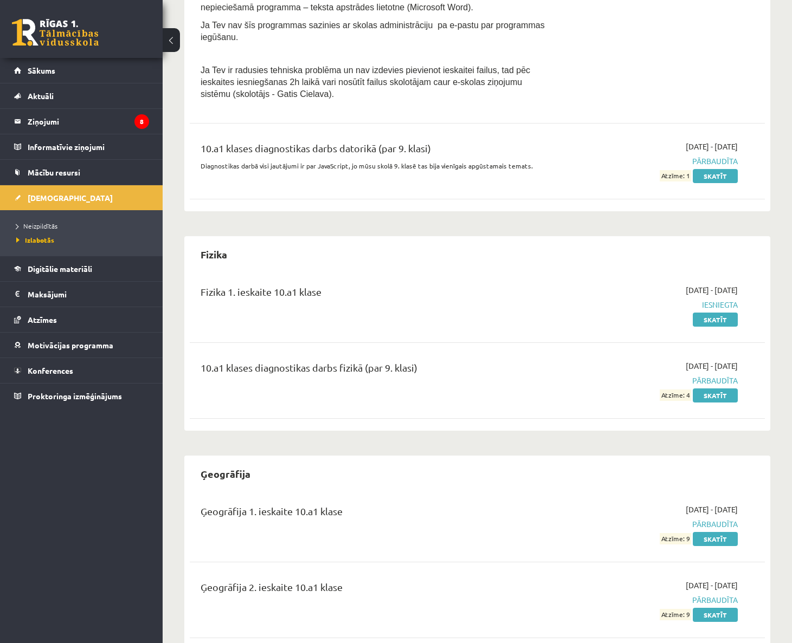
scroll to position [488, 0]
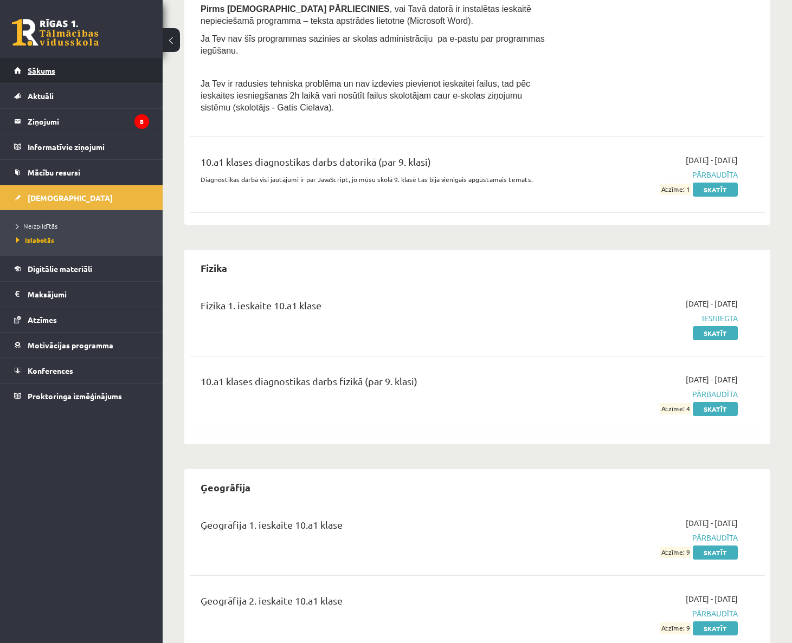
click at [61, 67] on link "Sākums" at bounding box center [81, 70] width 135 height 25
